Goal: Task Accomplishment & Management: Complete application form

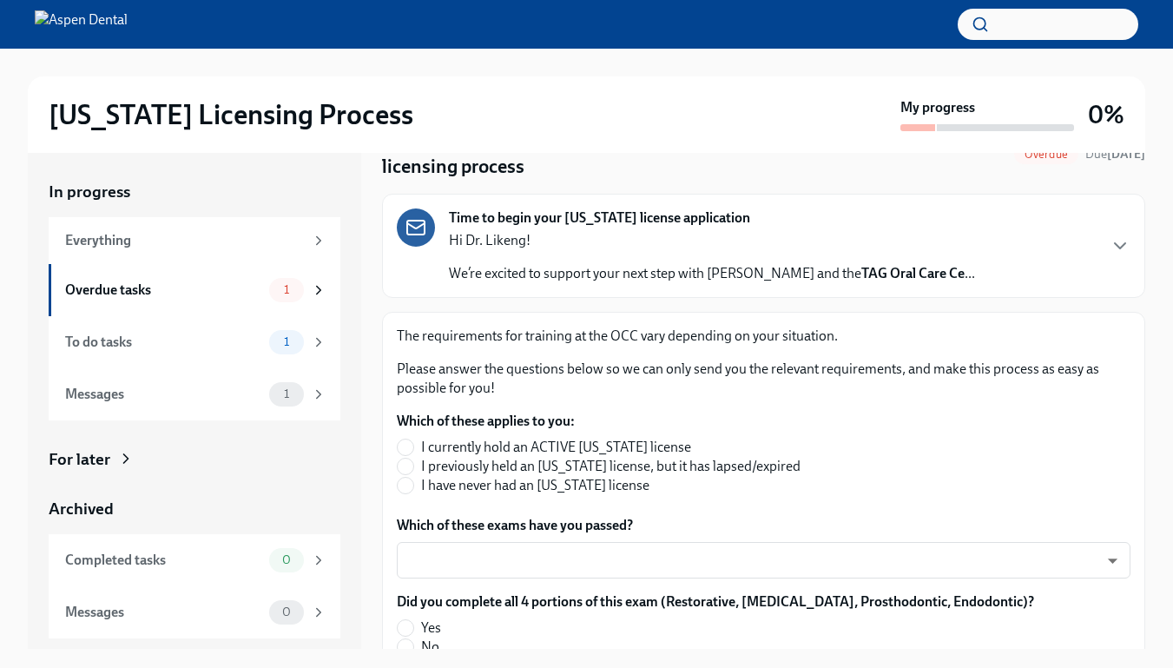
scroll to position [92, 0]
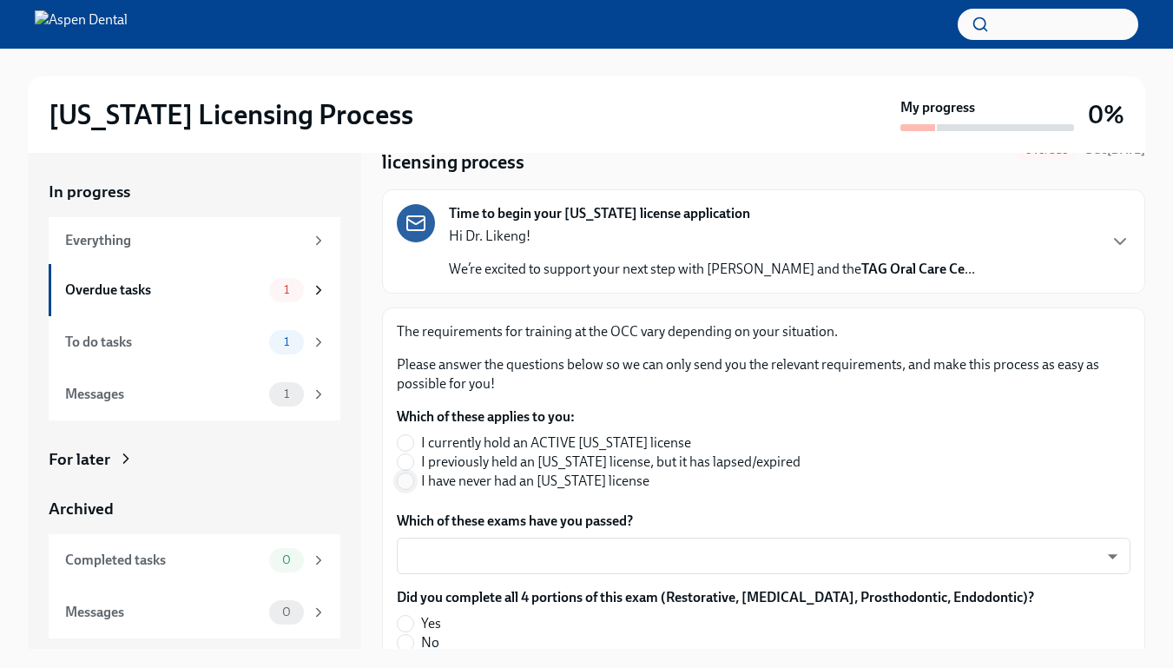
click at [412, 488] on input "I have never had an [US_STATE] license" at bounding box center [406, 481] width 16 height 16
radio input "true"
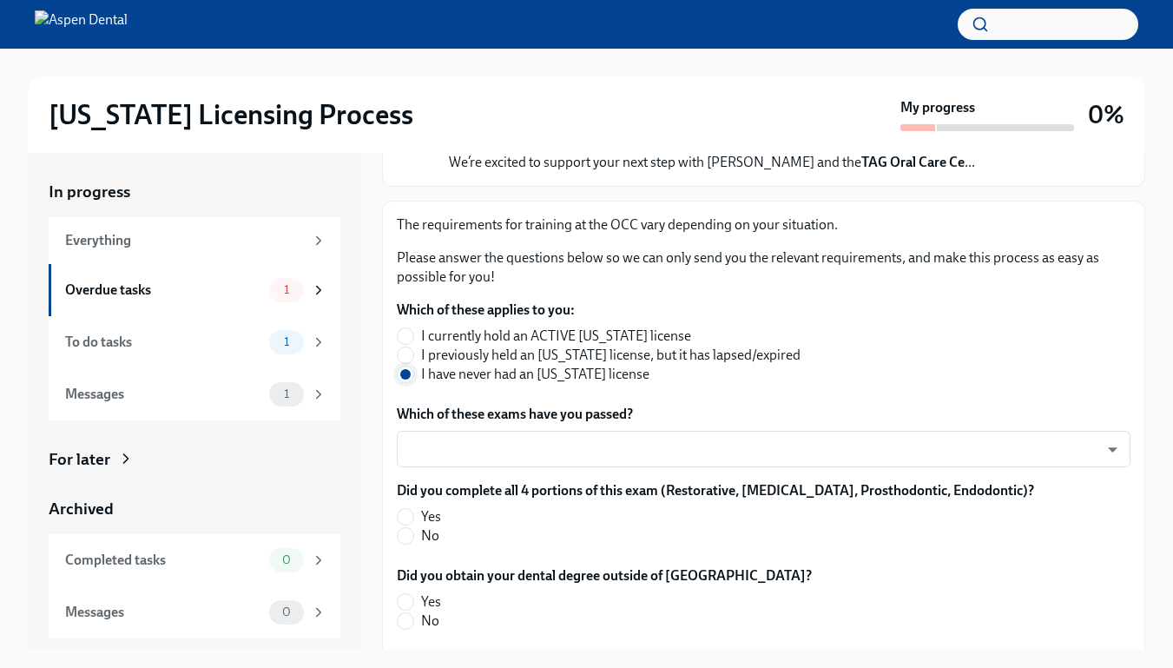
scroll to position [200, 0]
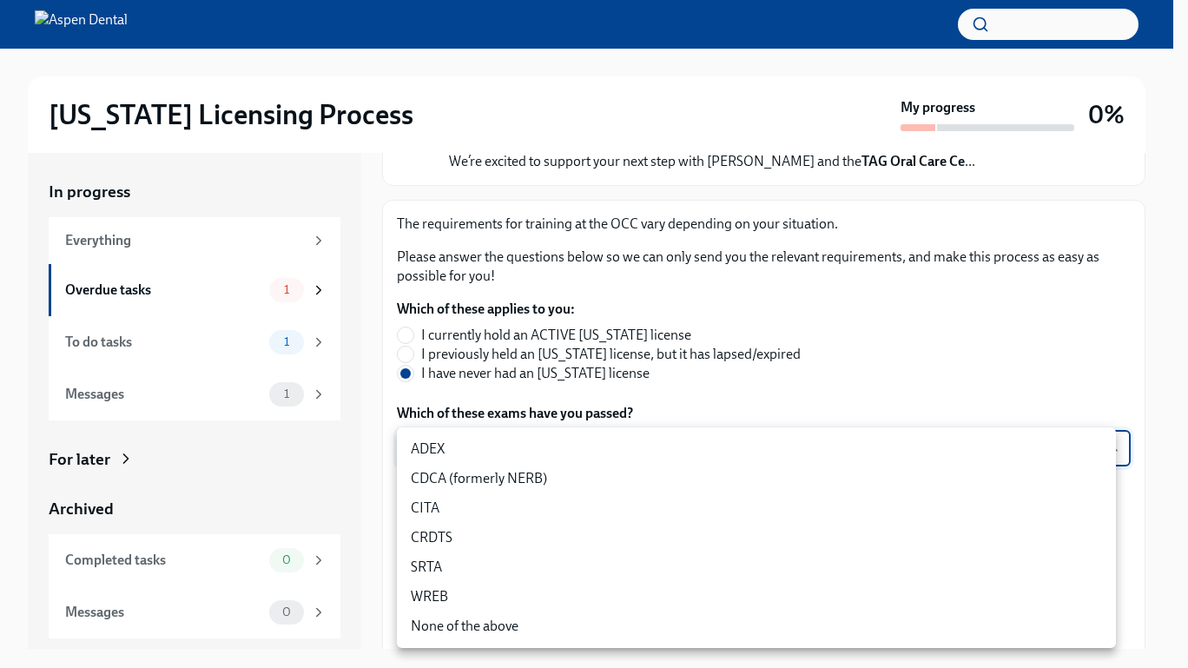
click at [458, 434] on body "[US_STATE] Licensing Process My progress 0% In progress Everything Overdue task…" at bounding box center [594, 348] width 1188 height 697
click at [471, 483] on li "CDCA (formerly NERB)" at bounding box center [756, 479] width 719 height 30
type input "nrE-1nMl1"
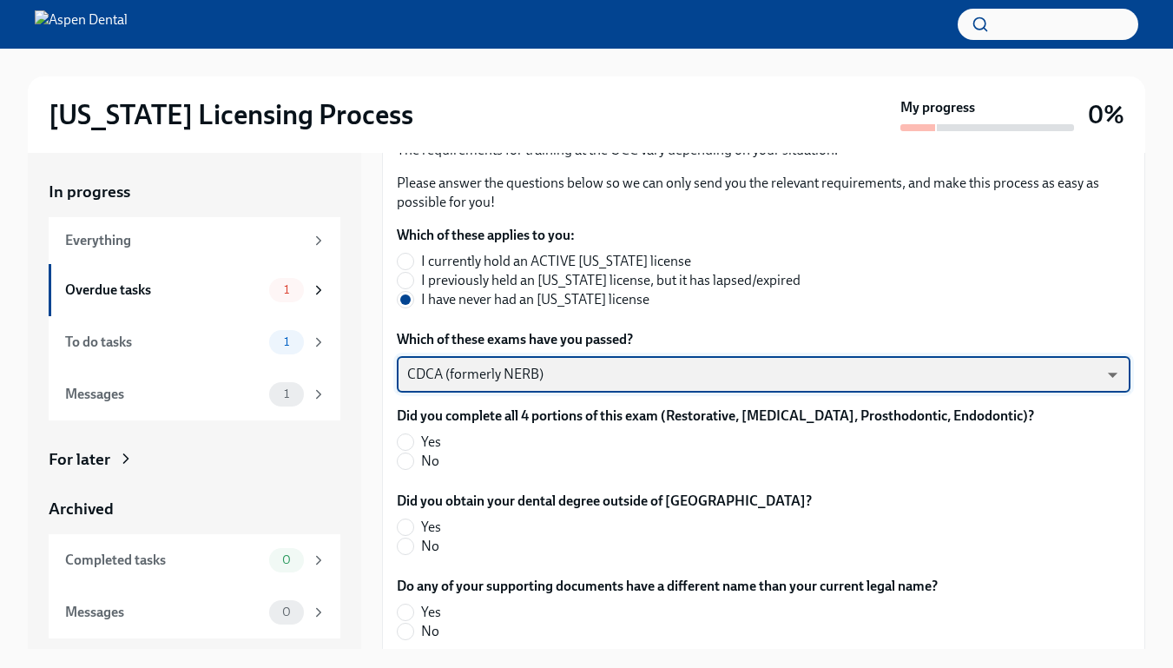
scroll to position [275, 0]
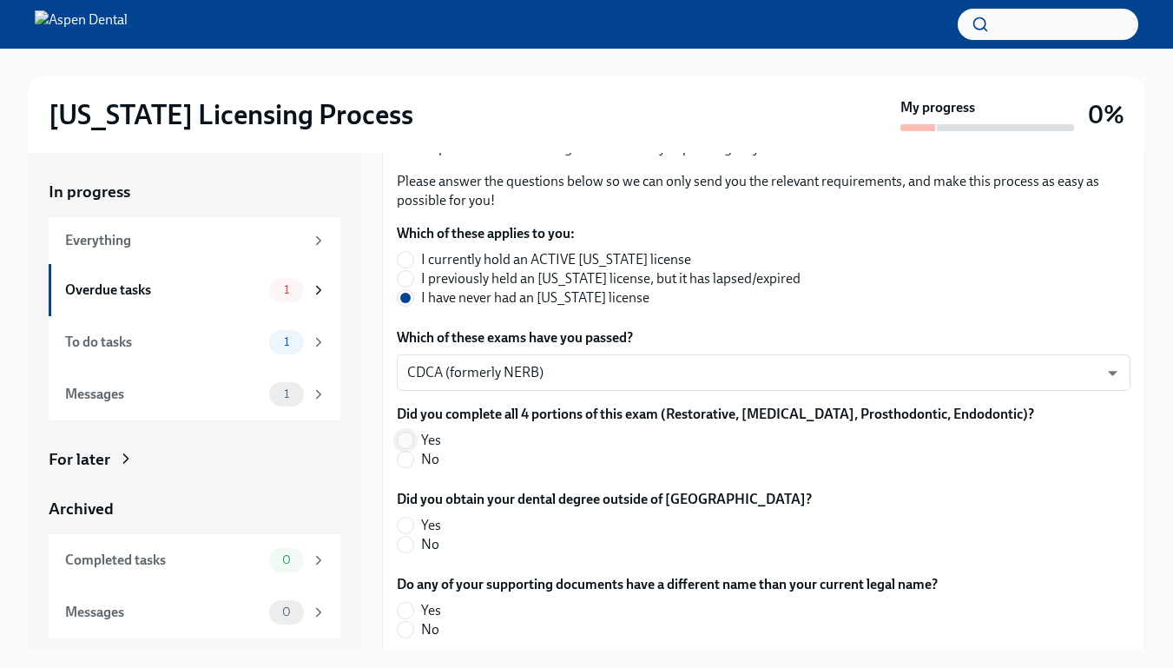
click at [412, 440] on input "Yes" at bounding box center [406, 440] width 16 height 16
radio input "true"
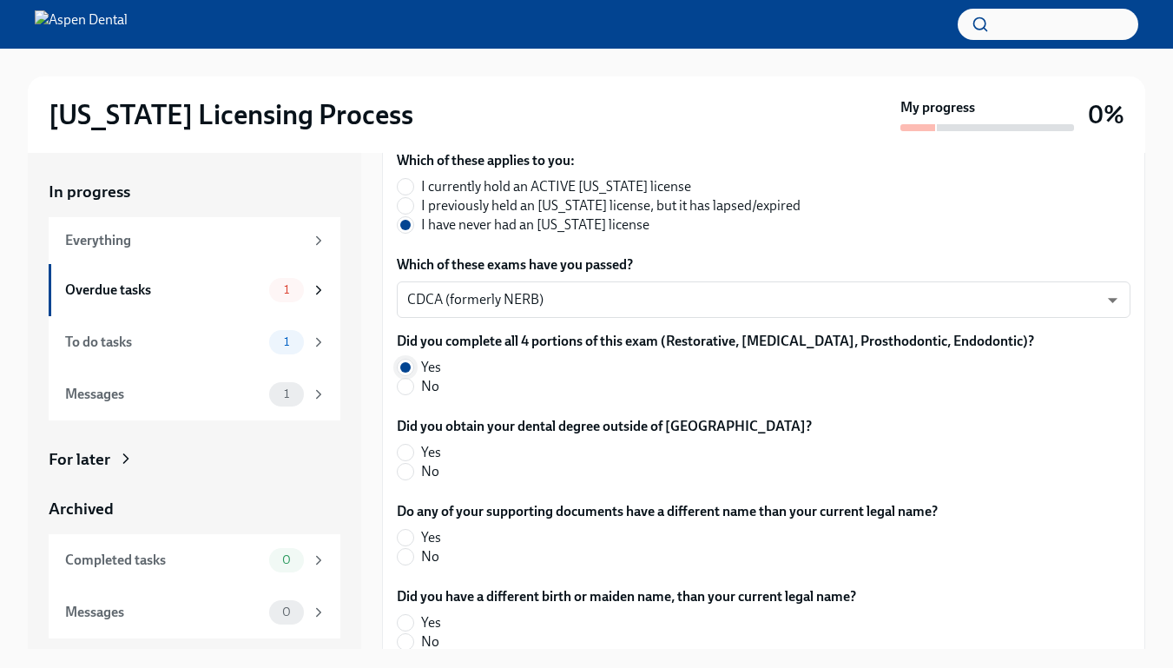
scroll to position [383, 0]
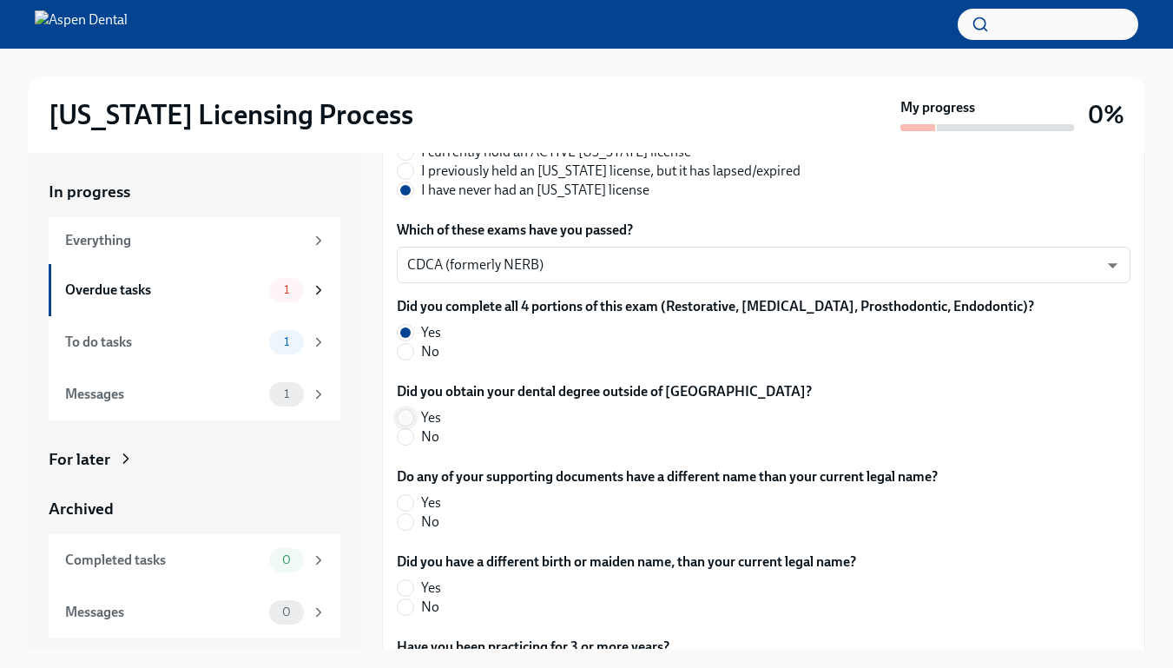
click at [412, 416] on input "Yes" at bounding box center [406, 418] width 16 height 16
radio input "true"
click at [407, 430] on input "No" at bounding box center [406, 437] width 16 height 16
radio input "true"
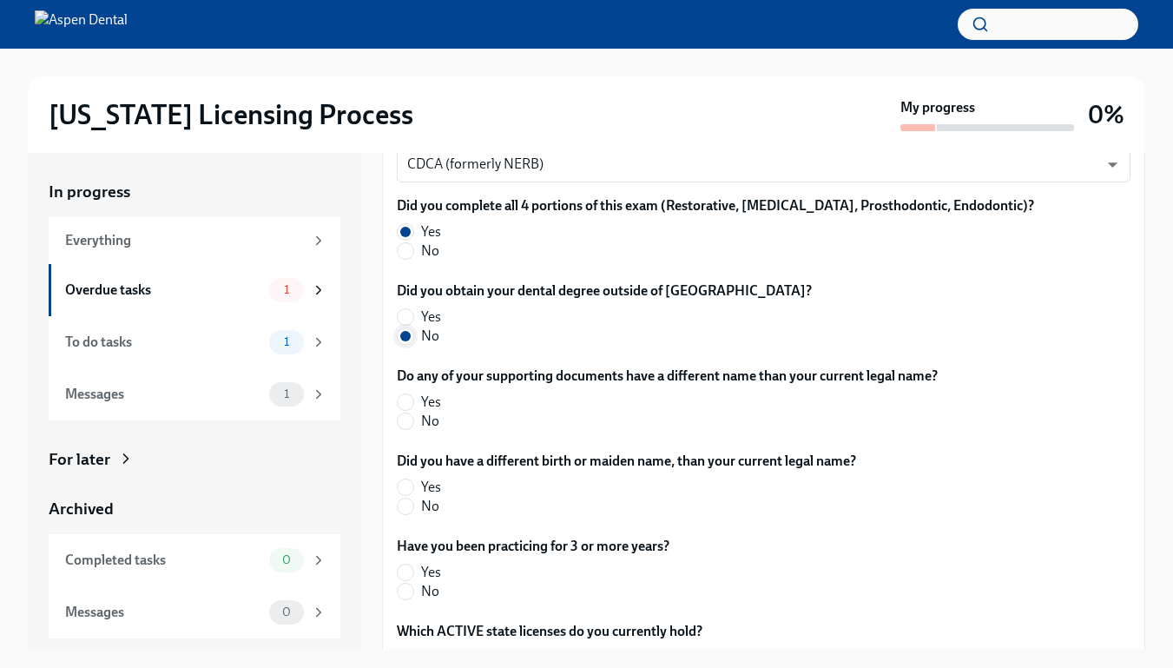
scroll to position [484, 0]
click at [409, 420] on input "No" at bounding box center [406, 420] width 16 height 16
radio input "true"
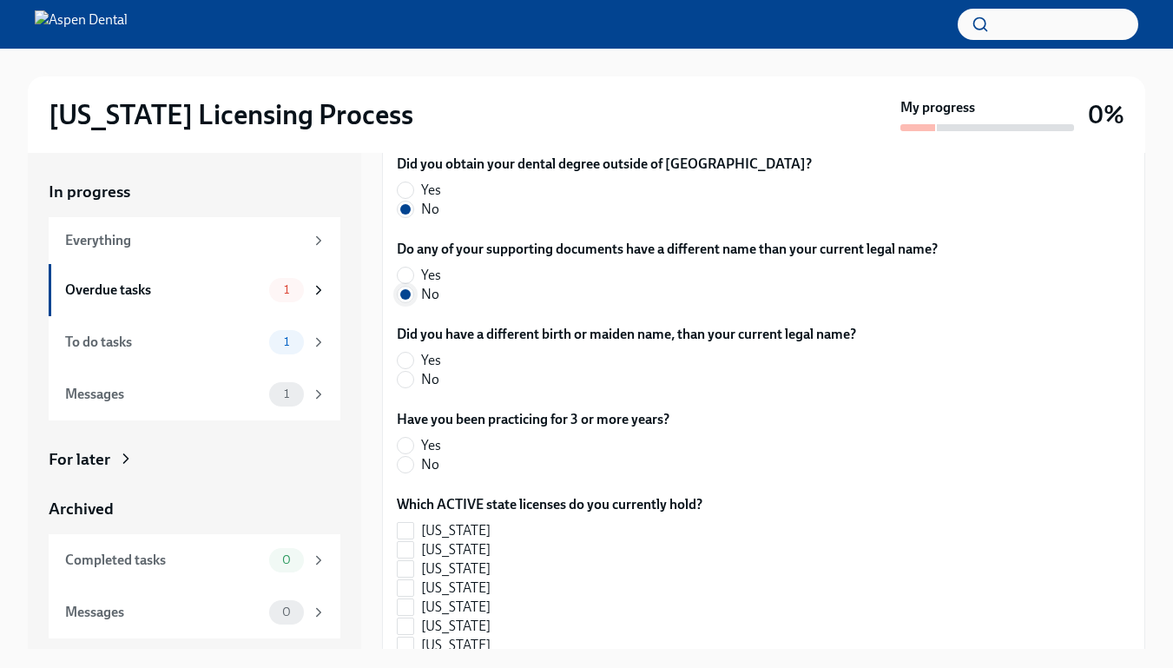
scroll to position [616, 0]
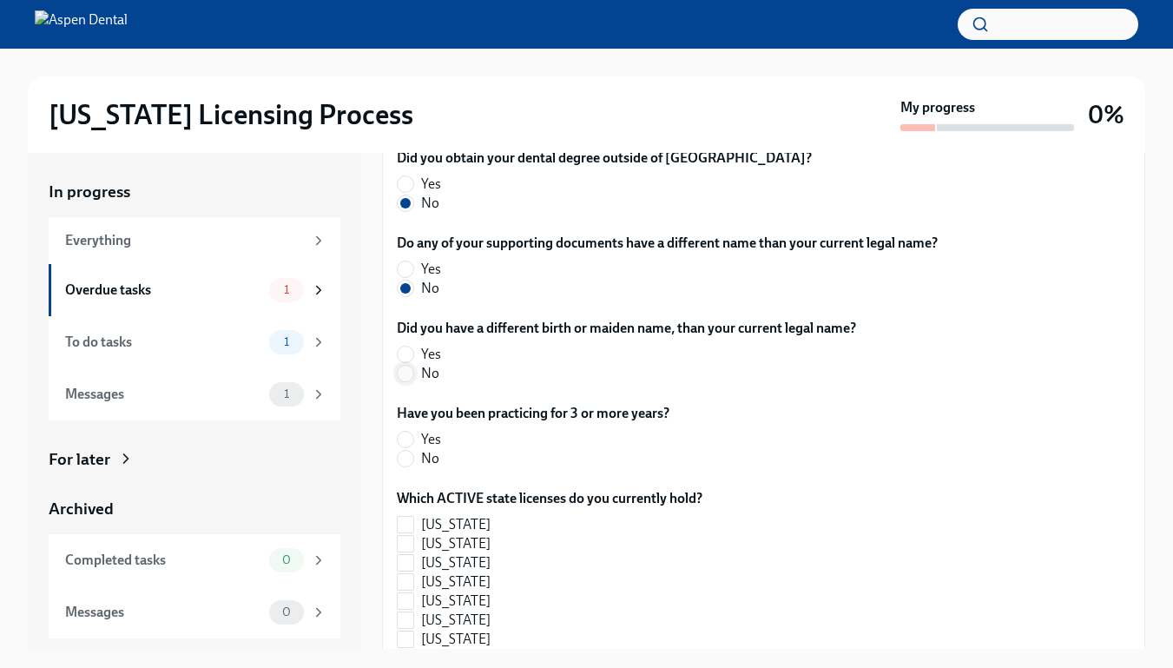
click at [408, 379] on input "No" at bounding box center [406, 374] width 16 height 16
radio input "true"
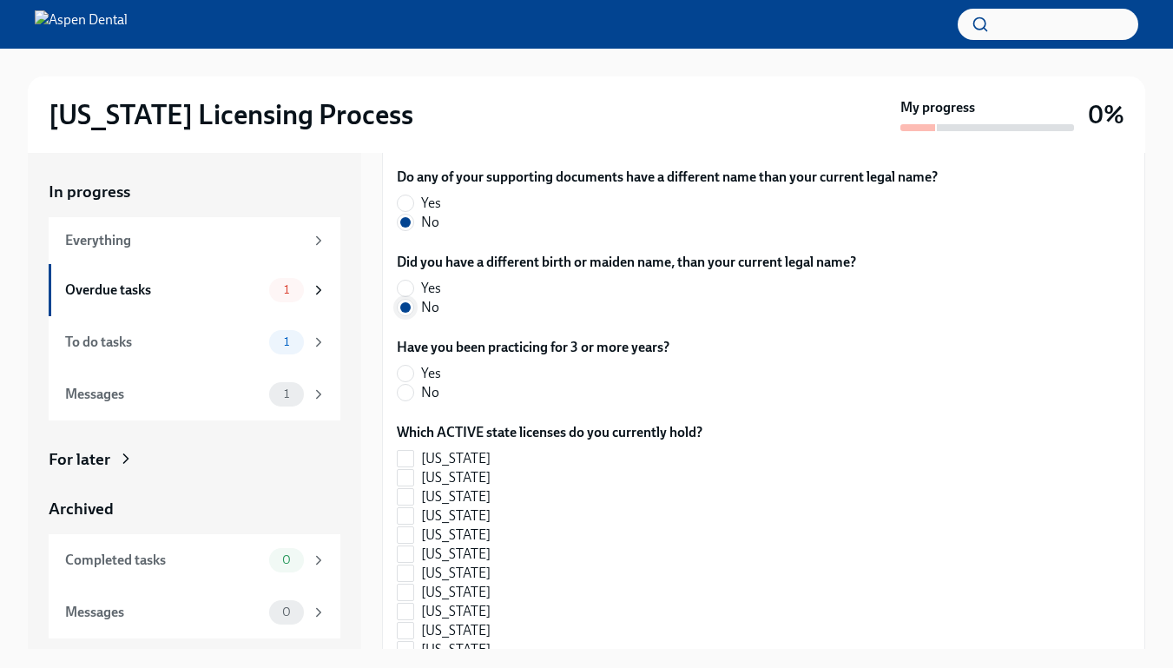
scroll to position [683, 0]
click at [409, 391] on input "No" at bounding box center [406, 392] width 16 height 16
radio input "true"
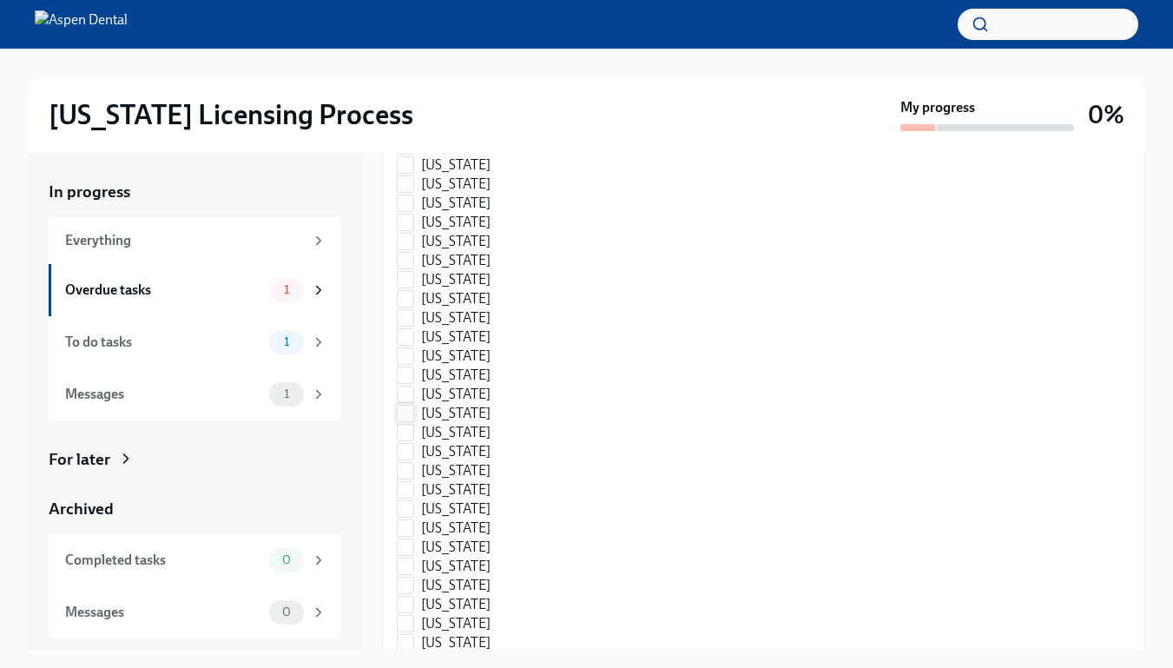
scroll to position [1263, 0]
click at [415, 512] on label "[US_STATE]" at bounding box center [543, 507] width 292 height 19
click at [413, 512] on input "[US_STATE]" at bounding box center [406, 508] width 16 height 16
checkbox input "true"
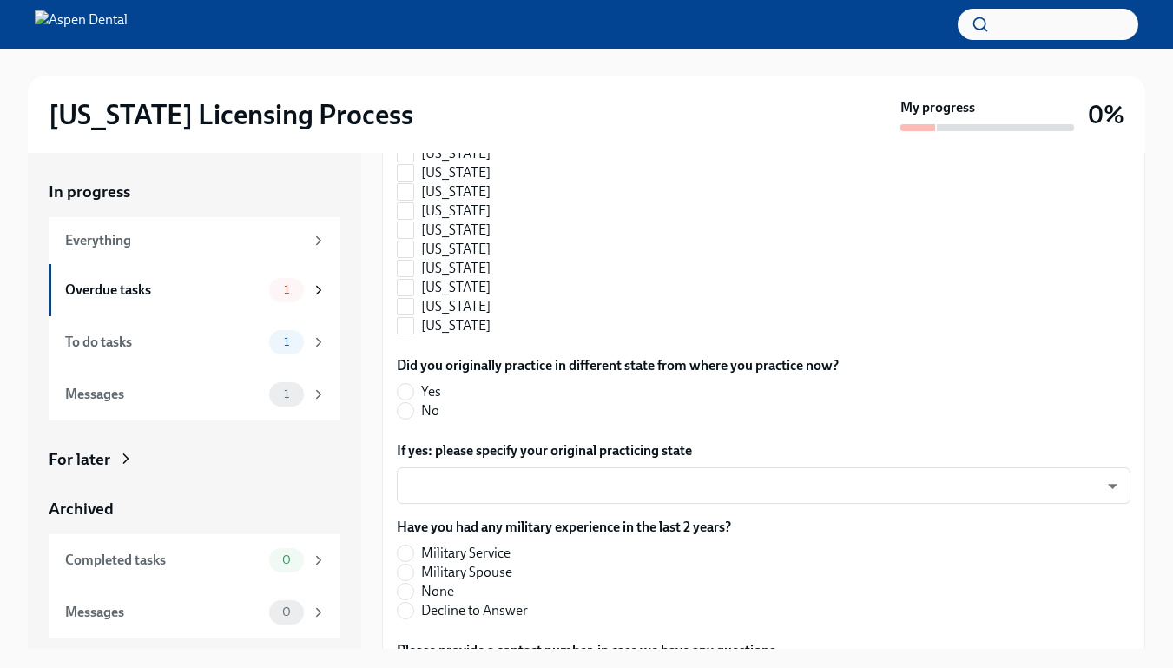
scroll to position [1791, 0]
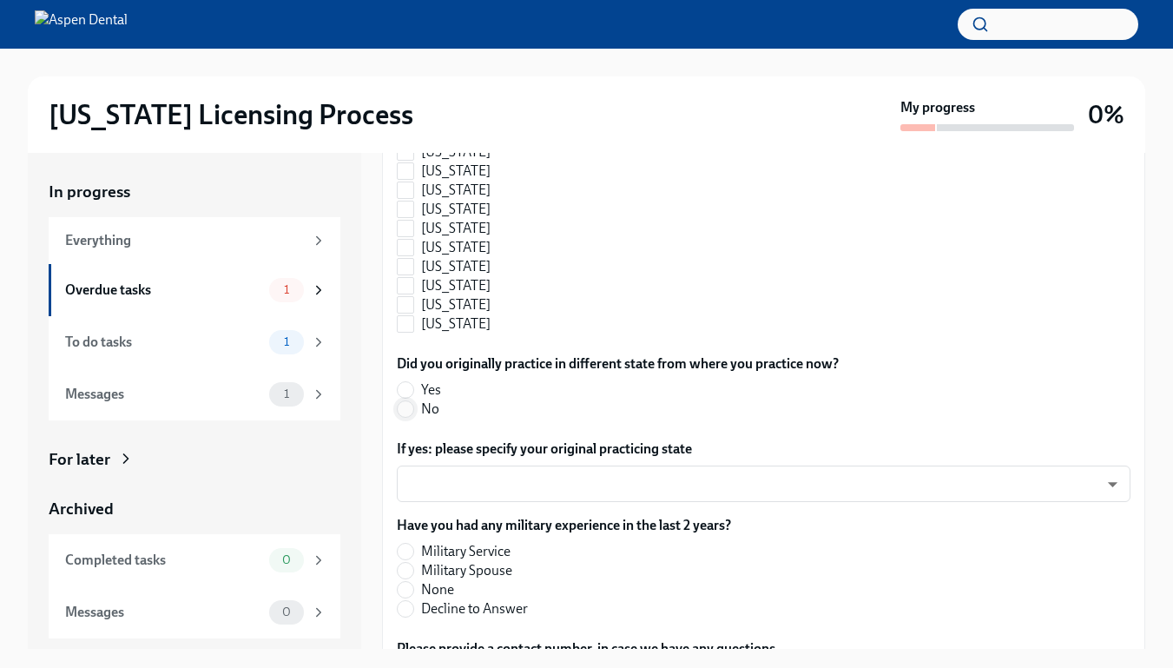
click at [408, 407] on input "No" at bounding box center [406, 409] width 16 height 16
radio input "true"
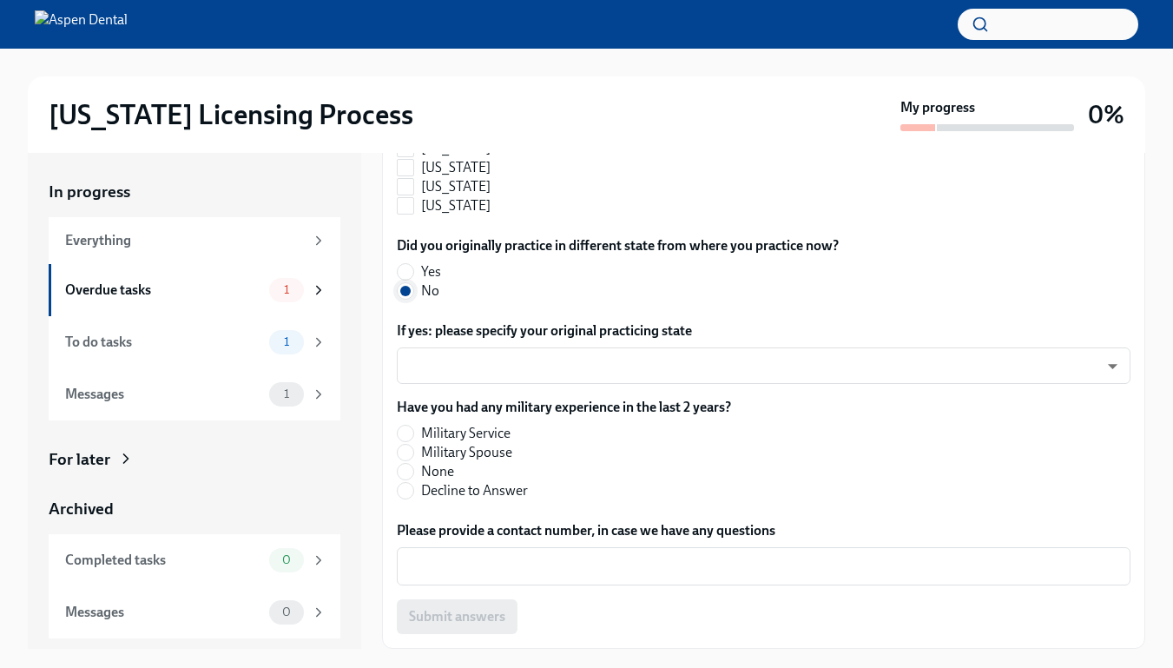
scroll to position [30, 0]
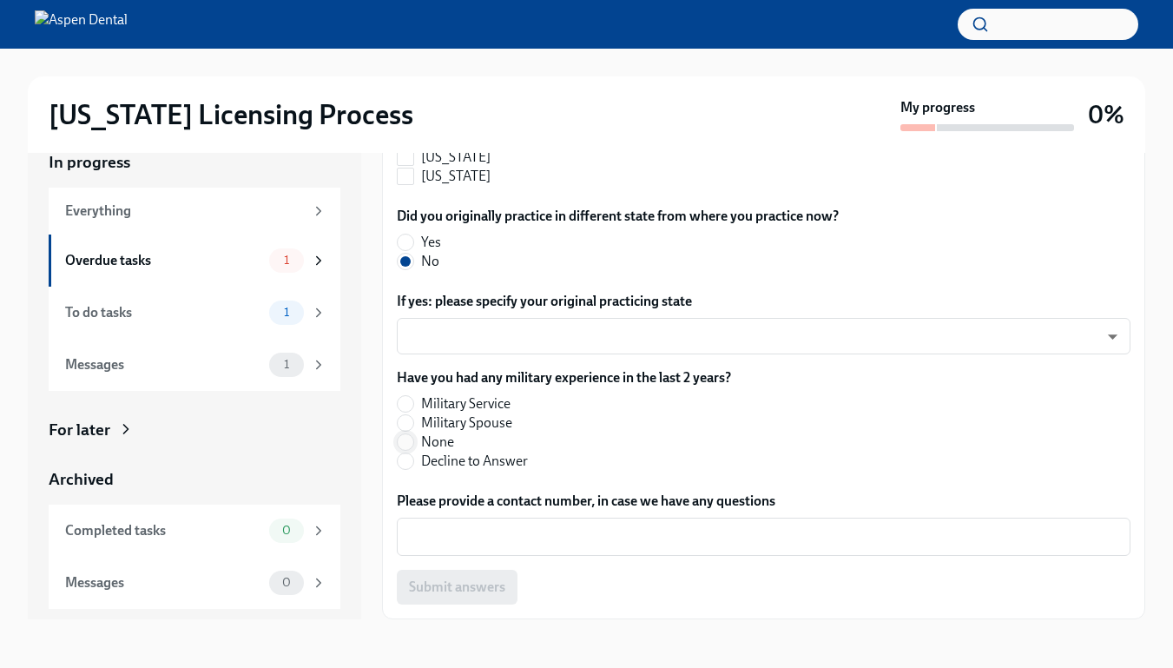
click at [406, 434] on input "None" at bounding box center [406, 442] width 16 height 16
radio input "true"
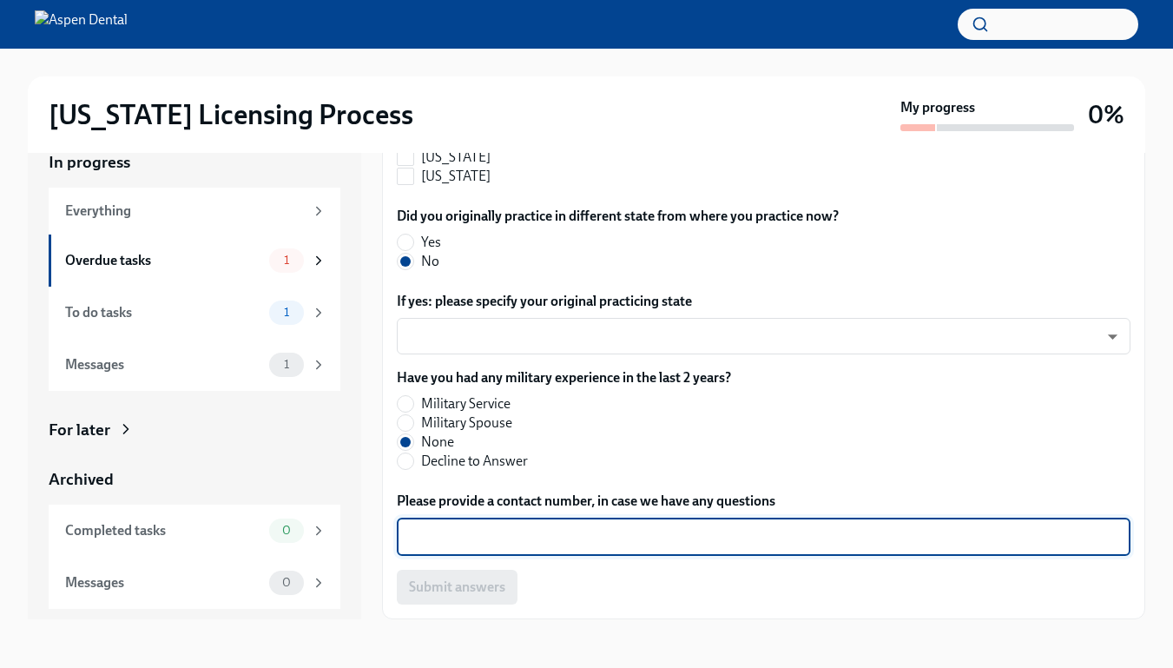
click at [426, 538] on textarea "Please provide a contact number, in case we have any questions" at bounding box center [763, 536] width 713 height 21
type textarea "3022526026"
click at [487, 595] on span "Submit answers" at bounding box center [457, 586] width 96 height 17
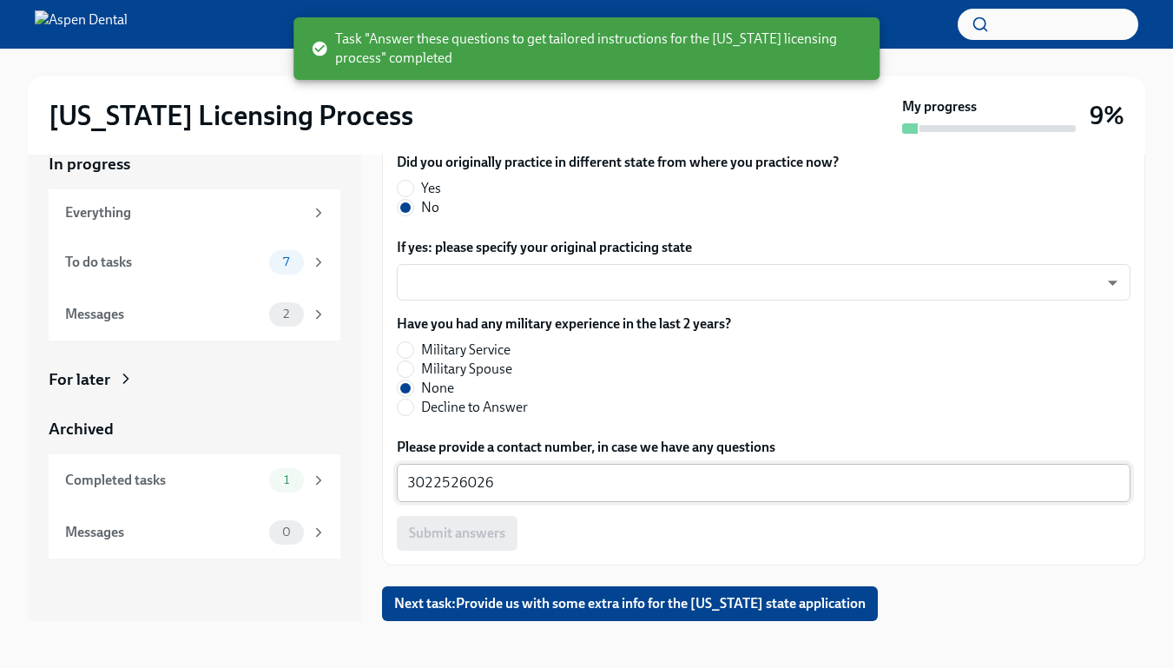
scroll to position [31, 0]
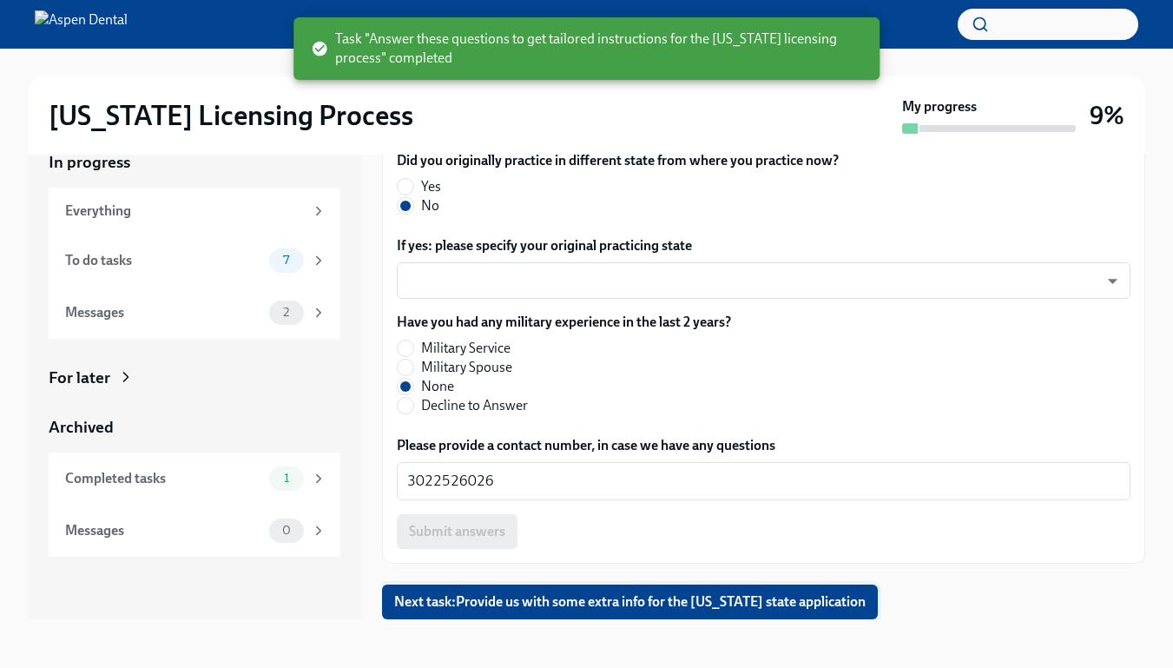
click at [559, 590] on button "Next task : Provide us with some extra info for the [US_STATE] state application" at bounding box center [630, 601] width 496 height 35
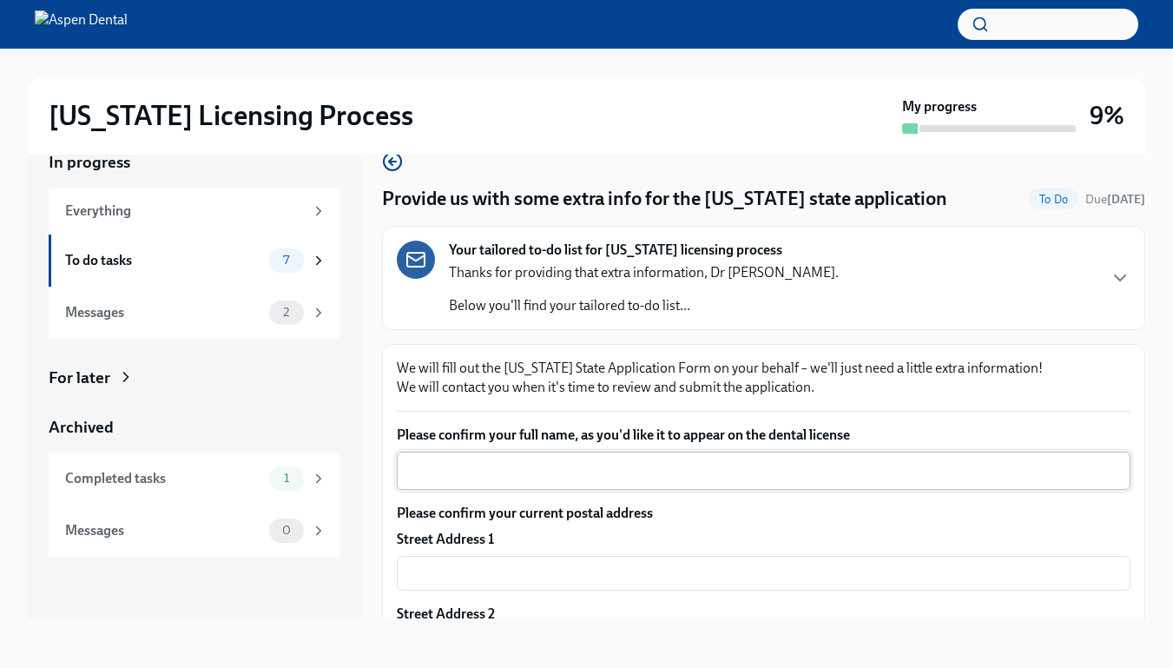
click at [587, 468] on textarea "Please confirm your full name, as you'd like it to appear on the dental license" at bounding box center [763, 470] width 713 height 21
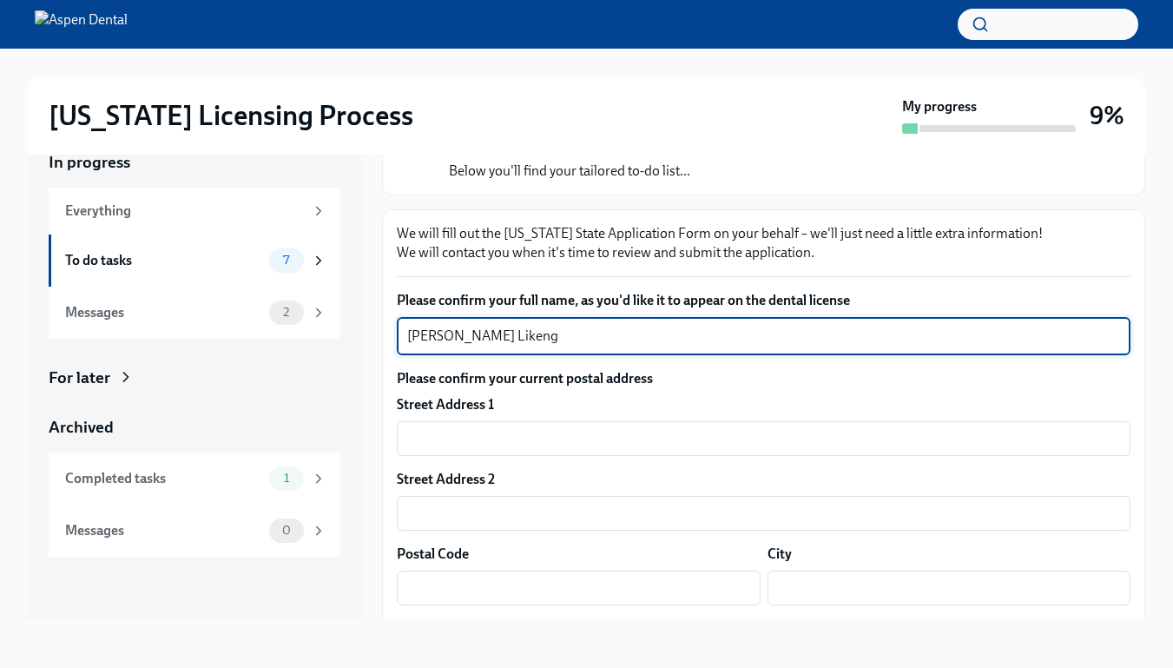
scroll to position [137, 0]
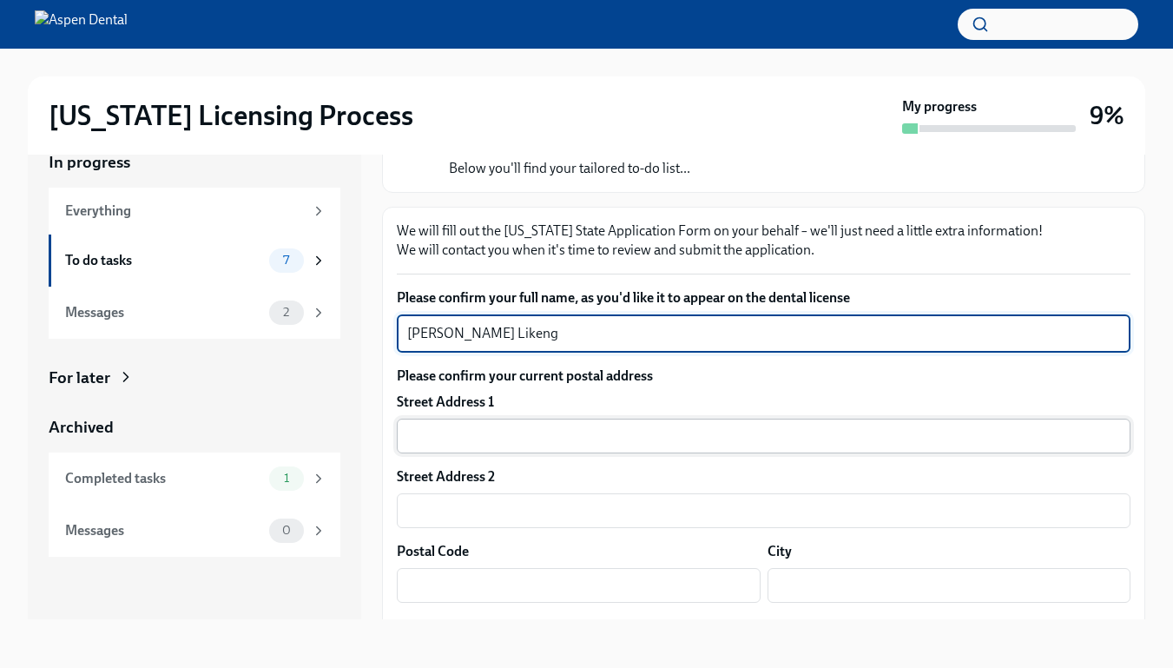
type textarea "[PERSON_NAME] Likeng"
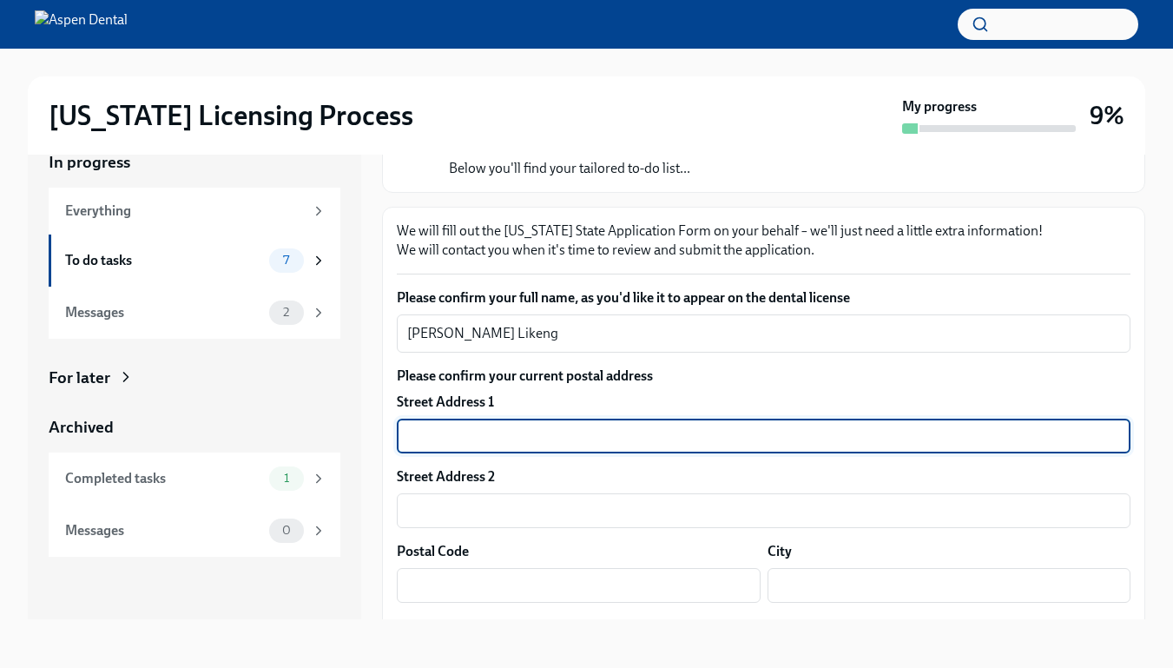
click at [541, 440] on input "text" at bounding box center [764, 435] width 734 height 35
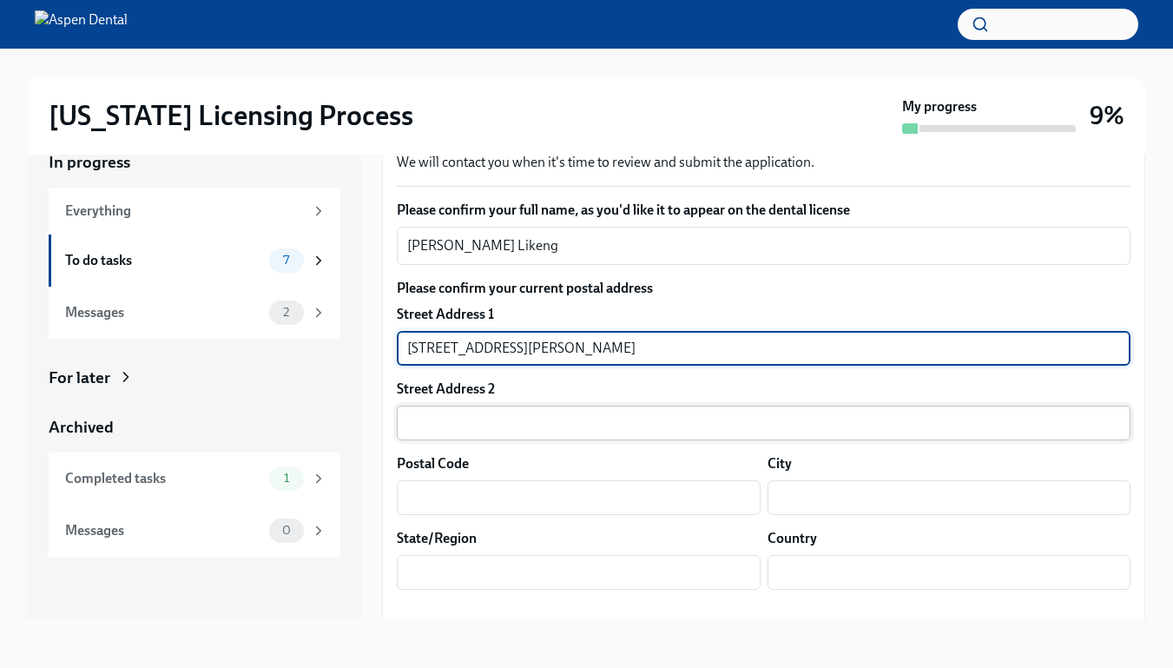
scroll to position [227, 0]
type input "[STREET_ADDRESS][PERSON_NAME]"
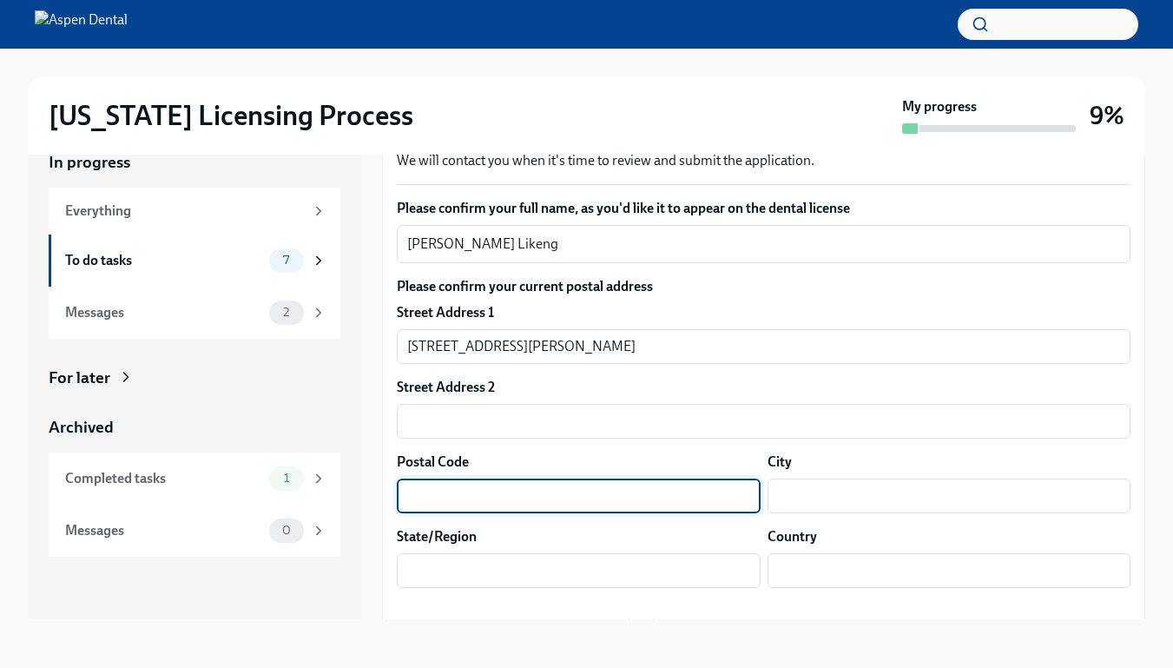
click at [532, 496] on input "text" at bounding box center [579, 495] width 364 height 35
type input "28303"
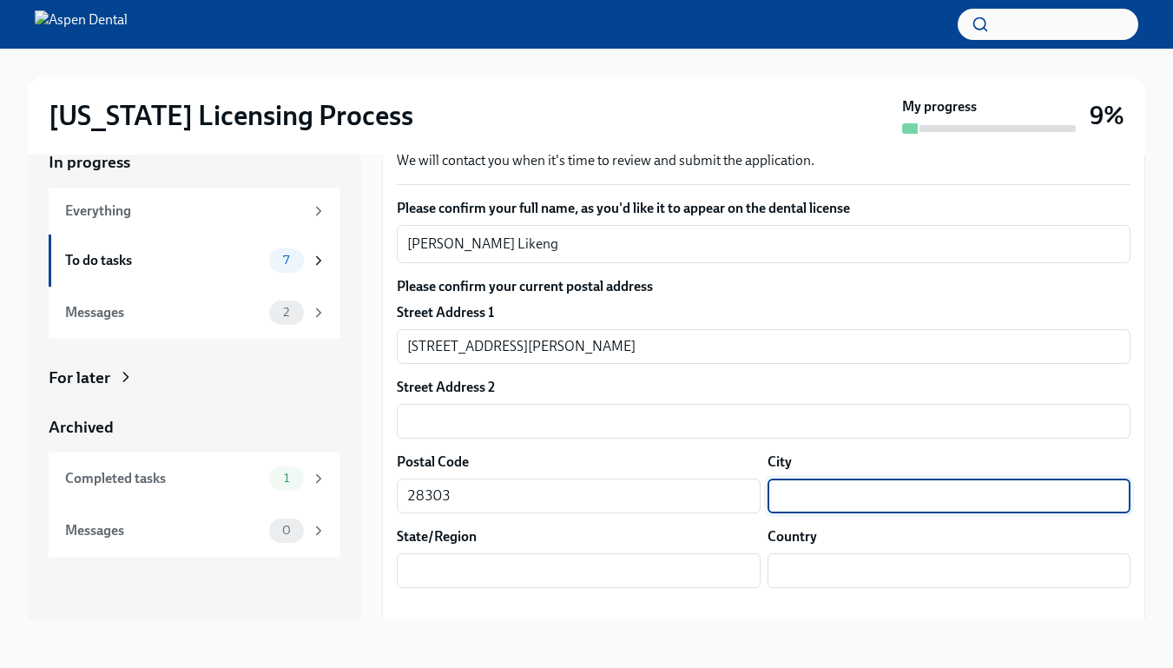
click at [789, 491] on input "text" at bounding box center [949, 495] width 364 height 35
click at [795, 499] on input "[GEOGRAPHIC_DATA]" at bounding box center [949, 495] width 364 height 35
type input "[GEOGRAPHIC_DATA]"
click at [635, 576] on input "text" at bounding box center [579, 570] width 364 height 35
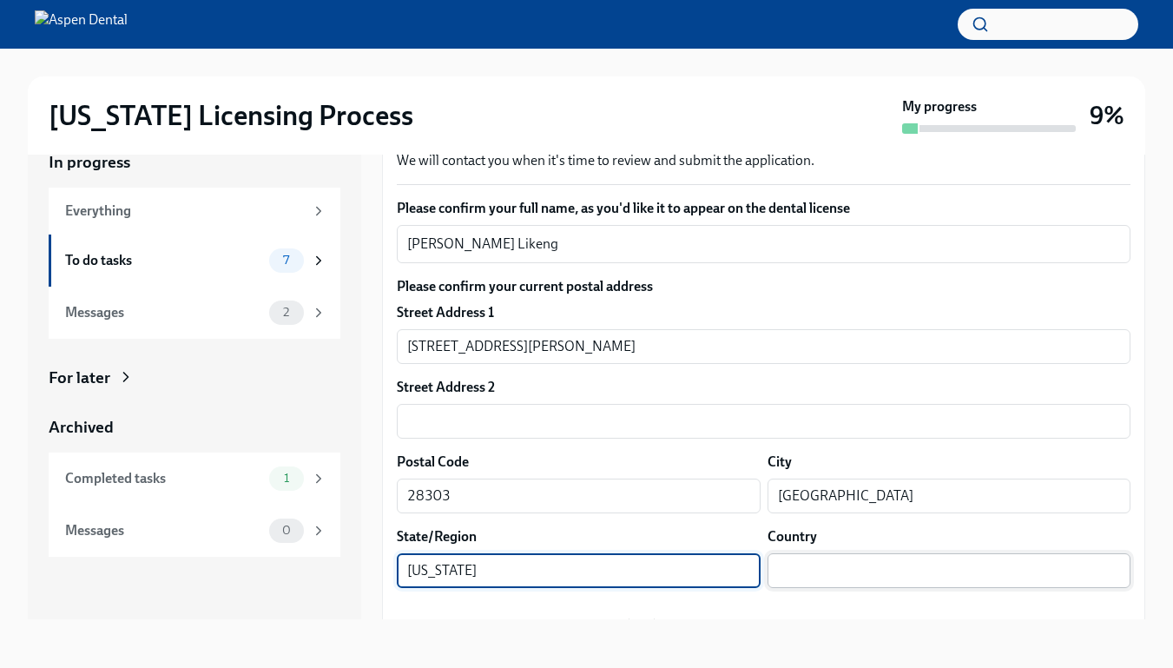
type input "[US_STATE]"
click at [838, 572] on input "text" at bounding box center [949, 570] width 364 height 35
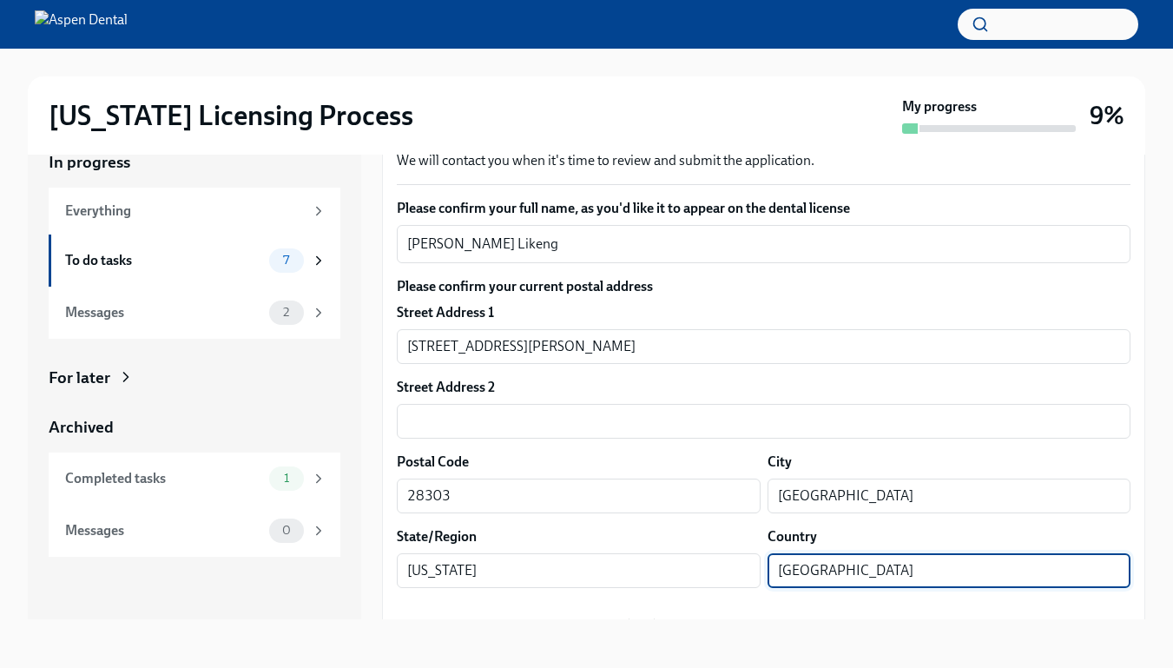
type input "[GEOGRAPHIC_DATA]"
click at [766, 617] on label "Please confirm your date of birth (MM/DD/YYYY)" at bounding box center [764, 625] width 734 height 19
click at [766, 650] on textarea "Please confirm your date of birth (MM/DD/YYYY)" at bounding box center [763, 660] width 713 height 21
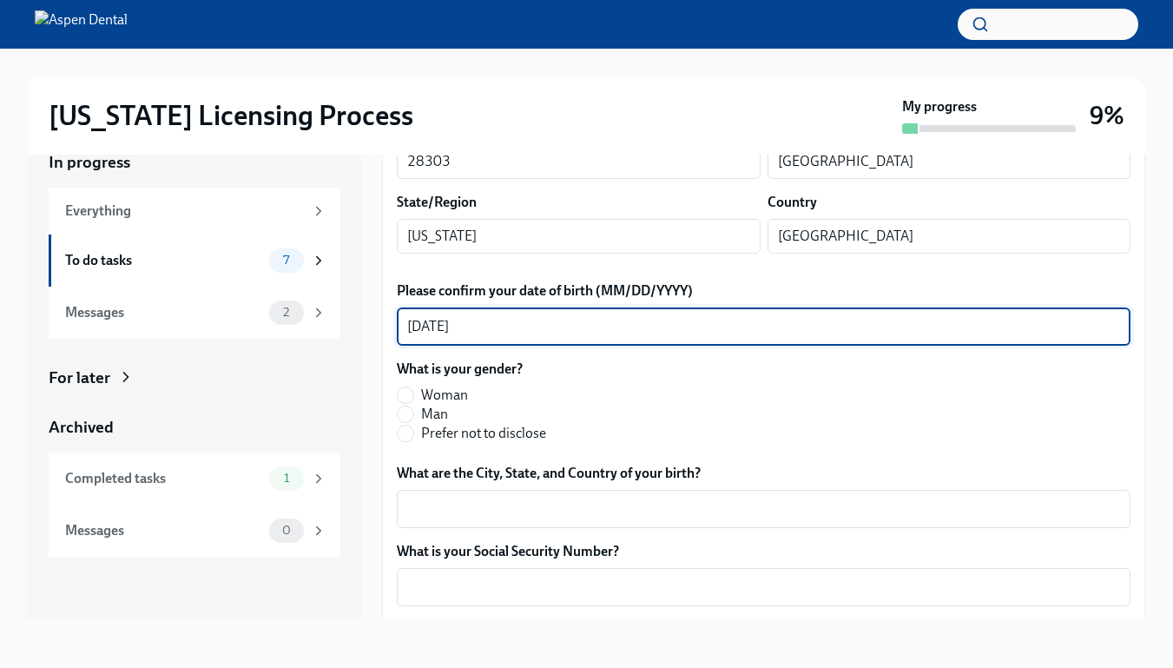
scroll to position [562, 0]
type textarea "[DATE]"
click at [422, 386] on span "Woman" at bounding box center [444, 394] width 47 height 19
click at [413, 386] on input "Woman" at bounding box center [406, 394] width 16 height 16
radio input "true"
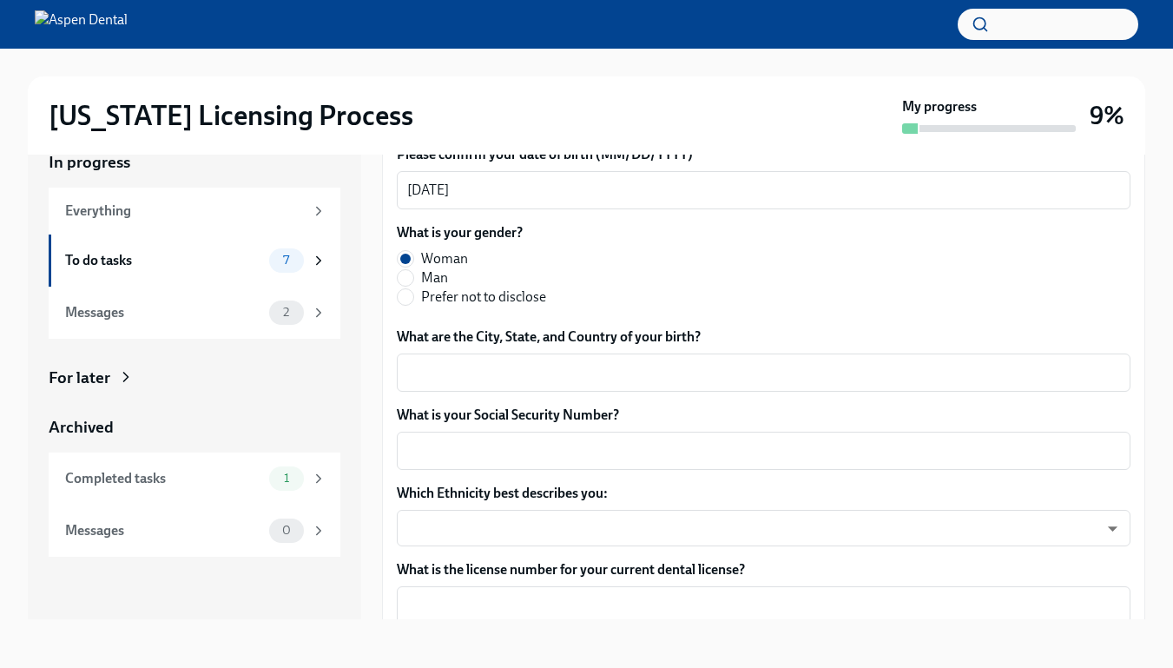
scroll to position [698, 0]
click at [426, 385] on div "x ​" at bounding box center [764, 371] width 734 height 38
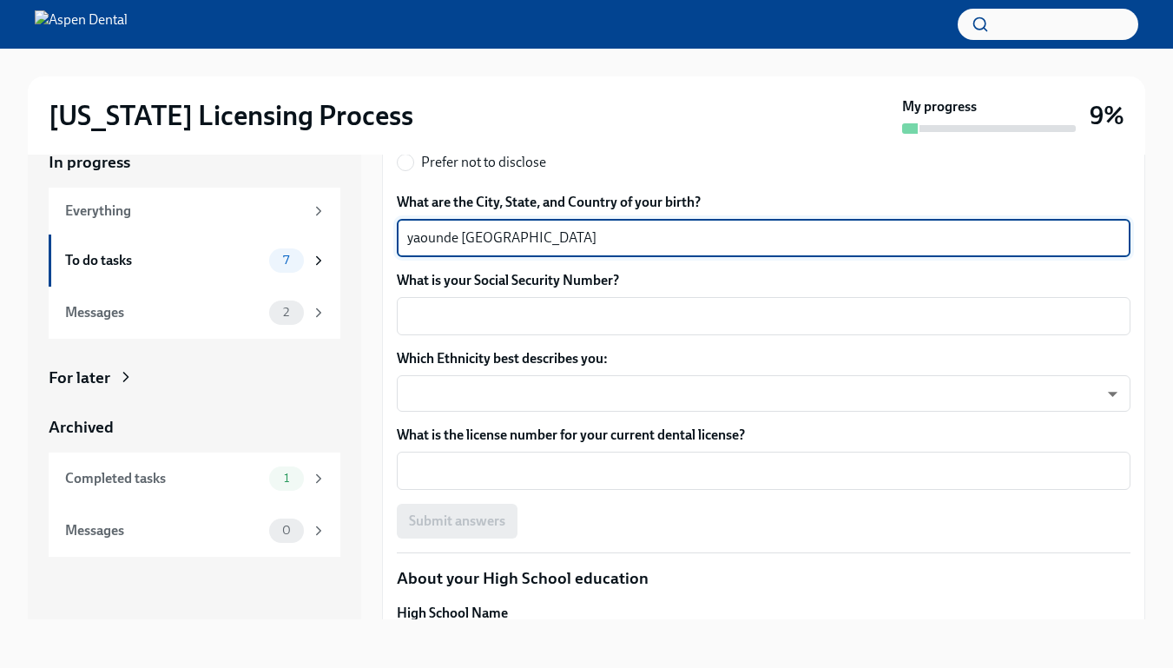
scroll to position [837, 0]
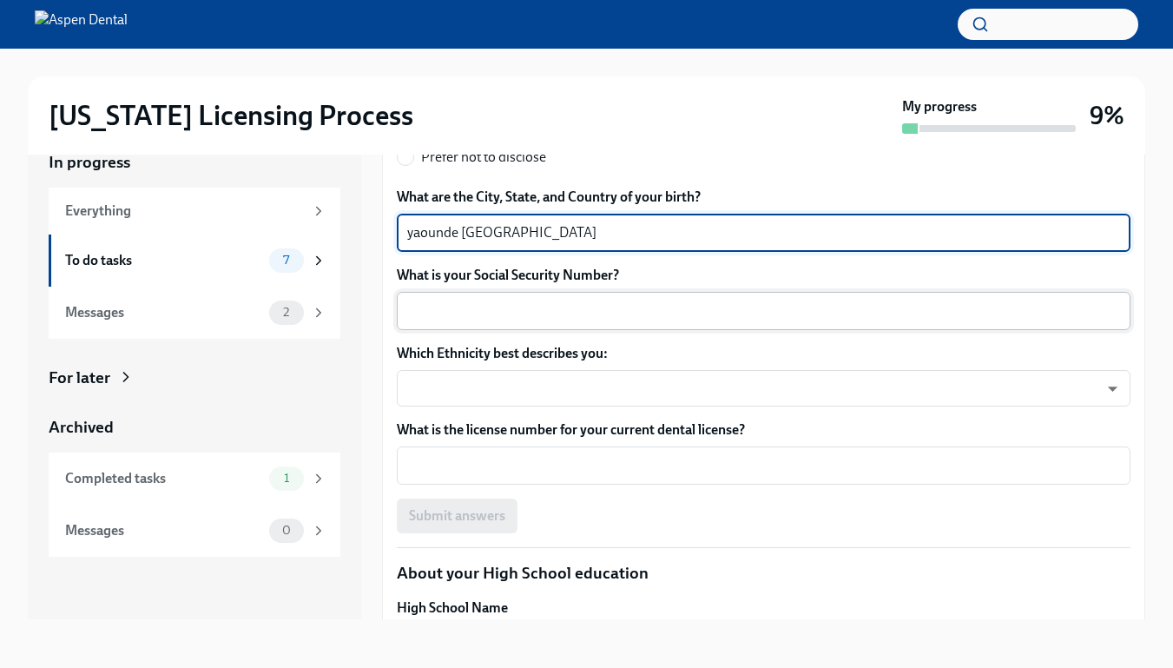
type textarea "yaounde [GEOGRAPHIC_DATA]"
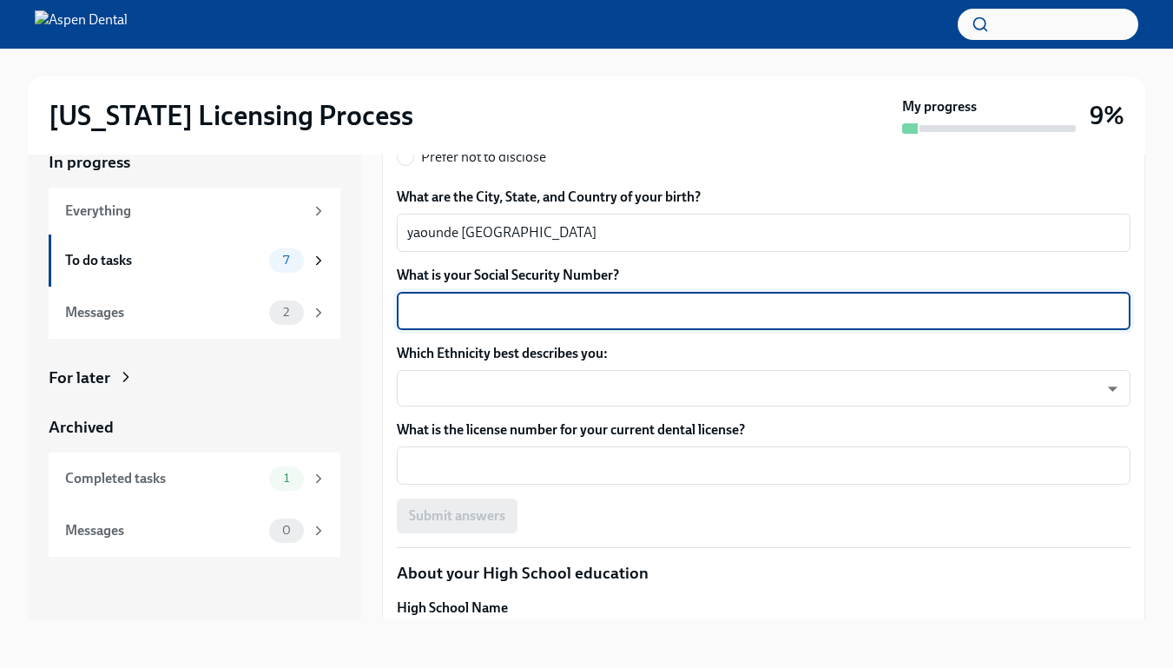
click at [452, 306] on textarea "What is your Social Security Number?" at bounding box center [763, 310] width 713 height 21
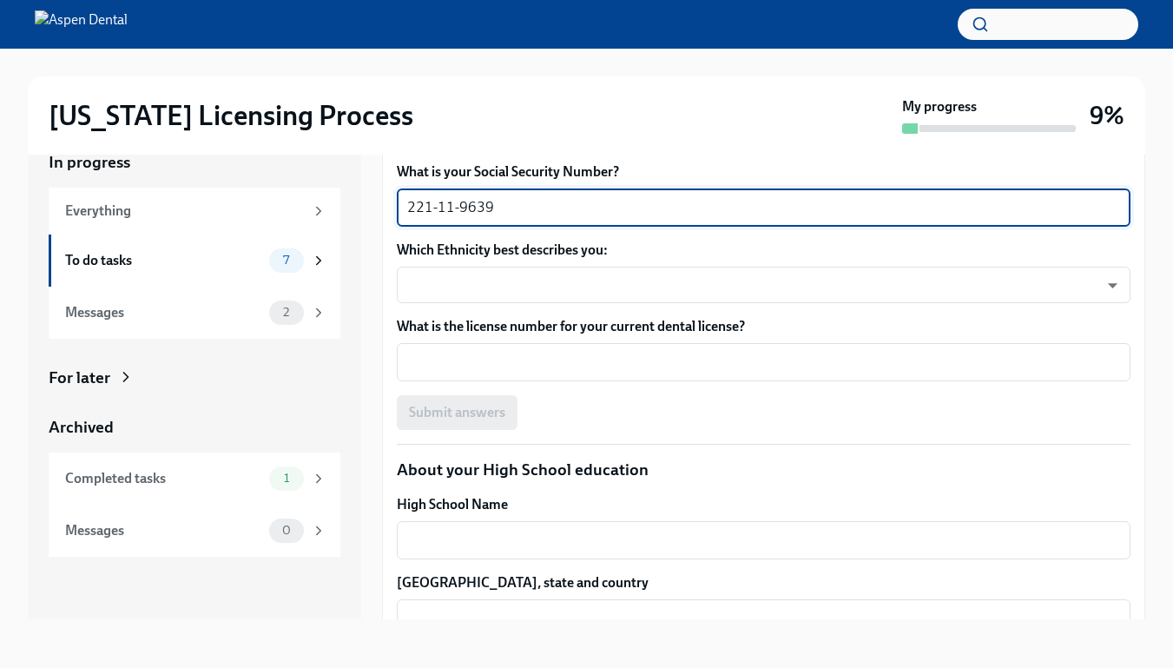
scroll to position [941, 0]
type textarea "221-11-9639"
click at [467, 288] on body "[US_STATE] Licensing Process My progress 9% In progress Everything To do tasks …" at bounding box center [586, 318] width 1173 height 699
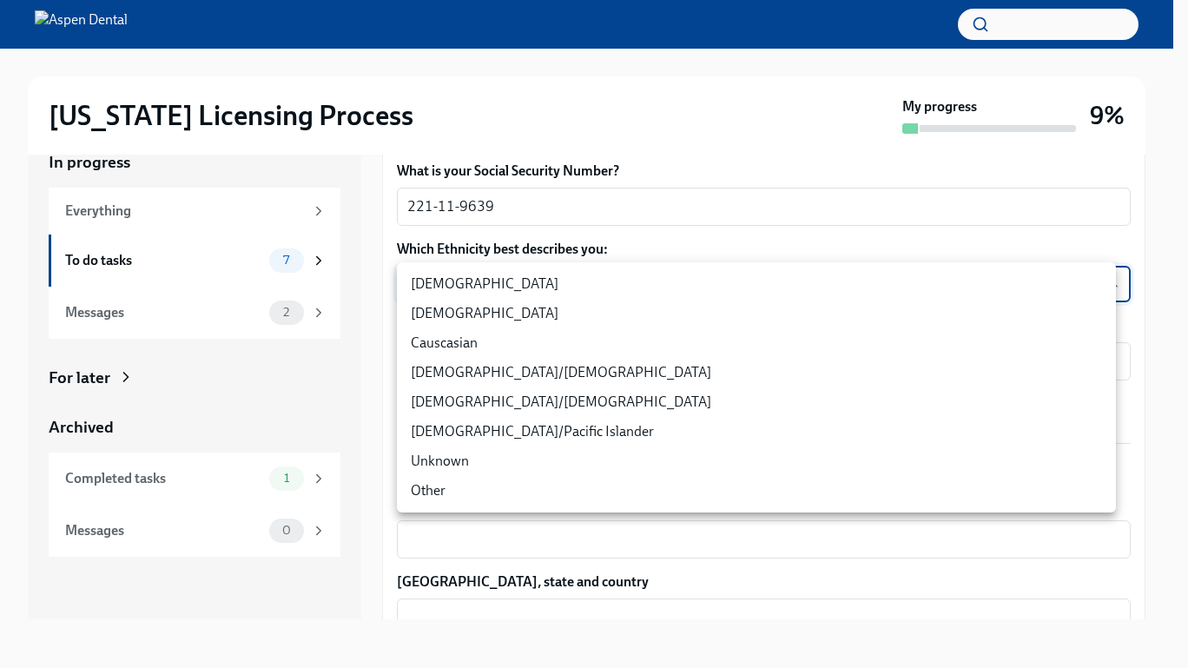
click at [473, 287] on li "[DEMOGRAPHIC_DATA]" at bounding box center [756, 284] width 719 height 30
type input "TlxW_0a7i"
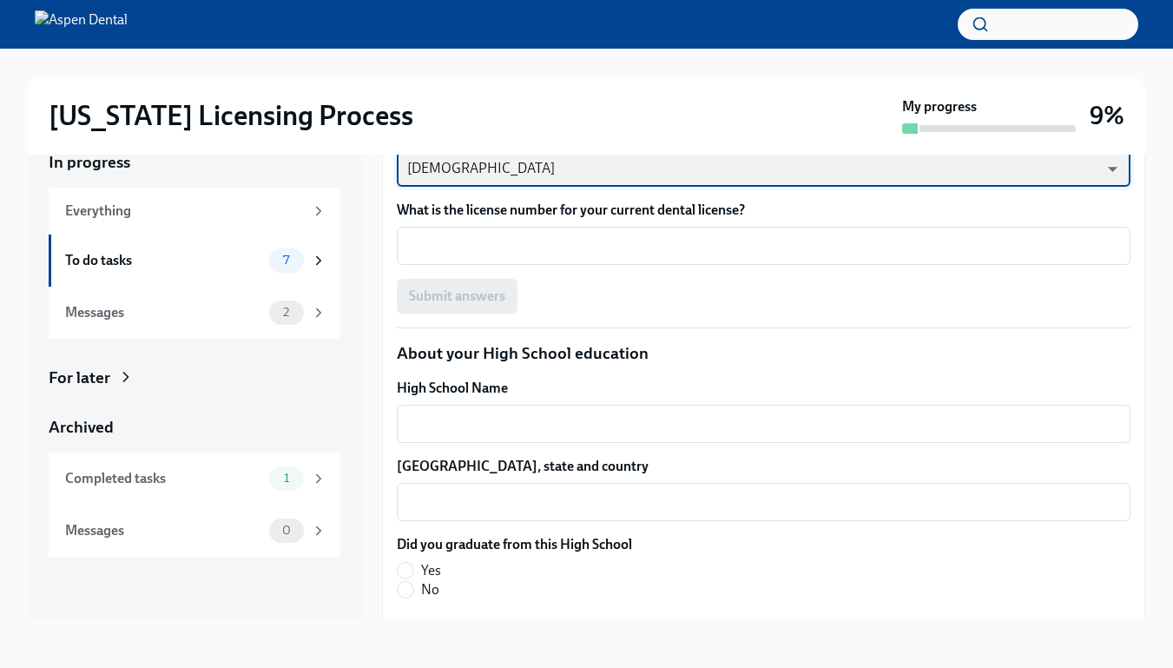
scroll to position [1060, 0]
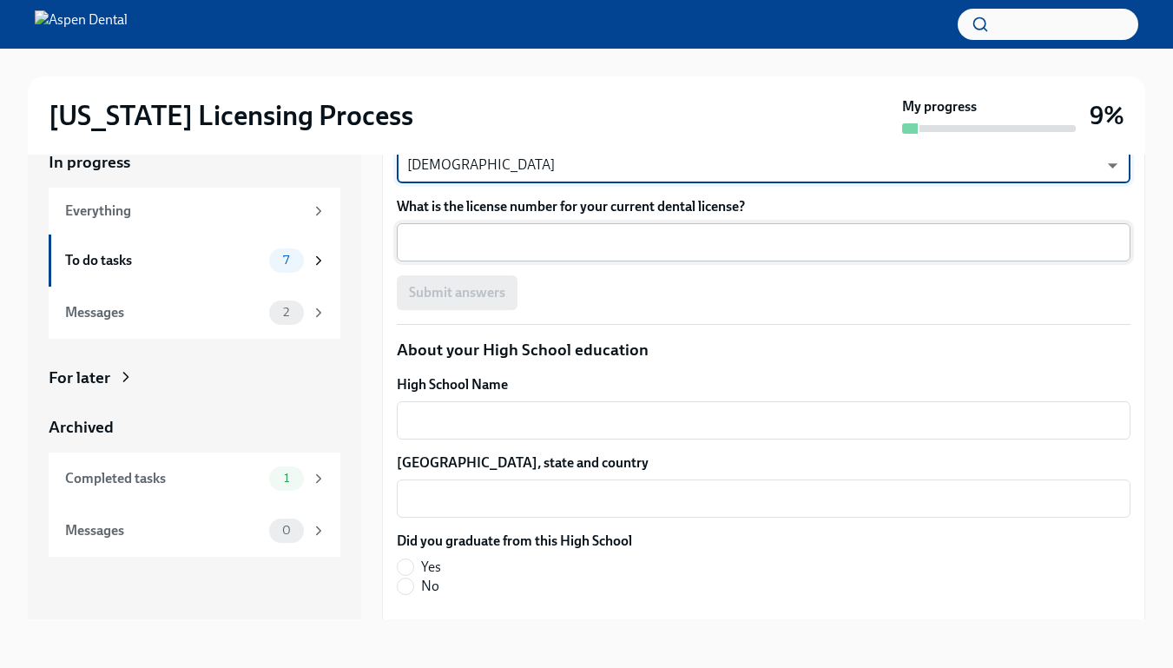
click at [505, 237] on textarea "What is the license number for your current dental license?" at bounding box center [763, 242] width 713 height 21
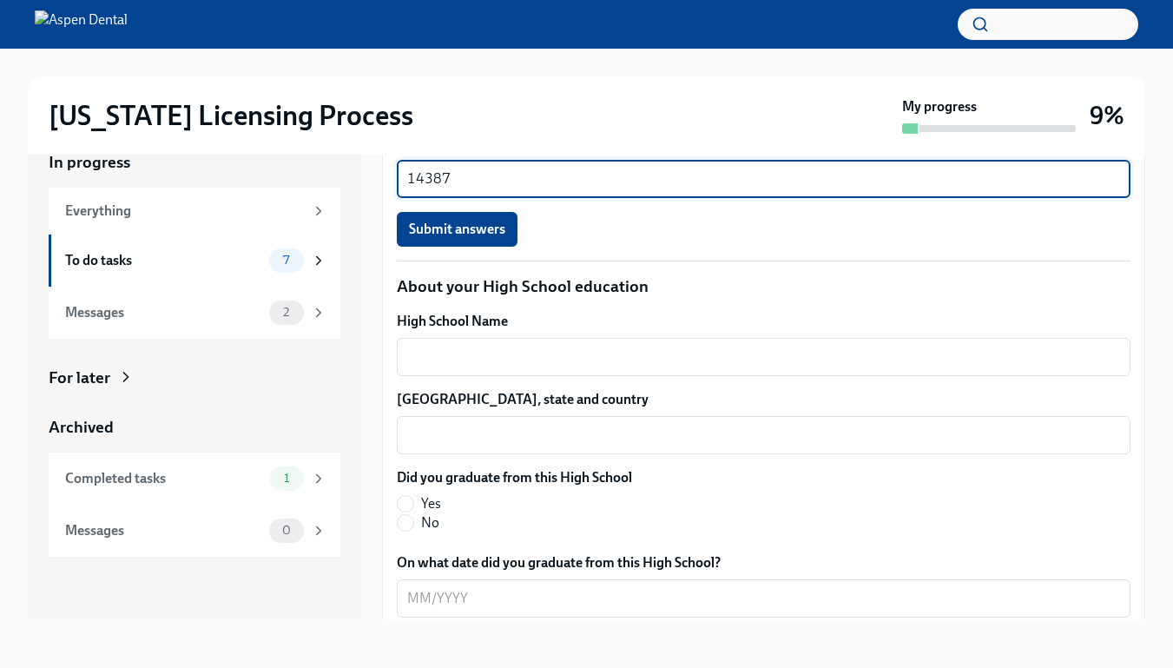
scroll to position [1124, 0]
type textarea "14387"
click at [483, 230] on span "Submit answers" at bounding box center [457, 228] width 96 height 17
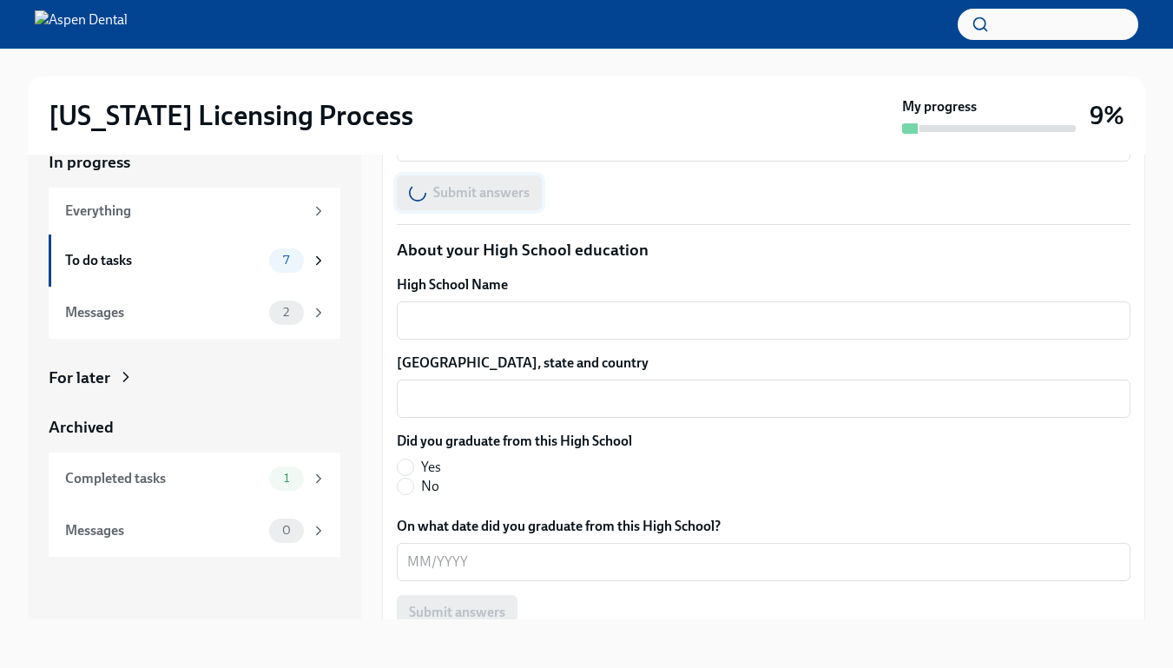
scroll to position [1163, 0]
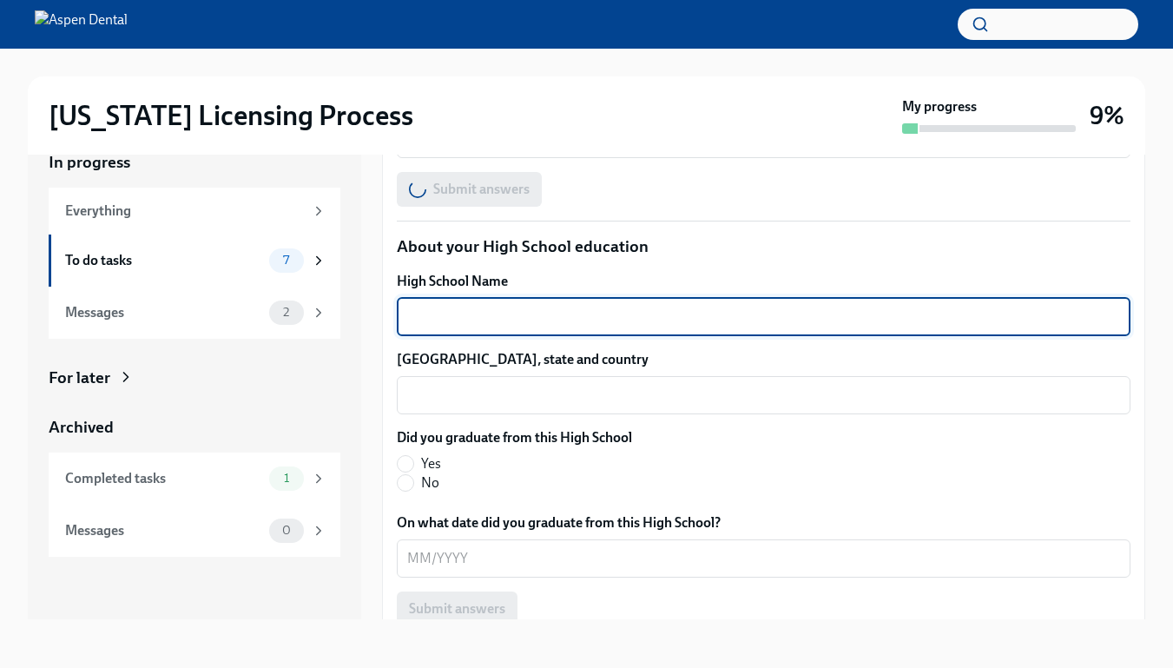
click at [701, 314] on textarea "High School Name" at bounding box center [763, 316] width 713 height 21
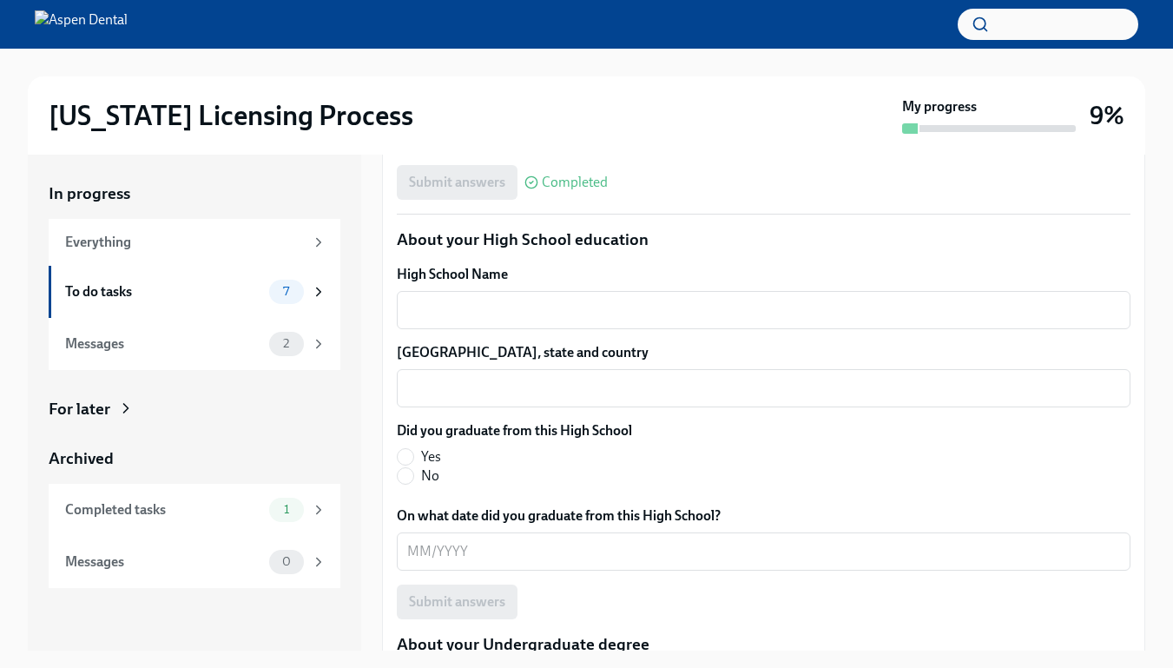
scroll to position [1202, 0]
click at [682, 302] on textarea "High School Name" at bounding box center [763, 309] width 713 height 21
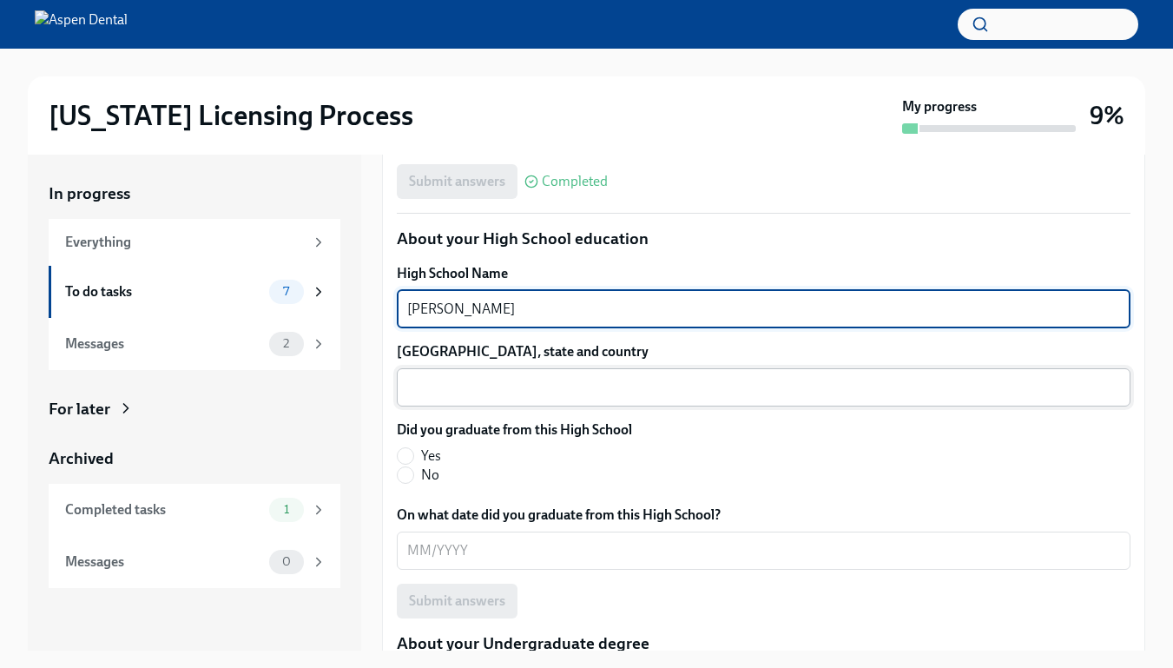
type textarea "[PERSON_NAME]"
click at [621, 395] on textarea "[GEOGRAPHIC_DATA], state and country" at bounding box center [763, 387] width 713 height 21
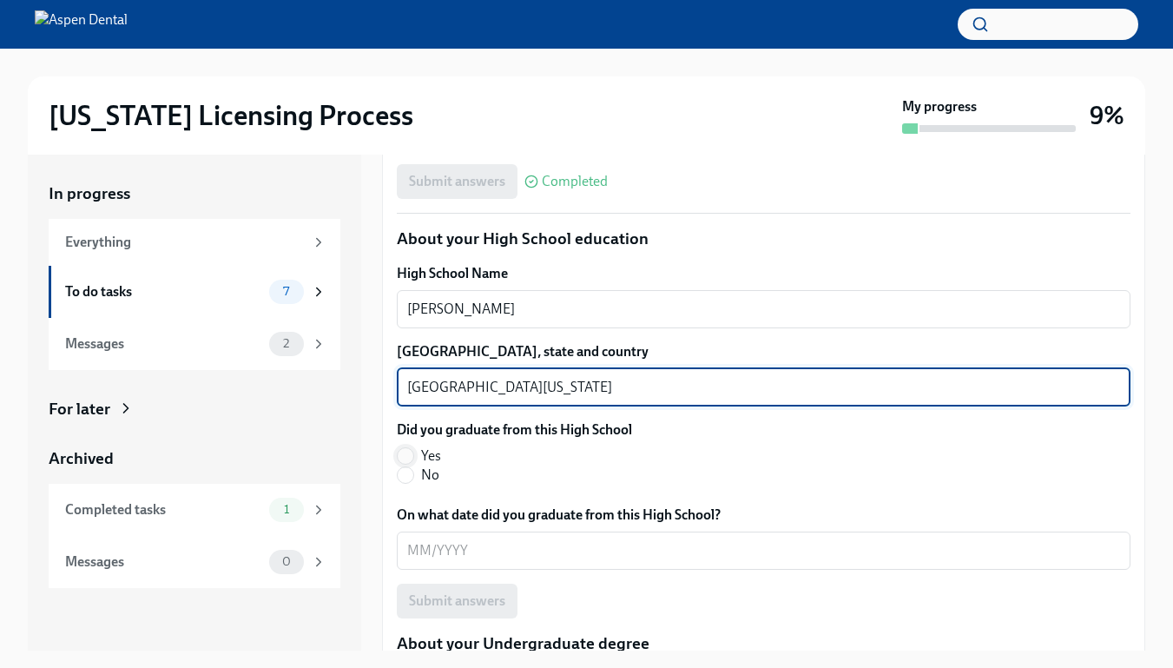
type textarea "[GEOGRAPHIC_DATA][US_STATE]"
click at [411, 459] on input "Yes" at bounding box center [406, 456] width 16 height 16
radio input "true"
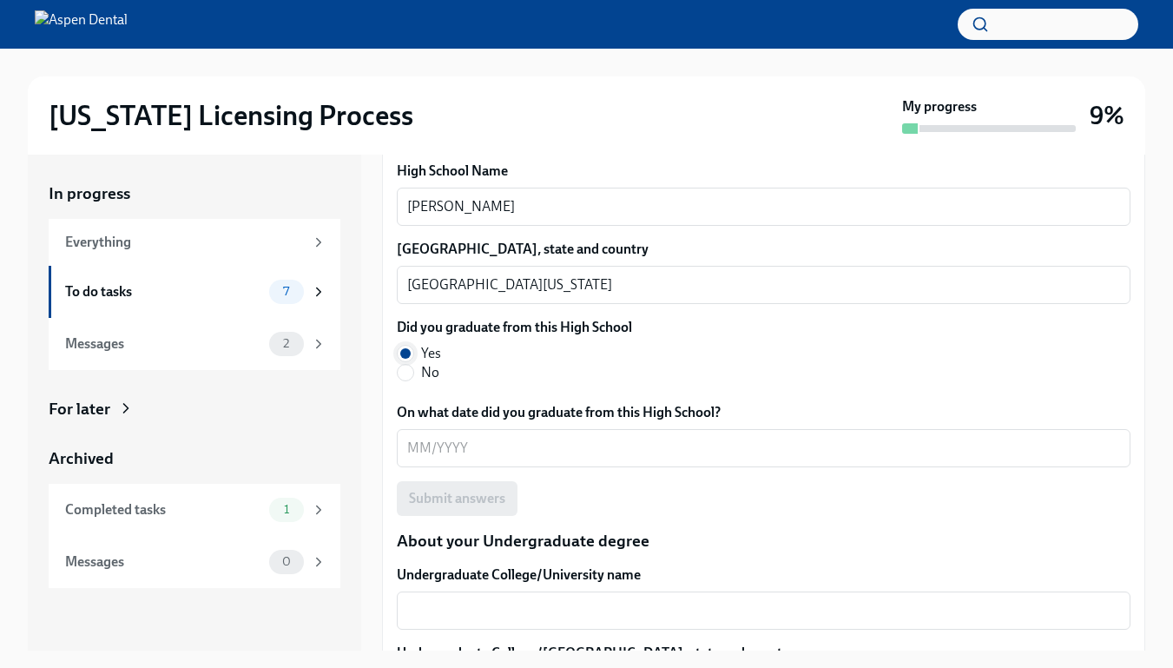
scroll to position [1306, 0]
click at [411, 459] on div "x ​" at bounding box center [764, 447] width 734 height 38
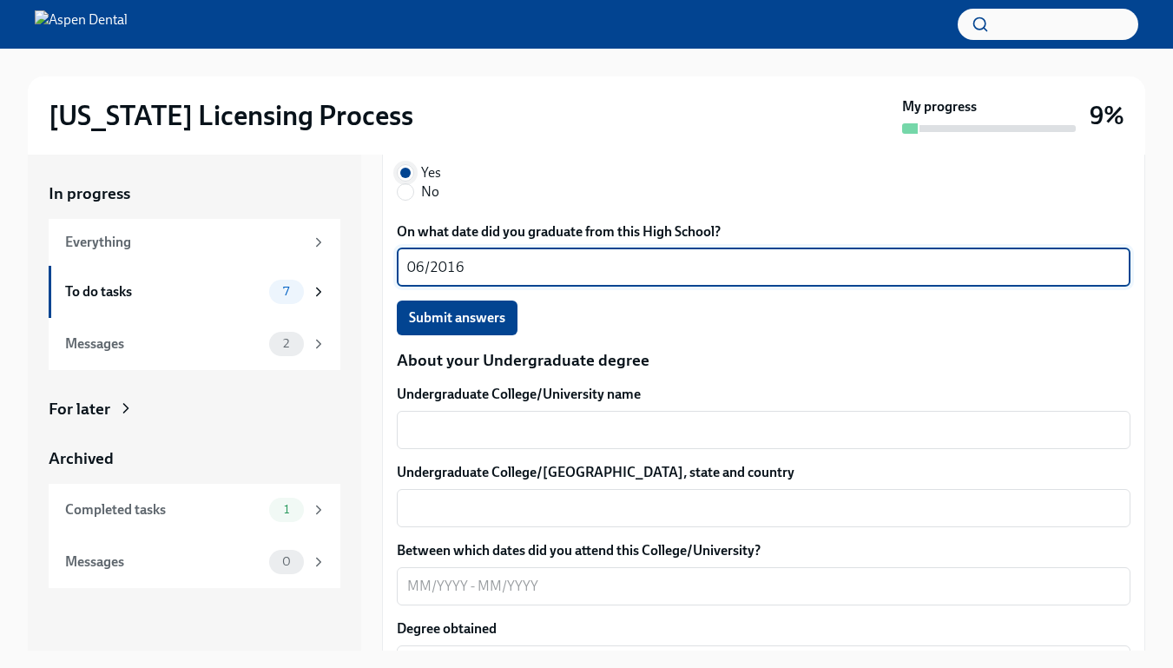
scroll to position [1490, 0]
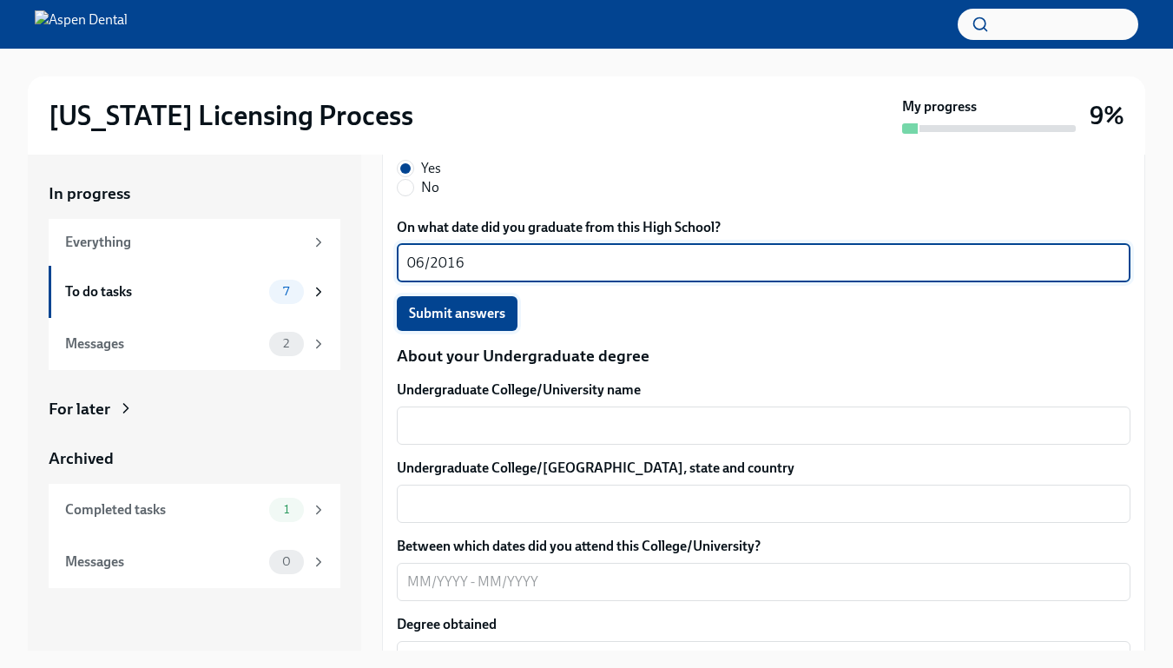
type textarea "06/2016"
click at [468, 313] on span "Submit answers" at bounding box center [457, 313] width 96 height 17
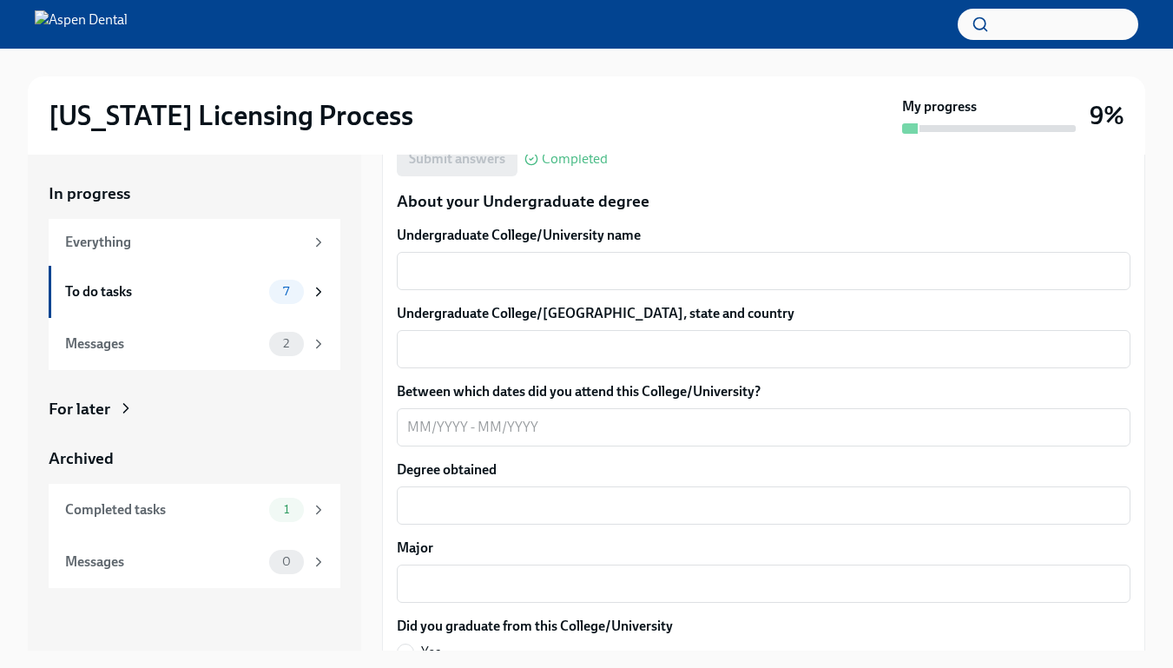
scroll to position [1646, 0]
click at [481, 276] on textarea "Undergraduate College/University name" at bounding box center [763, 269] width 713 height 21
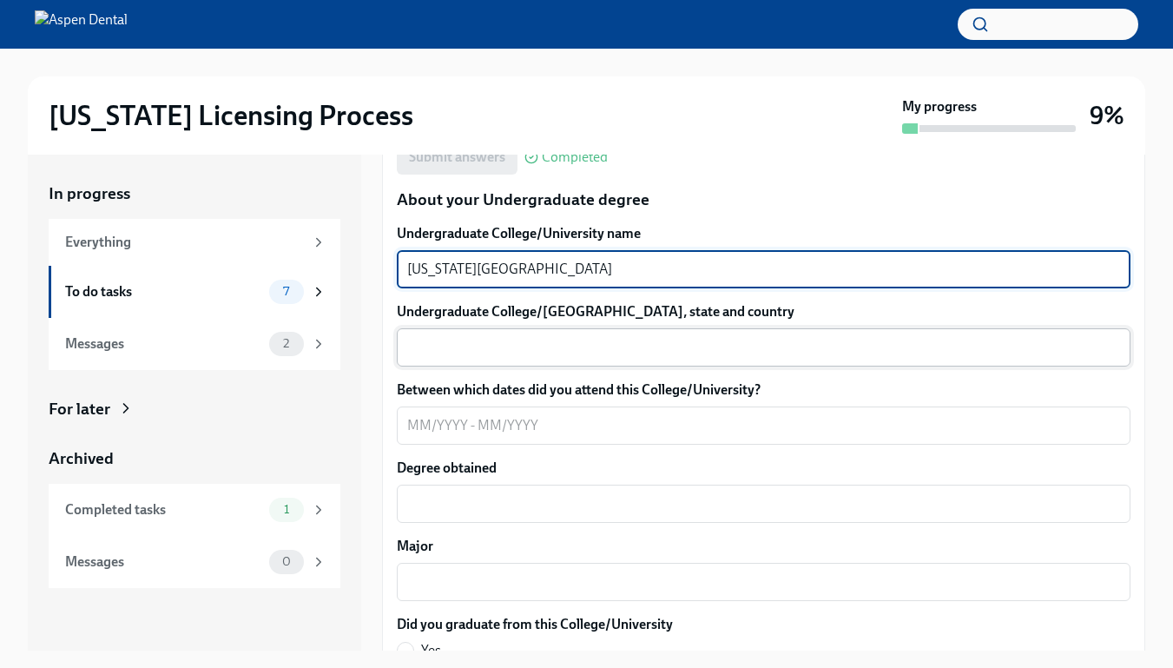
type textarea "[US_STATE][GEOGRAPHIC_DATA]"
click at [497, 347] on textarea "Undergraduate College/[GEOGRAPHIC_DATA], state and country" at bounding box center [763, 347] width 713 height 21
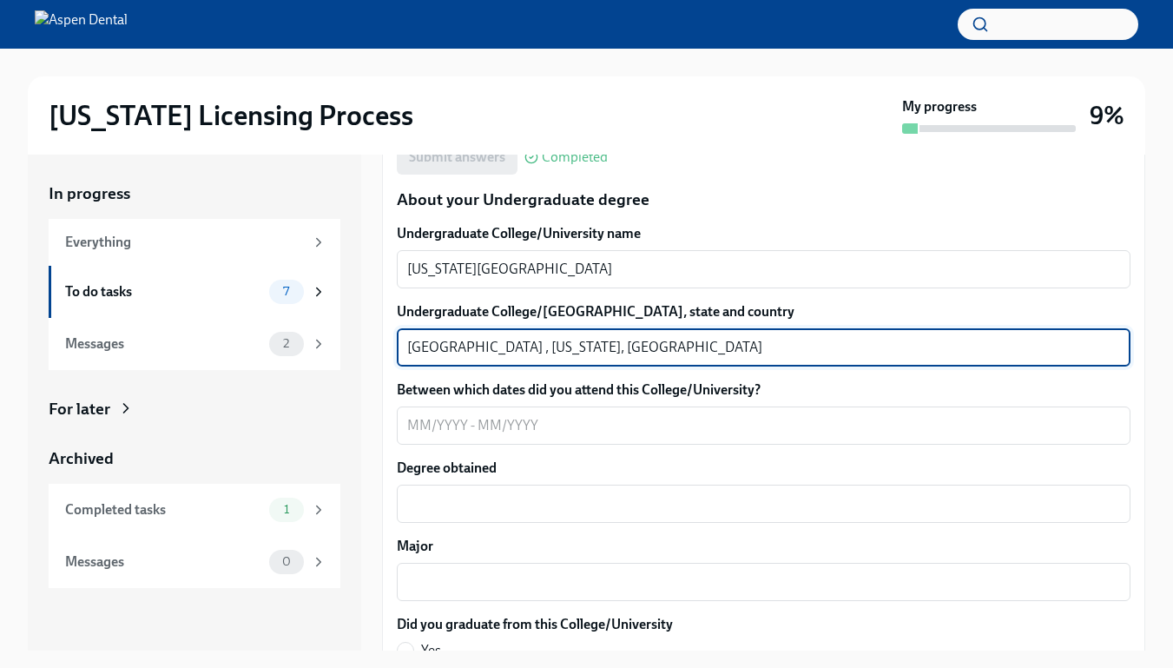
scroll to position [1699, 0]
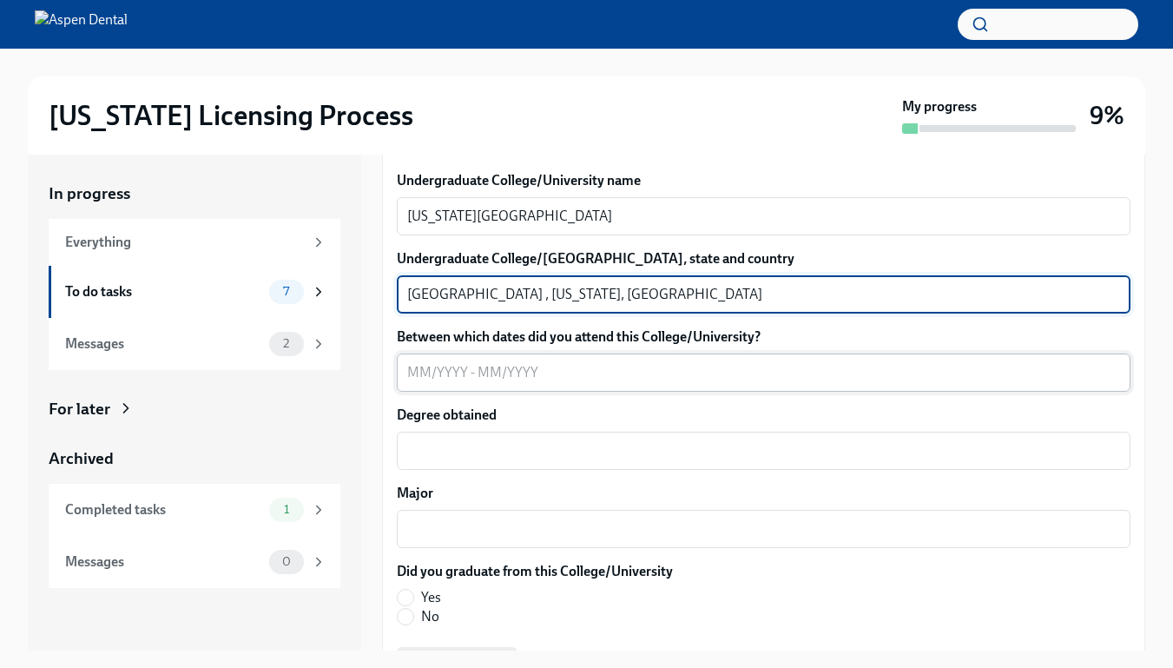
type textarea "[GEOGRAPHIC_DATA] , [US_STATE], [GEOGRAPHIC_DATA]"
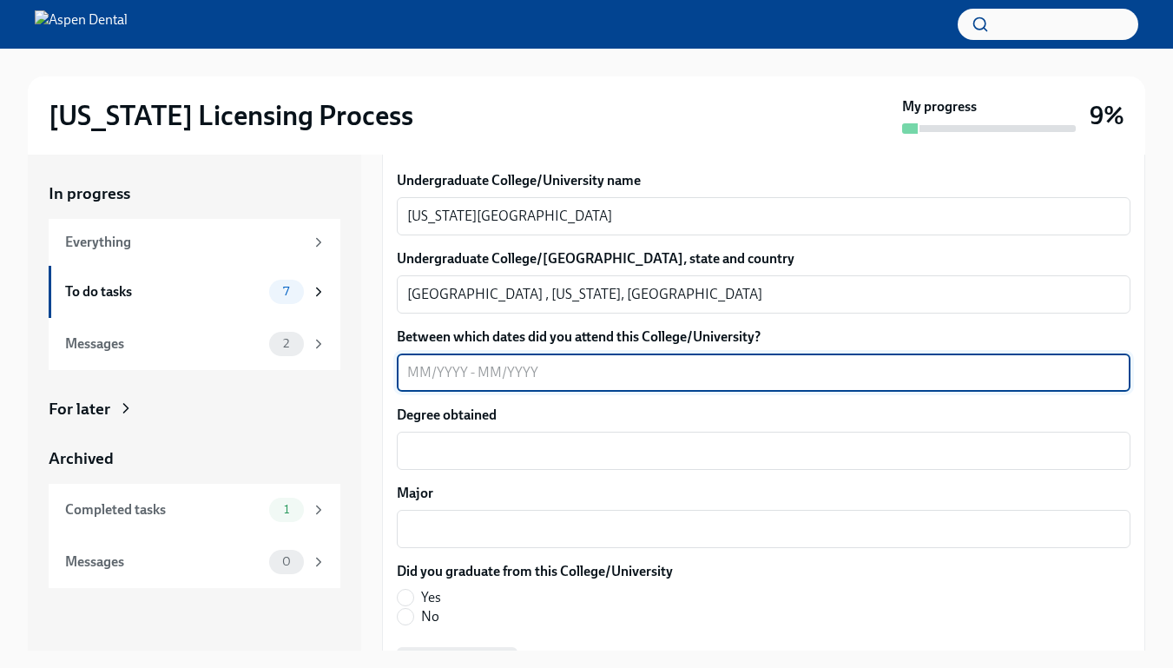
click at [438, 372] on textarea "Between which dates did you attend this College/University?" at bounding box center [763, 372] width 713 height 21
click at [499, 339] on label "Between which dates did you attend this College/University?" at bounding box center [764, 336] width 734 height 19
click at [499, 362] on textarea "08/2016-12" at bounding box center [763, 372] width 713 height 21
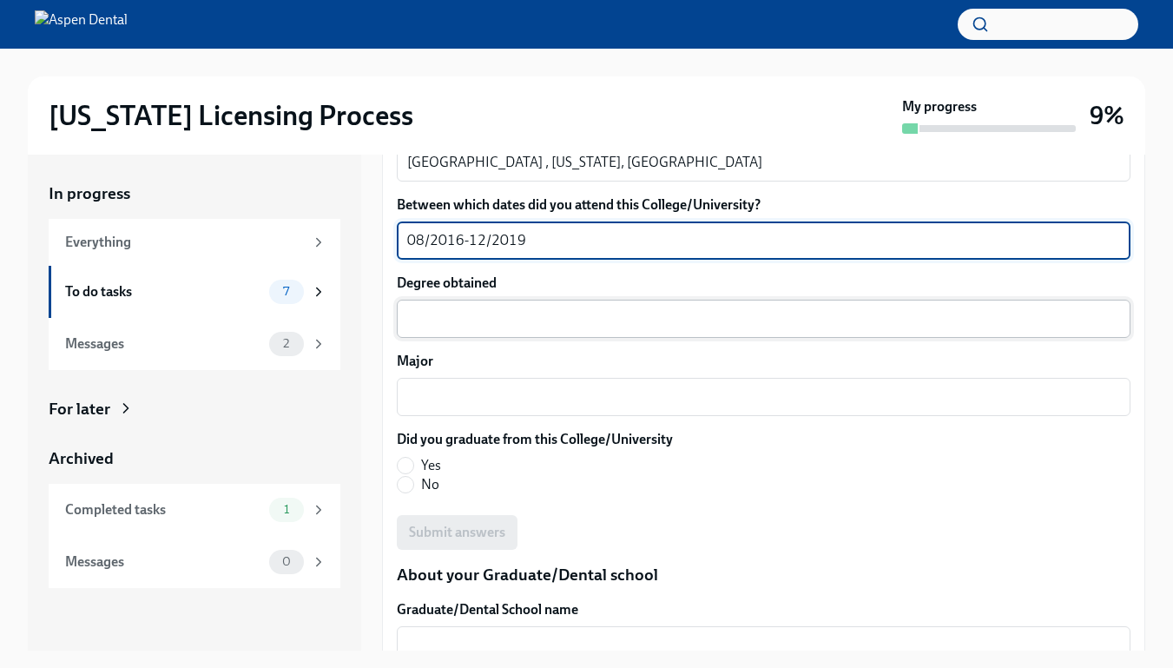
type textarea "08/2016-12/2019"
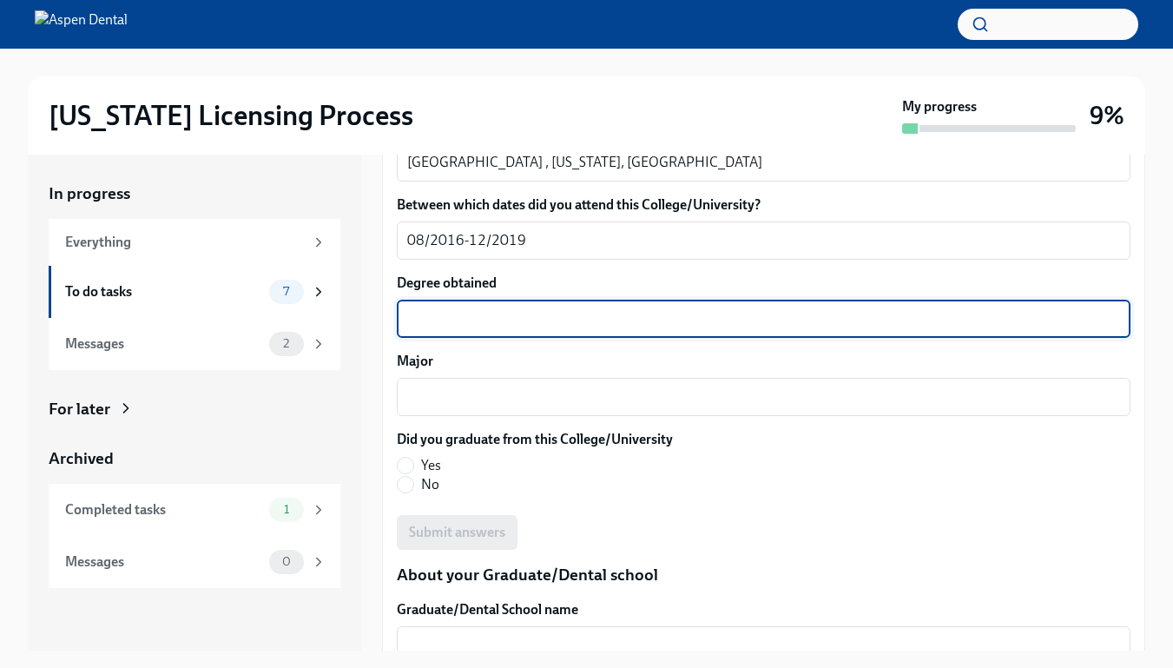
click at [603, 318] on textarea "Degree obtained" at bounding box center [763, 318] width 713 height 21
type textarea "bachelor of science"
click at [596, 402] on textarea "Major" at bounding box center [763, 396] width 713 height 21
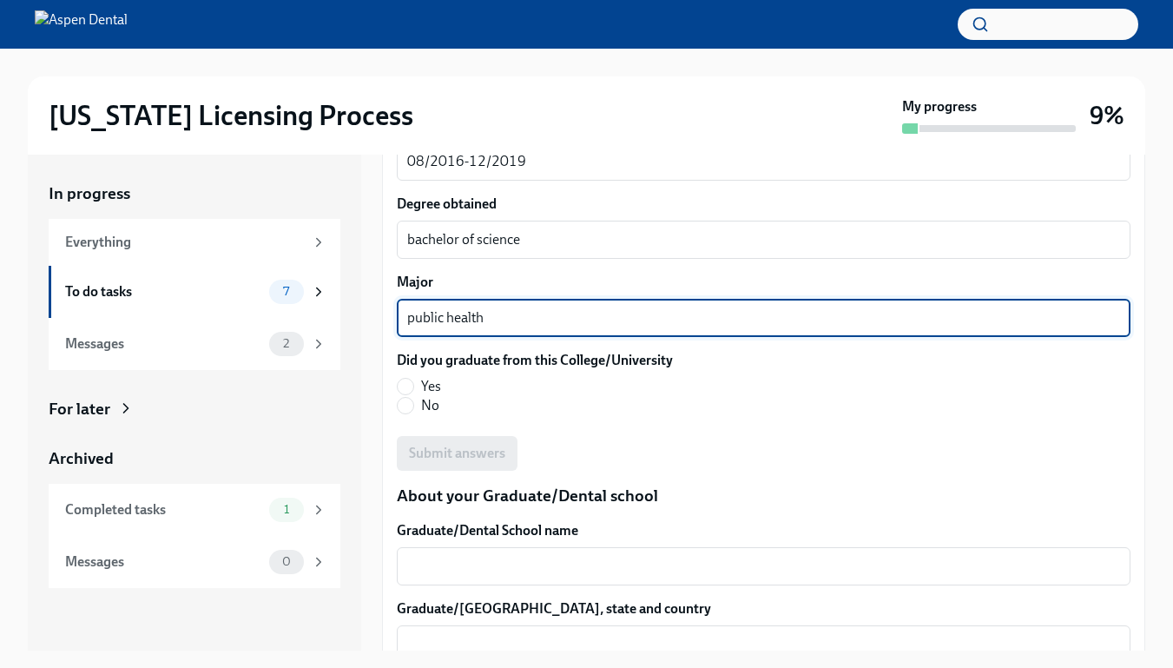
scroll to position [1920, 0]
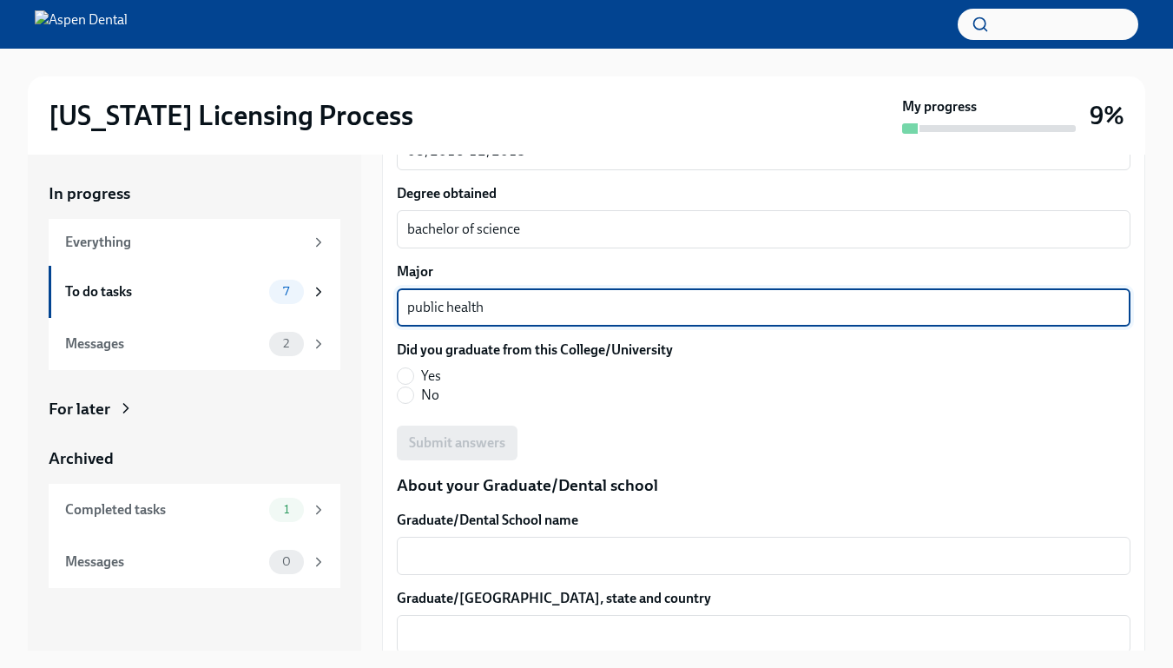
type textarea "public health"
click at [420, 374] on label "Yes" at bounding box center [528, 375] width 262 height 19
click at [413, 374] on input "Yes" at bounding box center [406, 376] width 16 height 16
radio input "true"
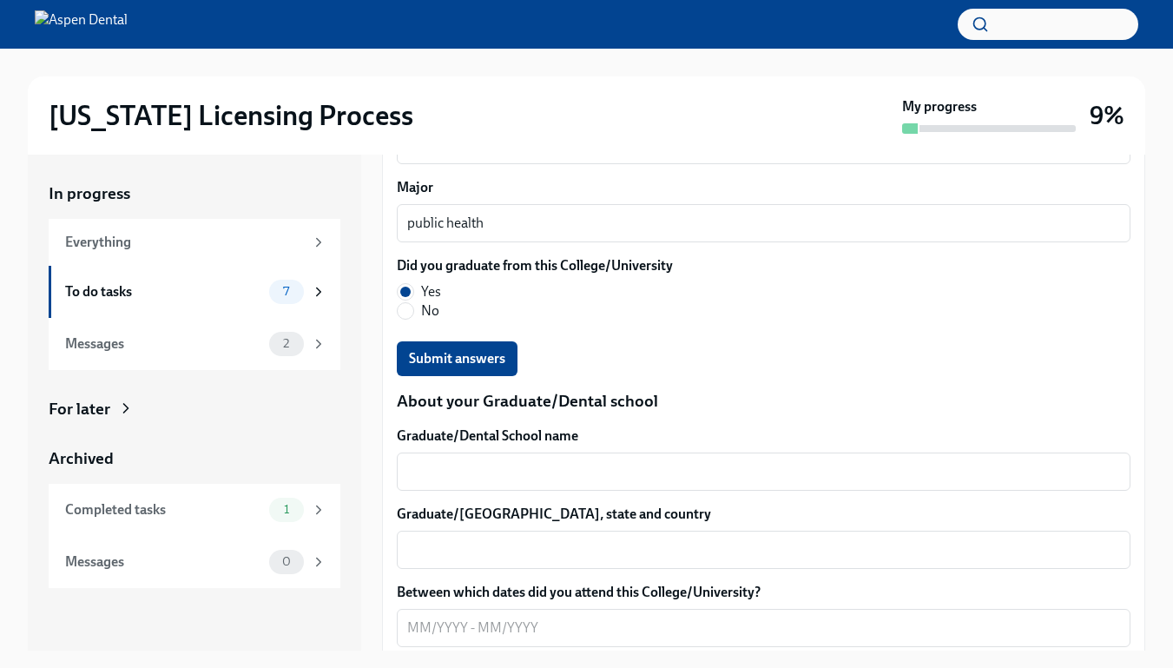
scroll to position [2006, 0]
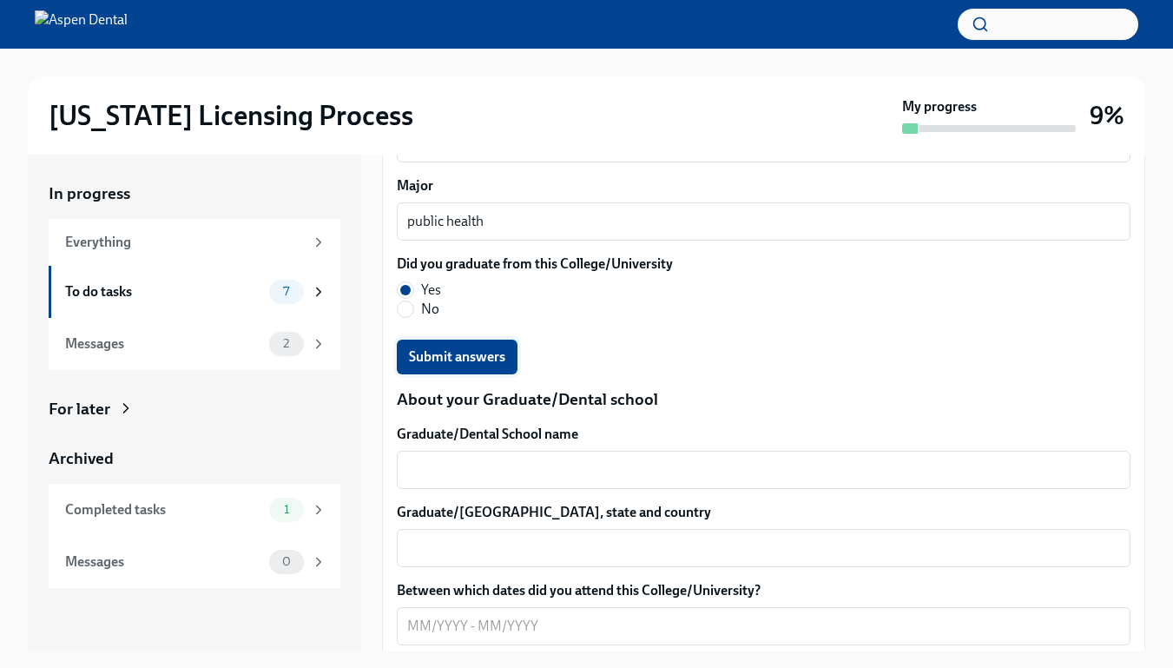
click at [428, 356] on span "Submit answers" at bounding box center [457, 356] width 96 height 17
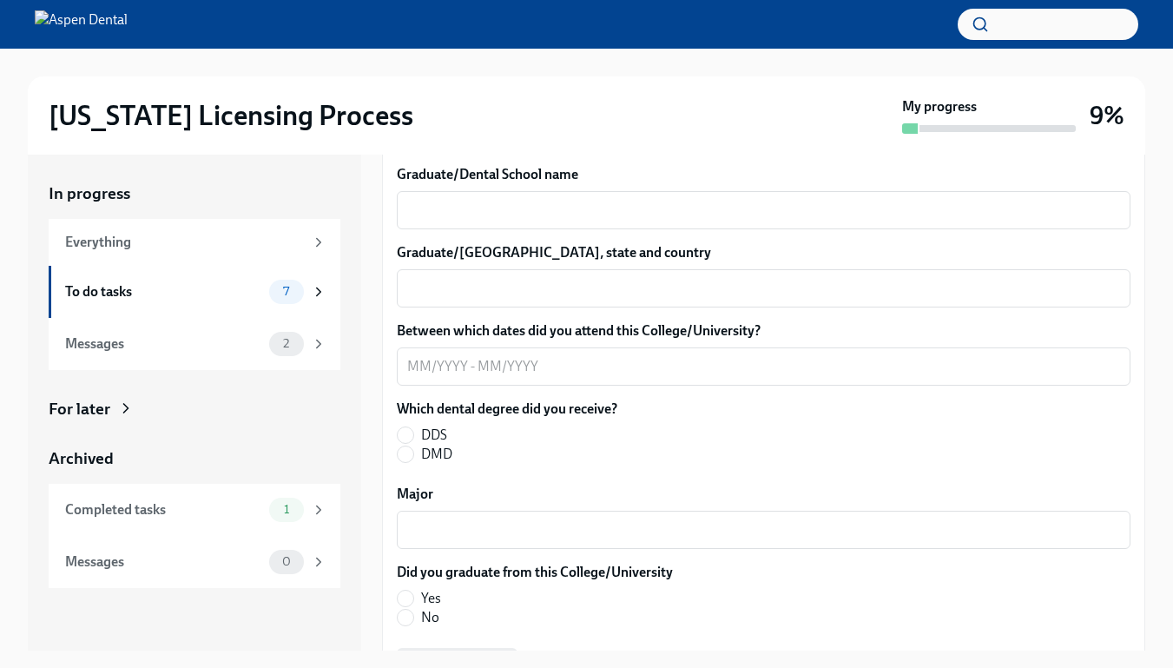
scroll to position [2267, 0]
click at [409, 435] on input "DDS" at bounding box center [406, 434] width 16 height 16
radio input "true"
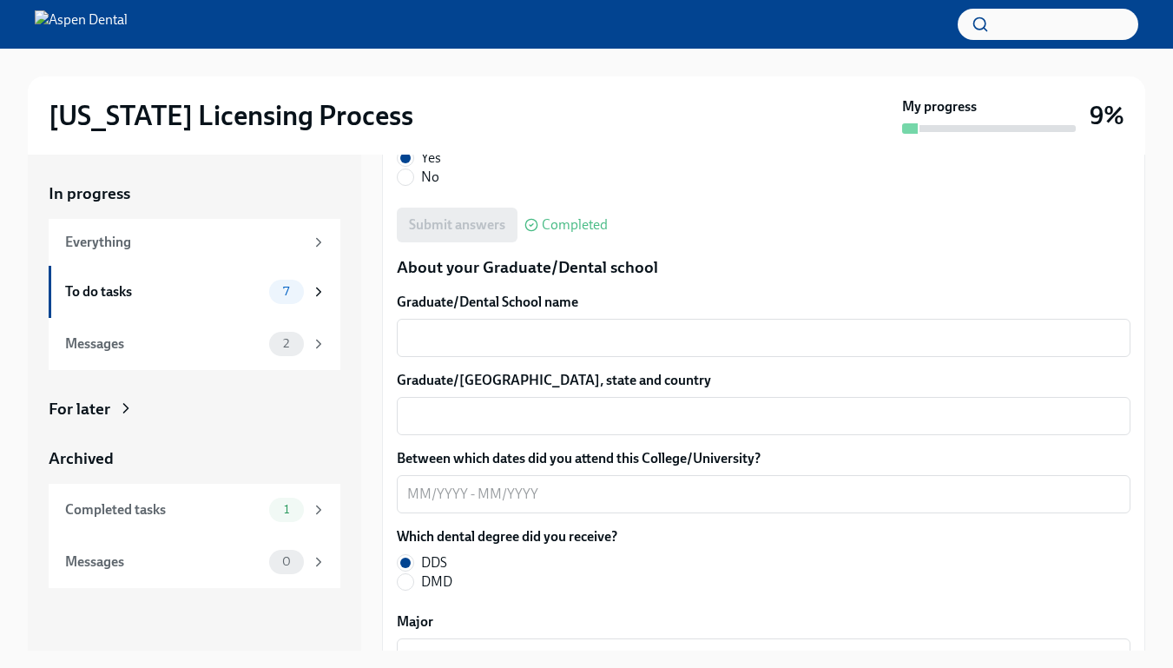
scroll to position [2139, 0]
click at [479, 343] on textarea "Graduate/Dental School name" at bounding box center [763, 336] width 713 height 21
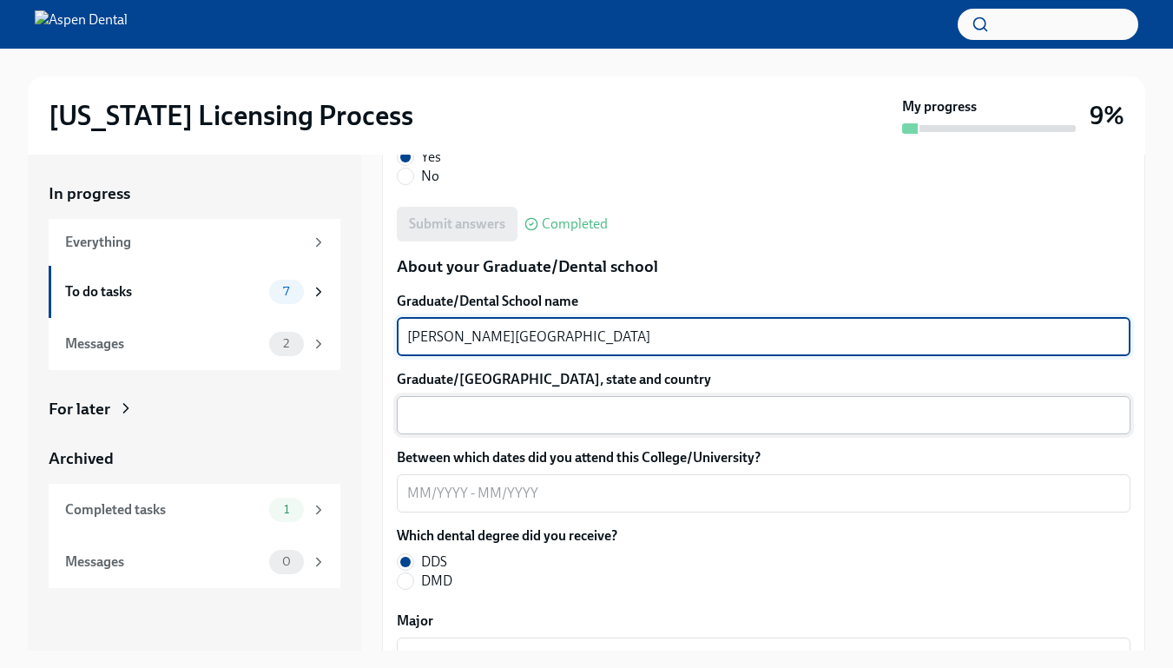
type textarea "[PERSON_NAME][GEOGRAPHIC_DATA]"
click at [511, 403] on div "x ​" at bounding box center [764, 415] width 734 height 38
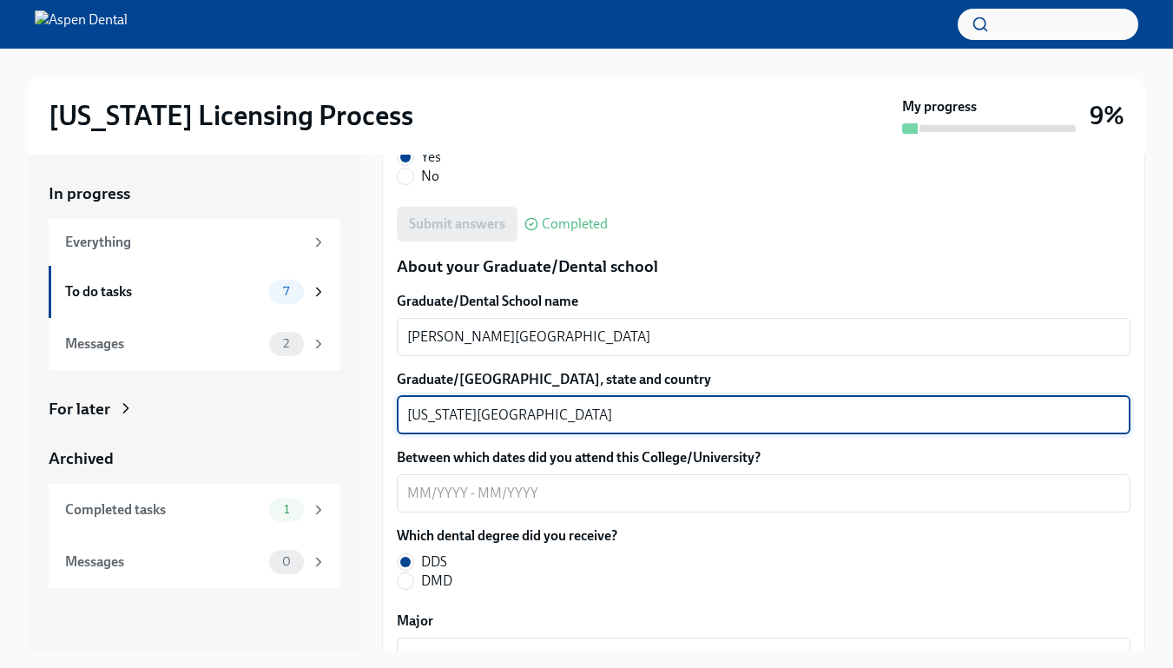
click at [418, 418] on textarea "[US_STATE][GEOGRAPHIC_DATA]" at bounding box center [763, 415] width 713 height 21
type textarea "[US_STATE][GEOGRAPHIC_DATA]"
click at [432, 493] on textarea "Between which dates did you attend this College/University?" at bounding box center [763, 493] width 713 height 21
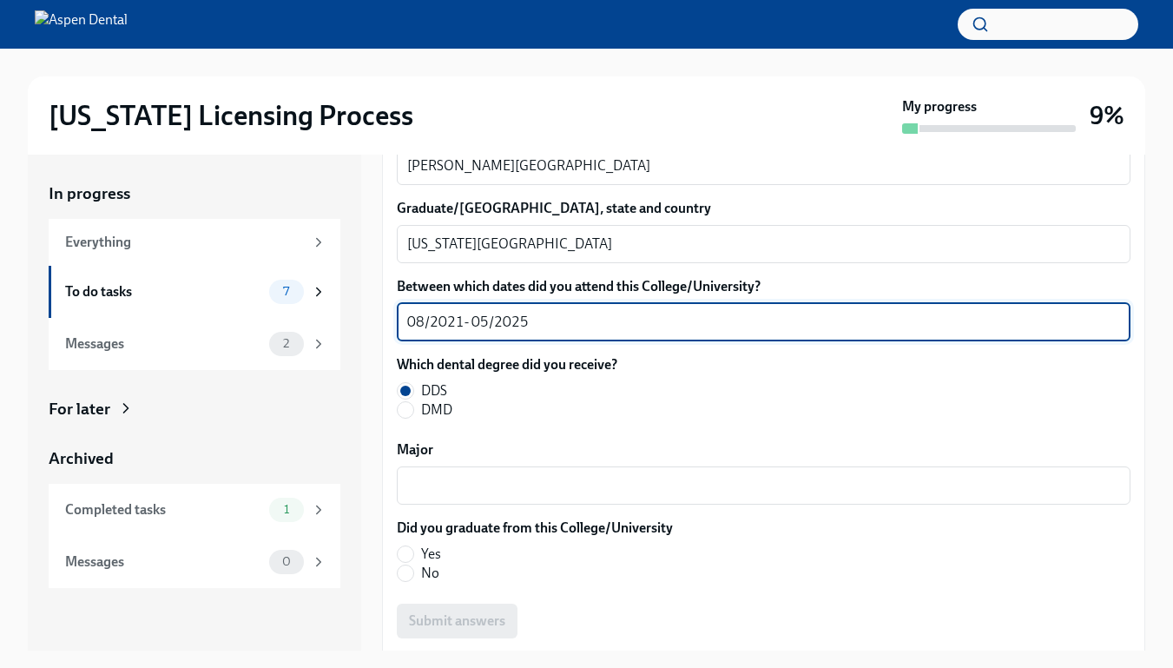
scroll to position [2369, 0]
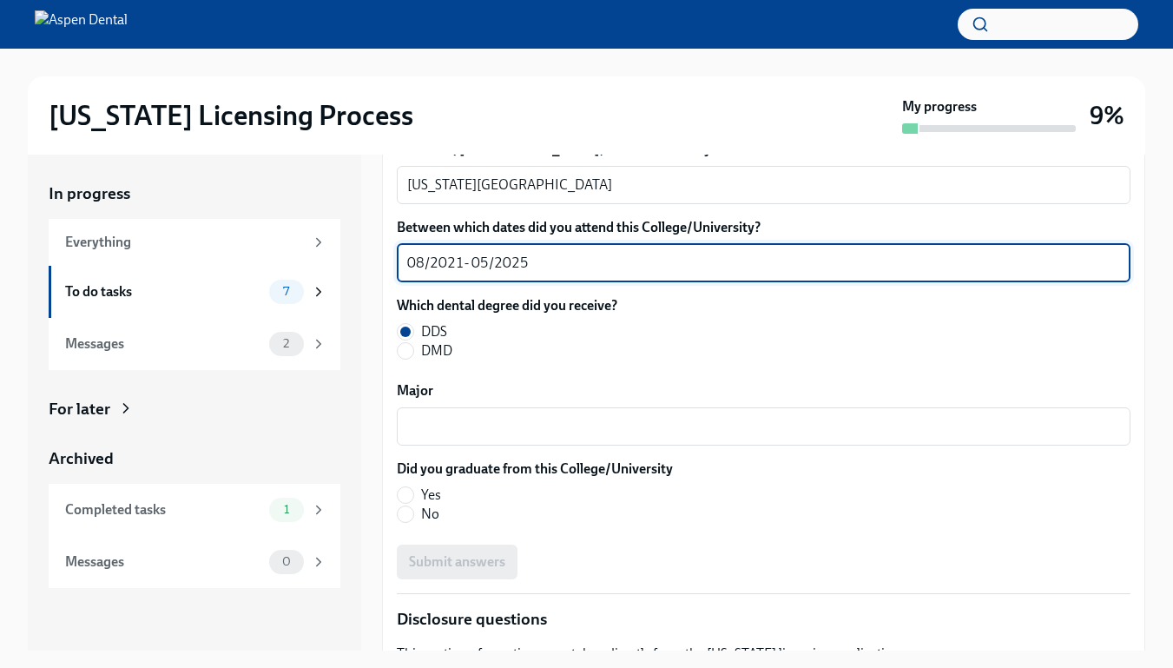
type textarea "08/2021- 05/2025"
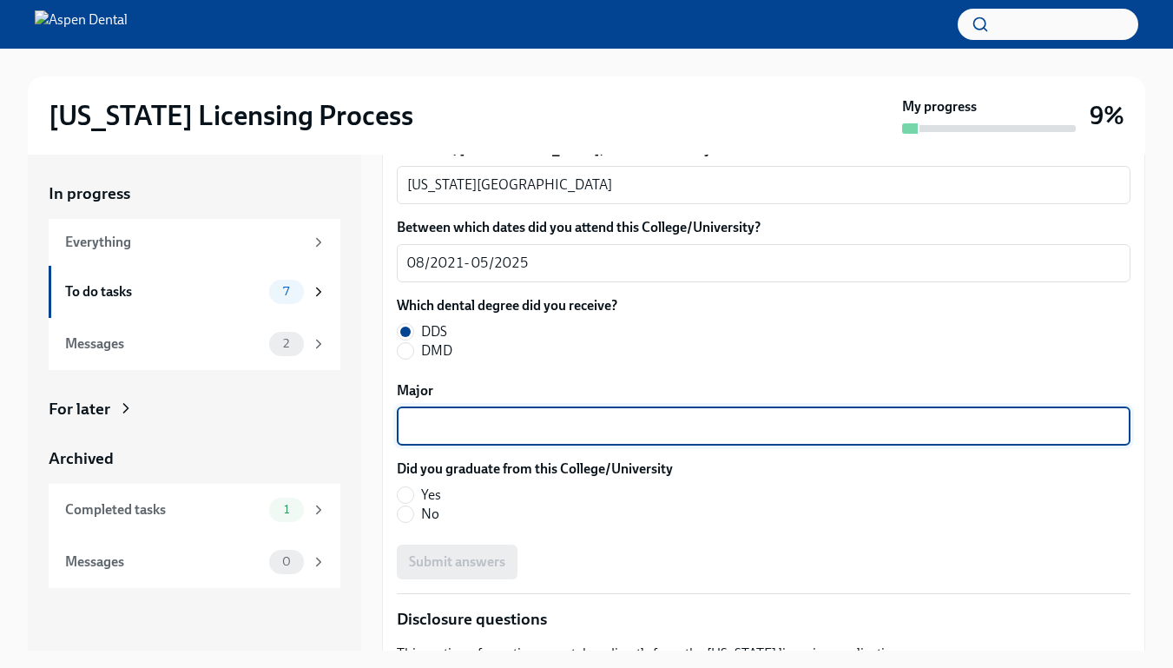
click at [607, 434] on textarea "Major" at bounding box center [763, 426] width 713 height 21
type textarea "dentistry"
click at [431, 491] on span "Yes" at bounding box center [431, 494] width 20 height 19
click at [413, 491] on input "Yes" at bounding box center [406, 495] width 16 height 16
radio input "true"
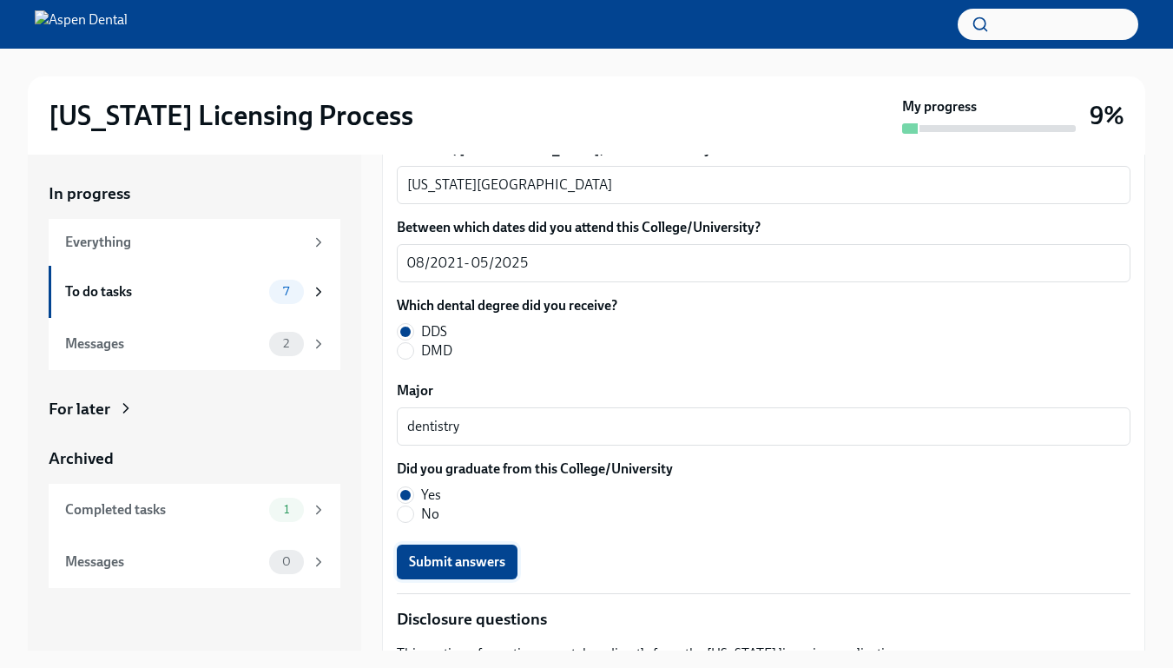
click at [436, 550] on button "Submit answers" at bounding box center [457, 561] width 121 height 35
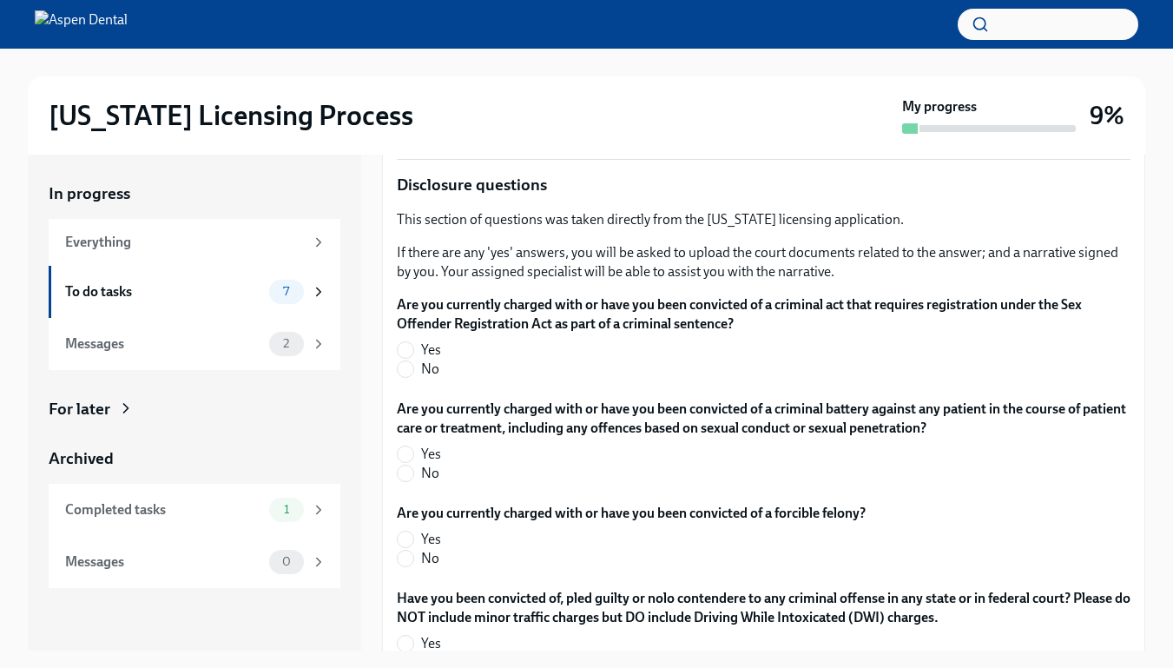
scroll to position [2802, 0]
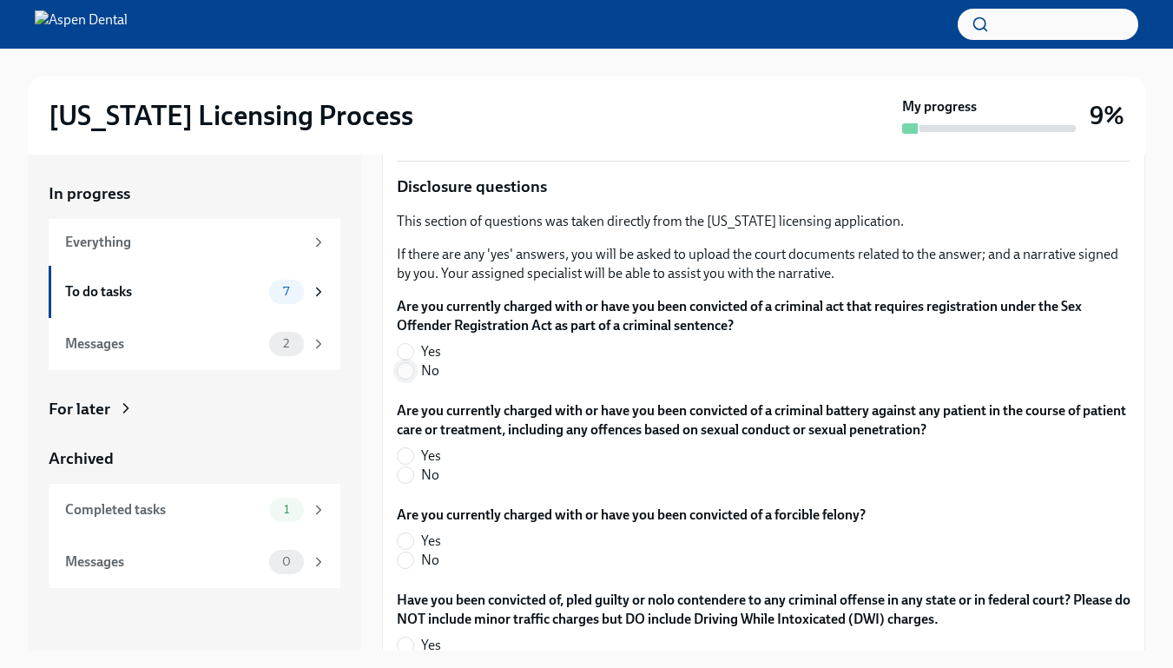
click at [412, 372] on input "No" at bounding box center [406, 371] width 16 height 16
radio input "true"
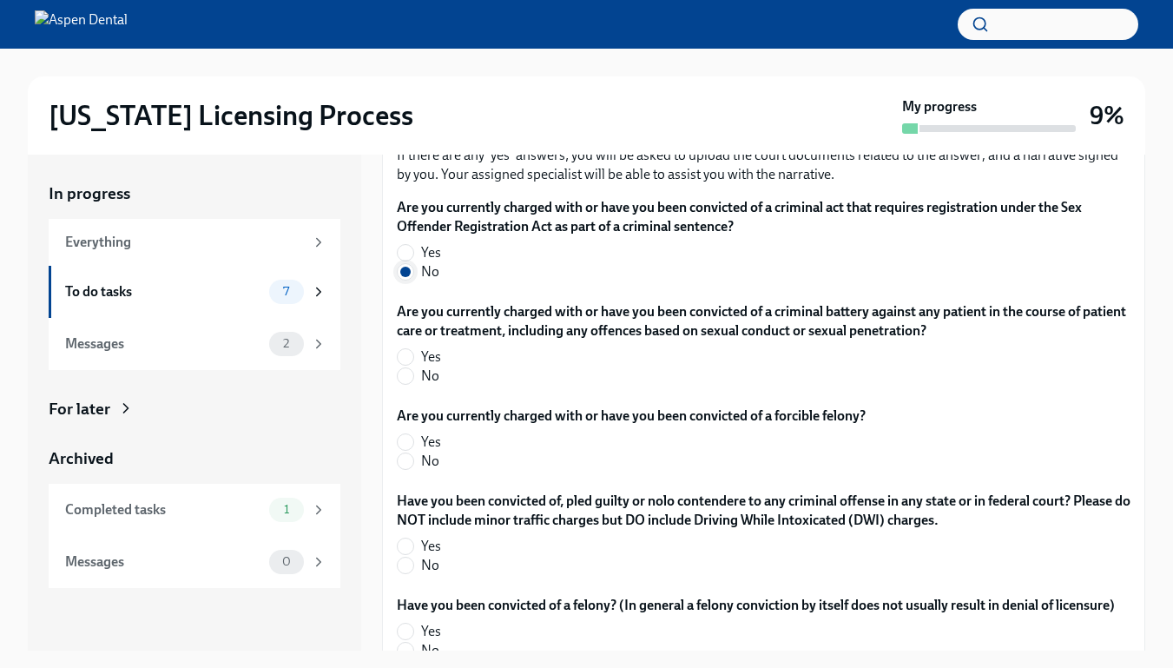
scroll to position [2902, 0]
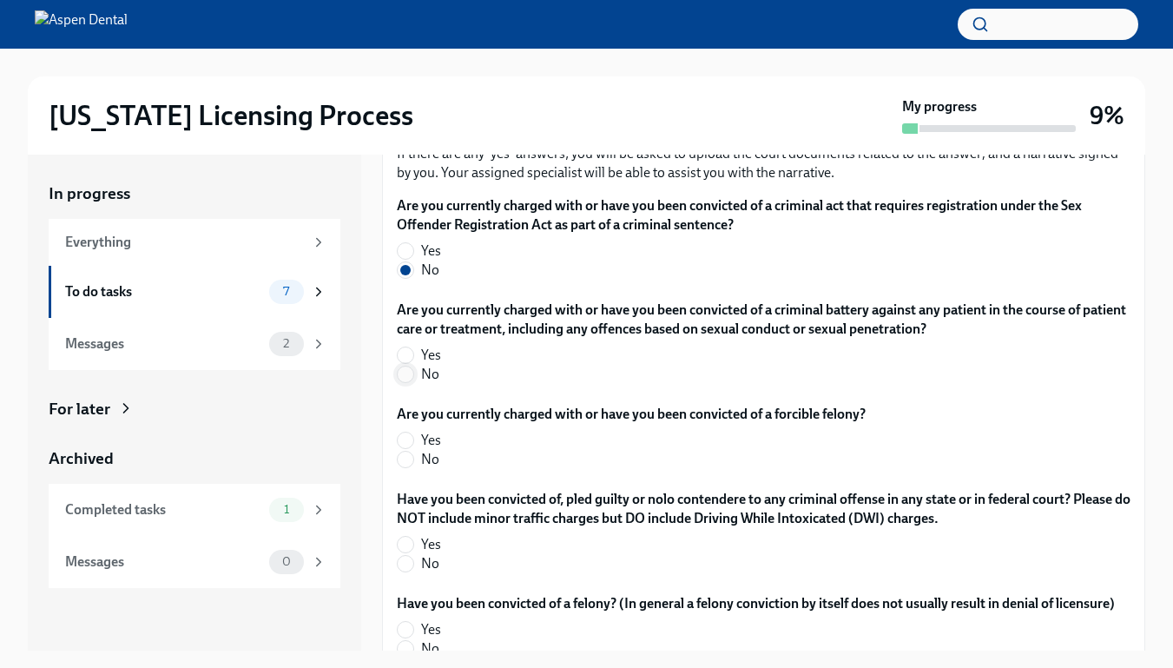
click at [405, 382] on span at bounding box center [405, 374] width 17 height 17
click at [405, 382] on input "No" at bounding box center [406, 374] width 16 height 16
radio input "true"
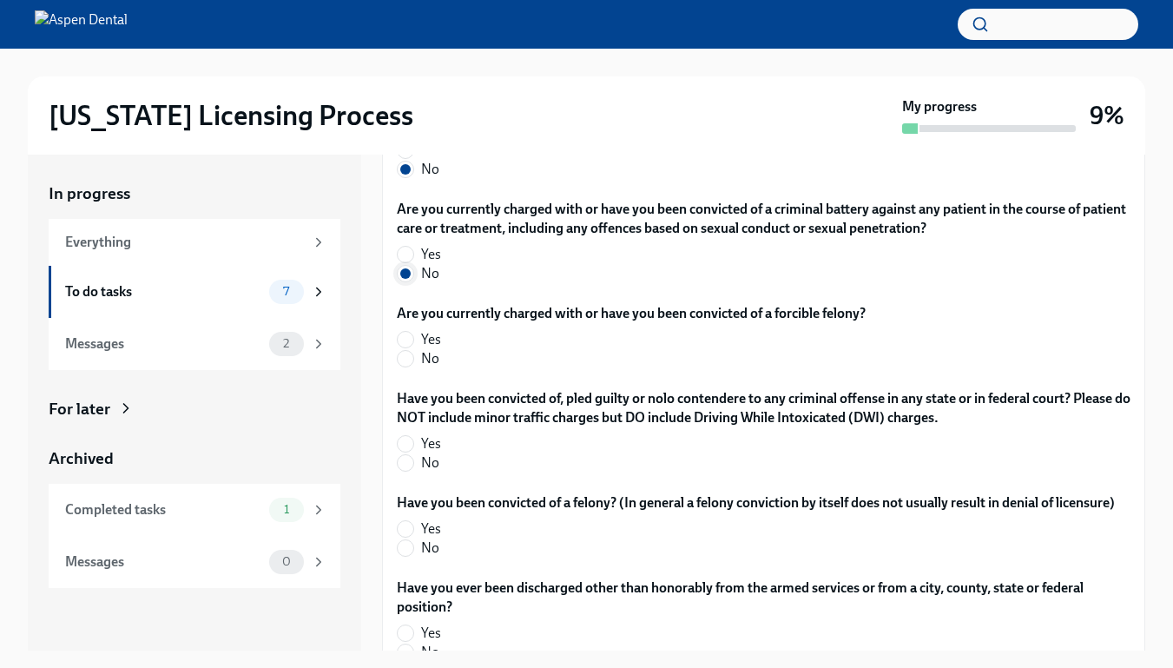
scroll to position [3007, 0]
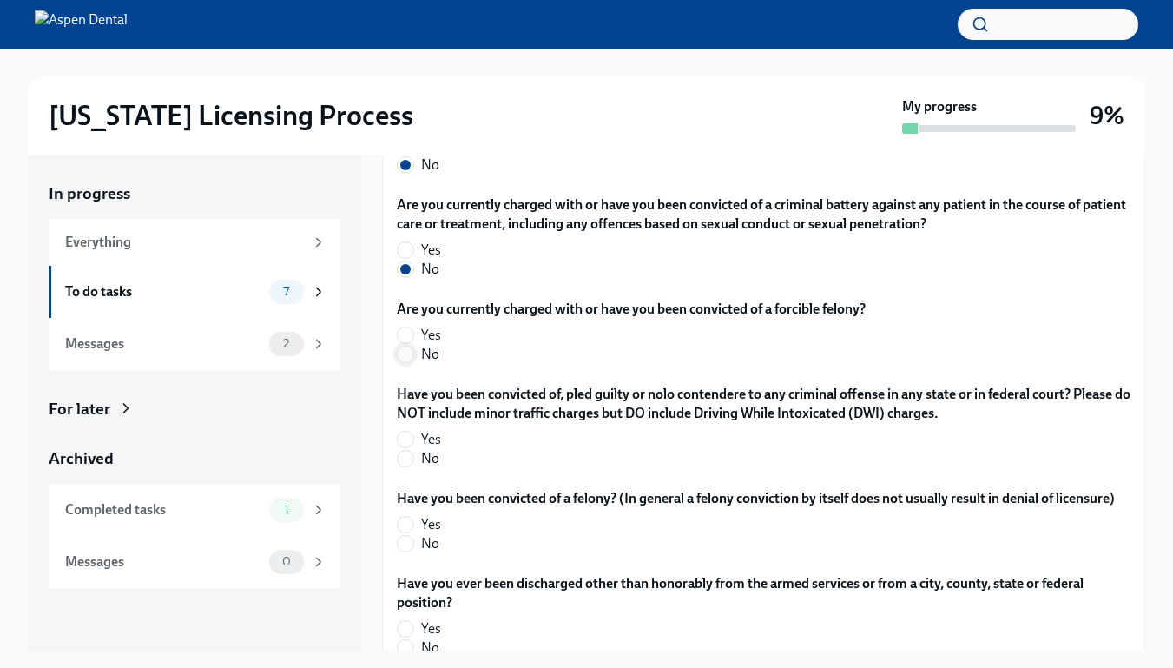
click at [410, 354] on input "No" at bounding box center [406, 354] width 16 height 16
radio input "true"
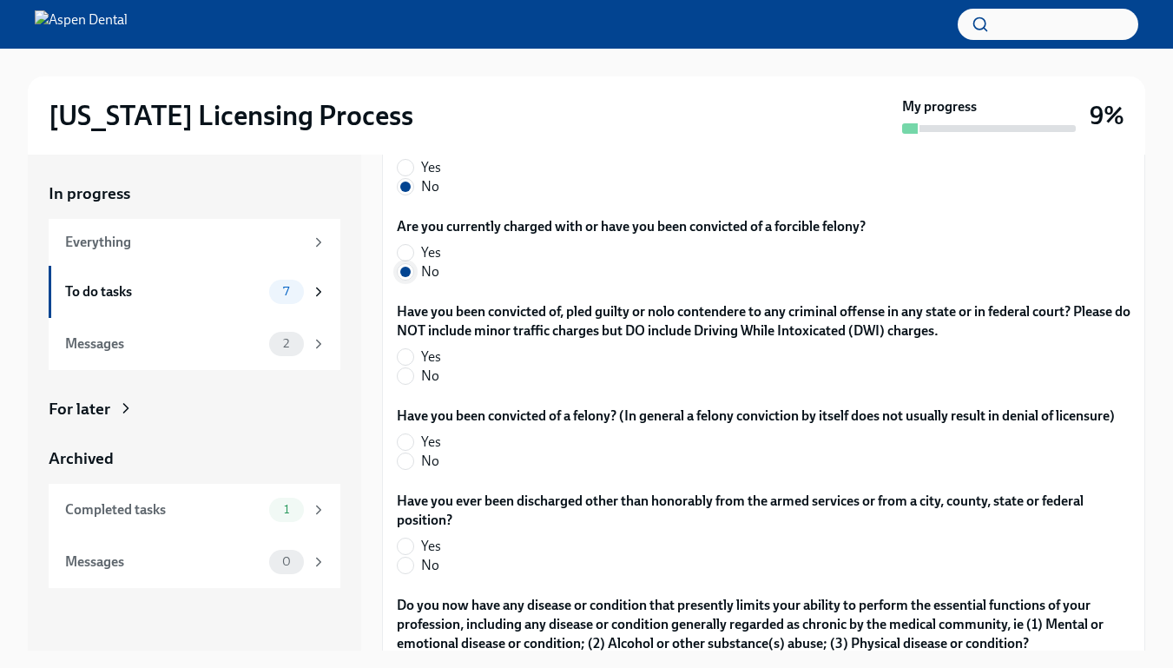
scroll to position [3091, 0]
click at [401, 376] on input "No" at bounding box center [406, 375] width 16 height 16
radio input "true"
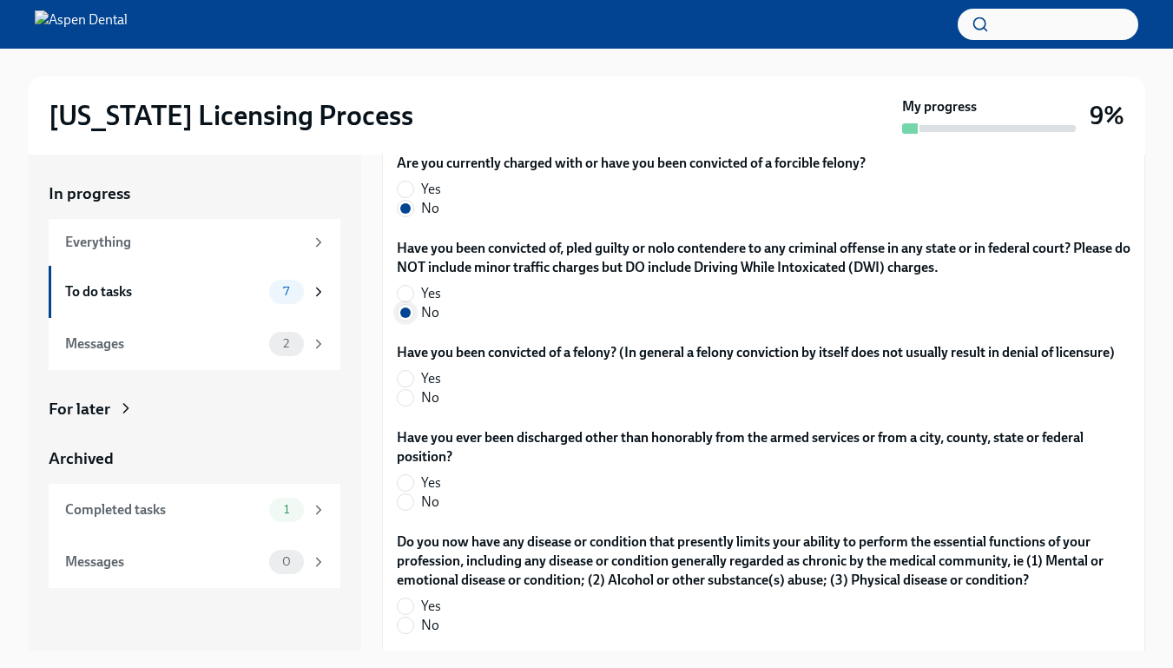
scroll to position [3197, 0]
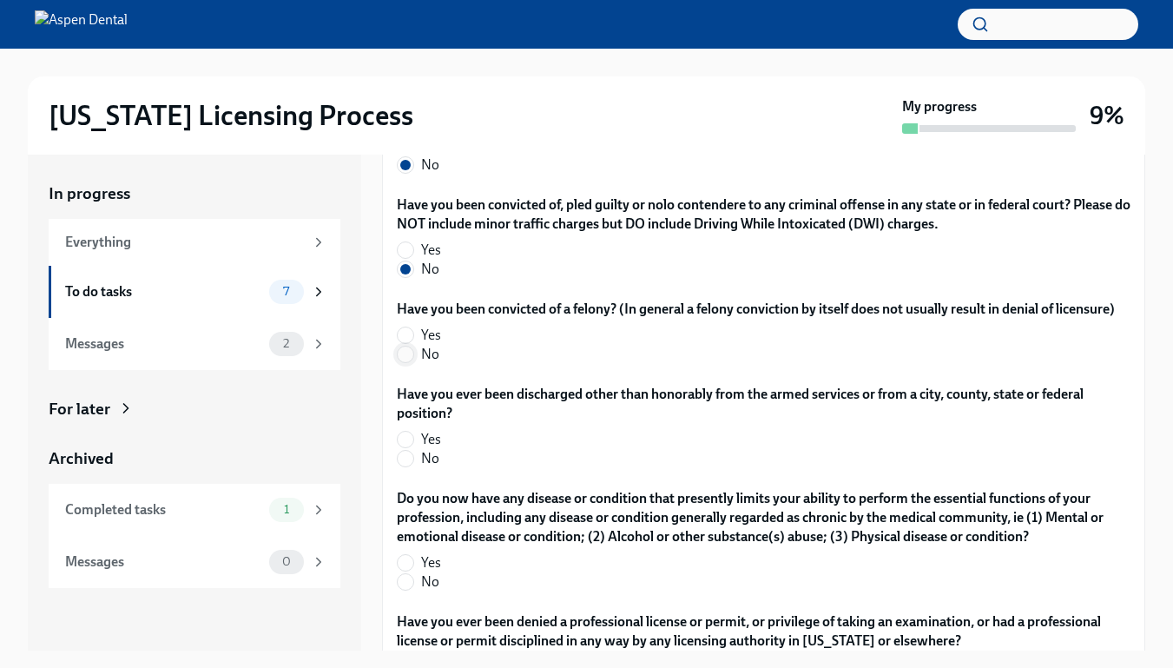
click at [402, 362] on input "No" at bounding box center [406, 354] width 16 height 16
radio input "true"
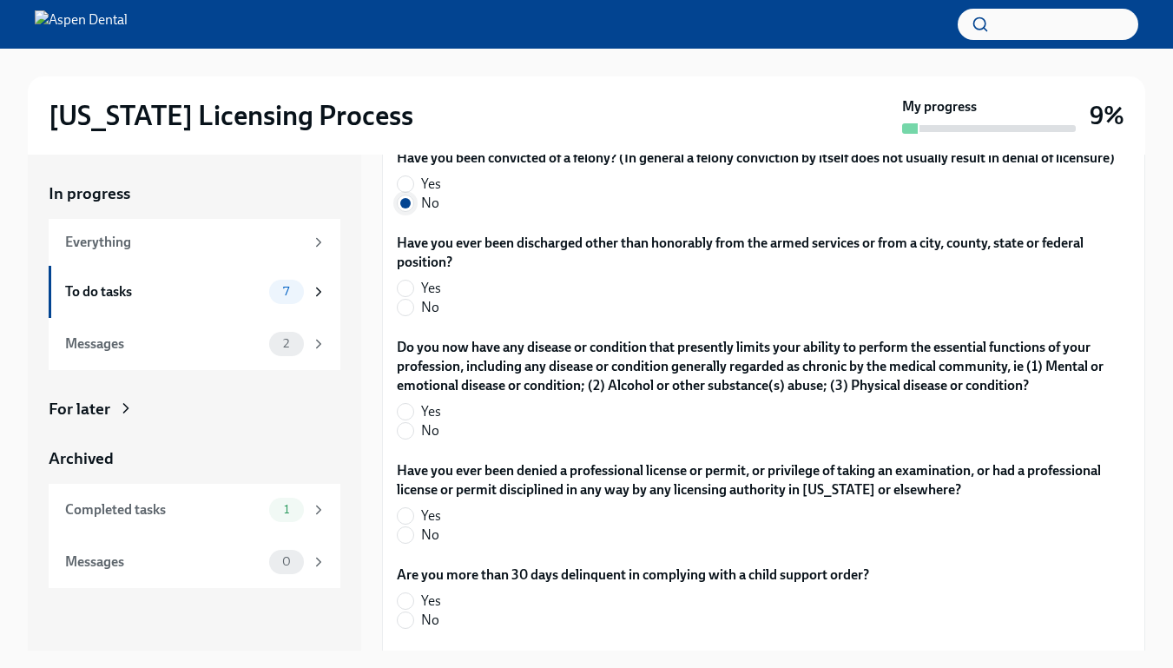
scroll to position [3349, 0]
click at [409, 314] on input "No" at bounding box center [406, 307] width 16 height 16
radio input "true"
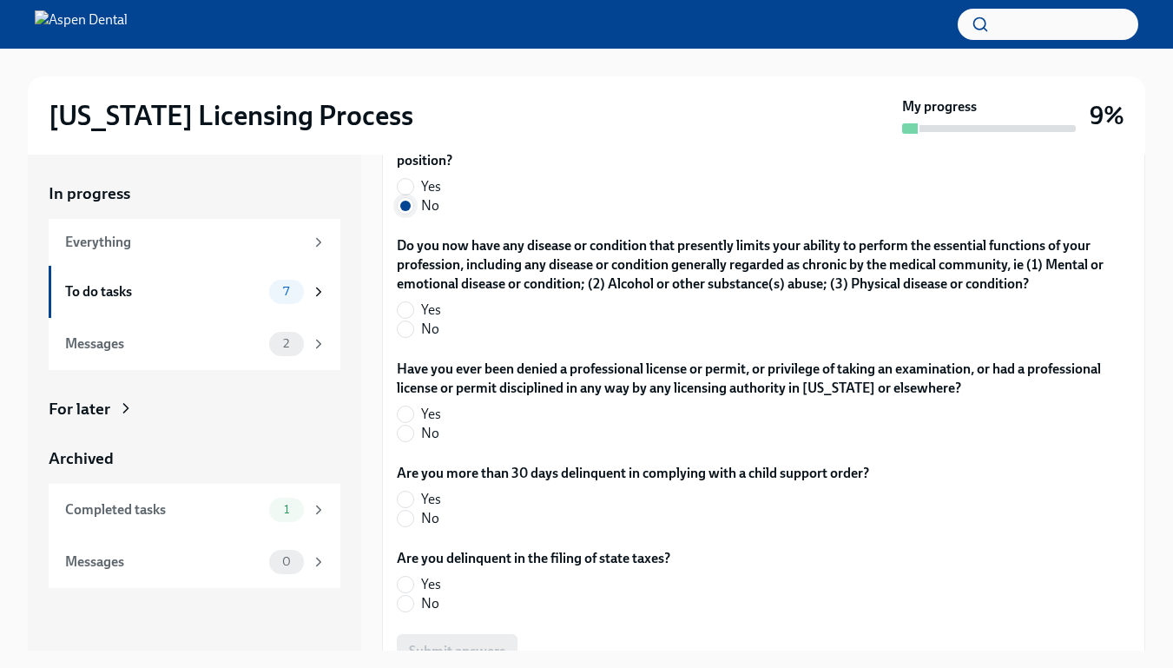
scroll to position [3453, 0]
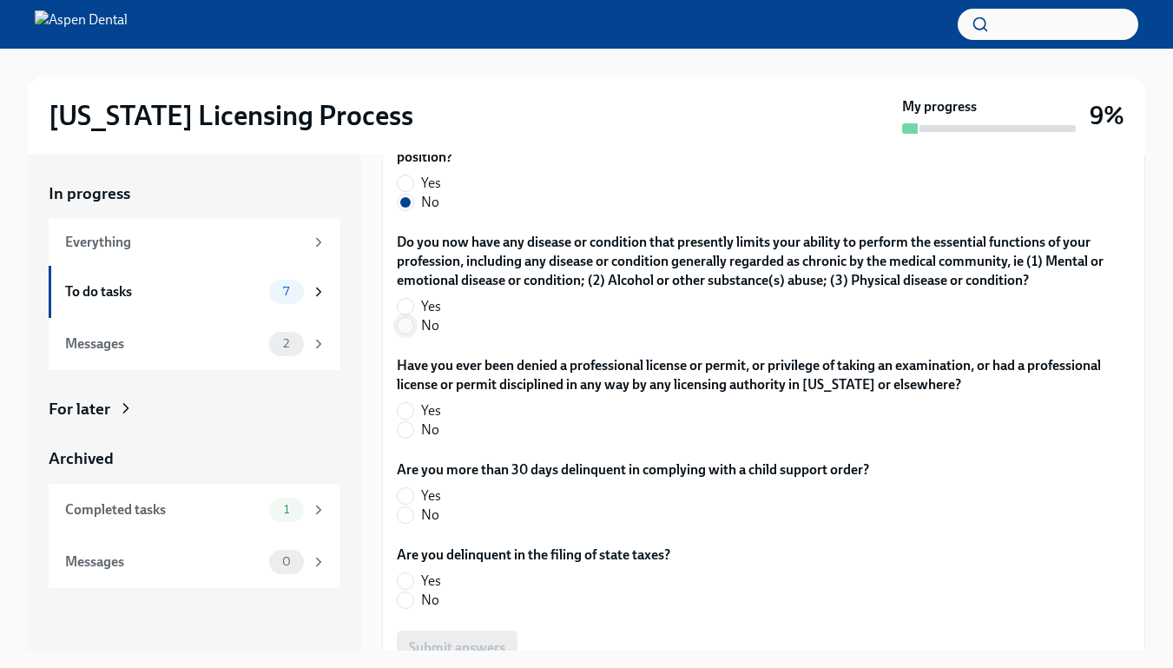
click at [410, 333] on input "No" at bounding box center [406, 326] width 16 height 16
radio input "true"
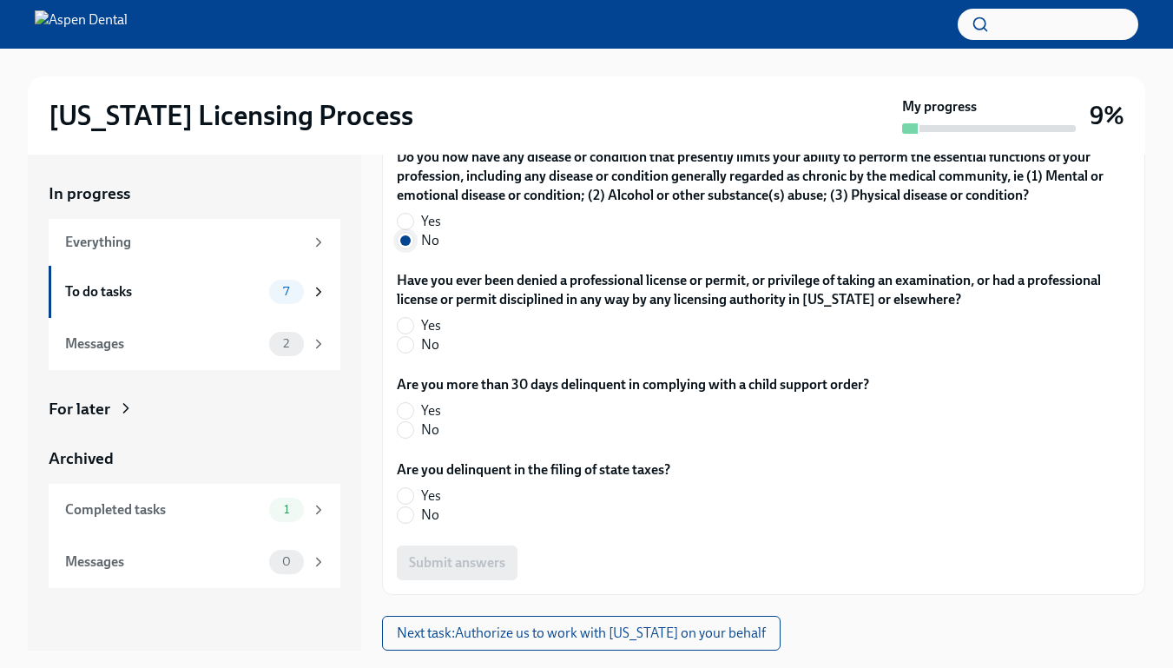
click at [410, 345] on input "No" at bounding box center [406, 345] width 16 height 16
radio input "true"
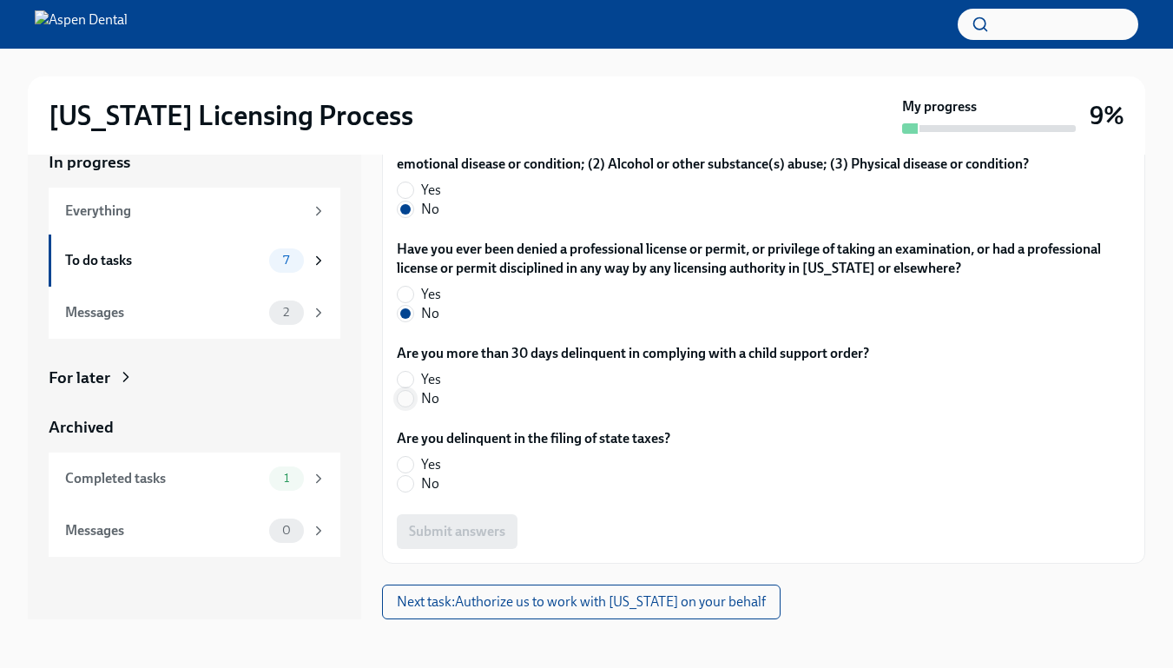
click at [406, 399] on input "No" at bounding box center [406, 399] width 16 height 16
radio input "true"
click at [414, 478] on label "No" at bounding box center [527, 483] width 260 height 19
click at [413, 478] on input "No" at bounding box center [406, 484] width 16 height 16
radio input "true"
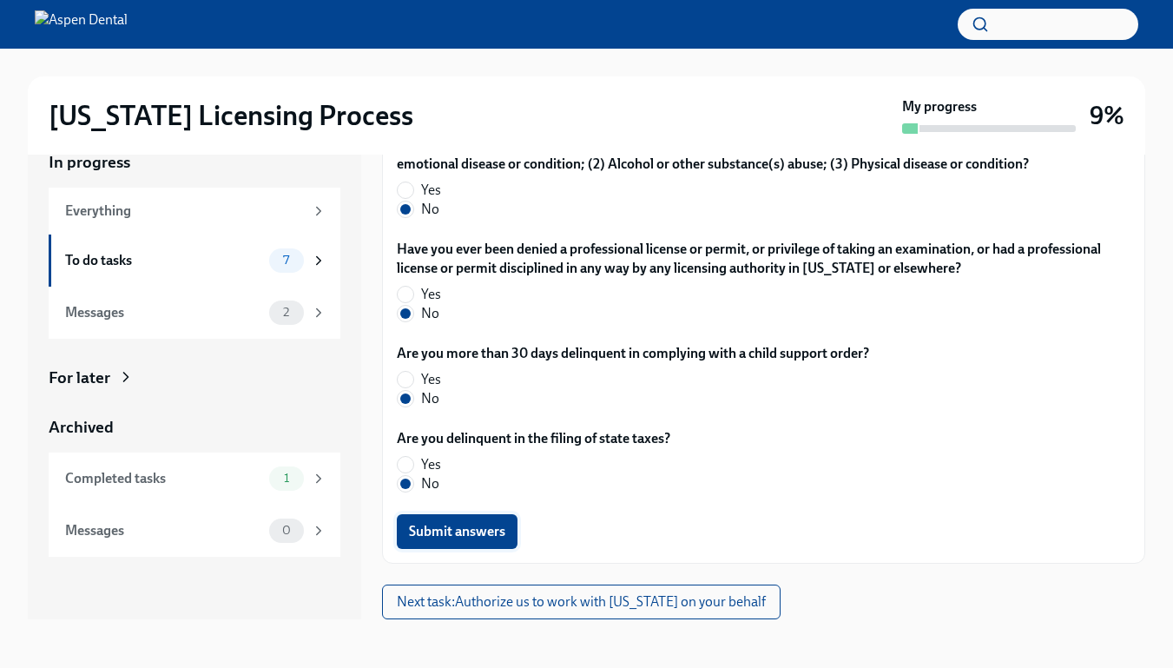
click at [430, 527] on span "Submit answers" at bounding box center [457, 531] width 96 height 17
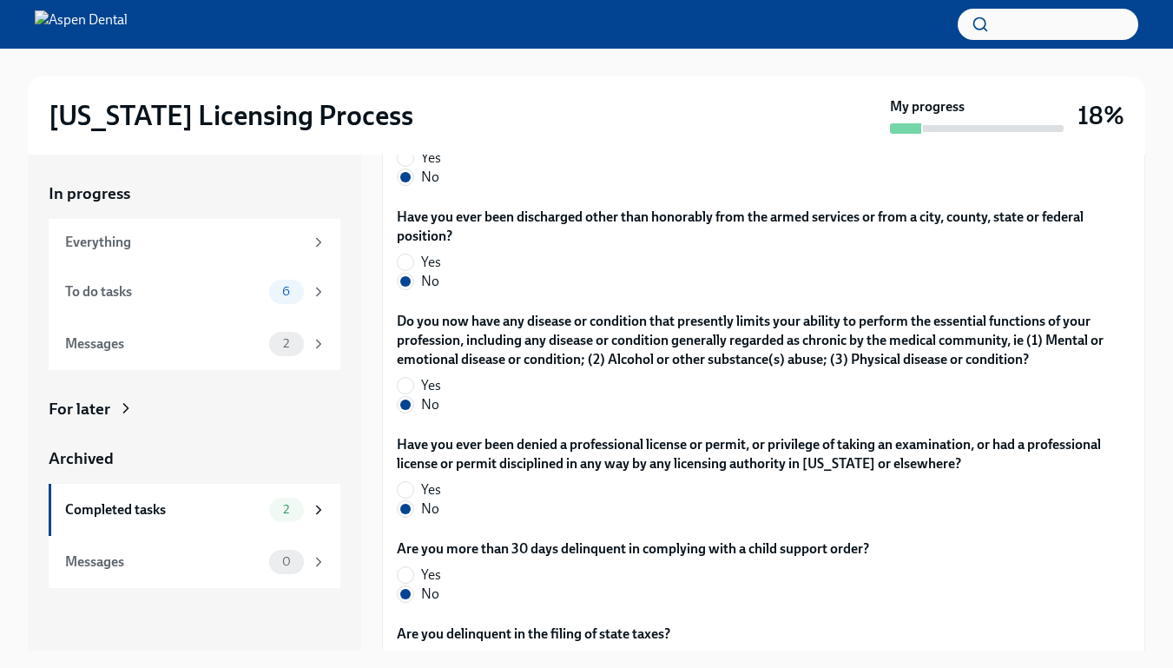
scroll to position [3557, 0]
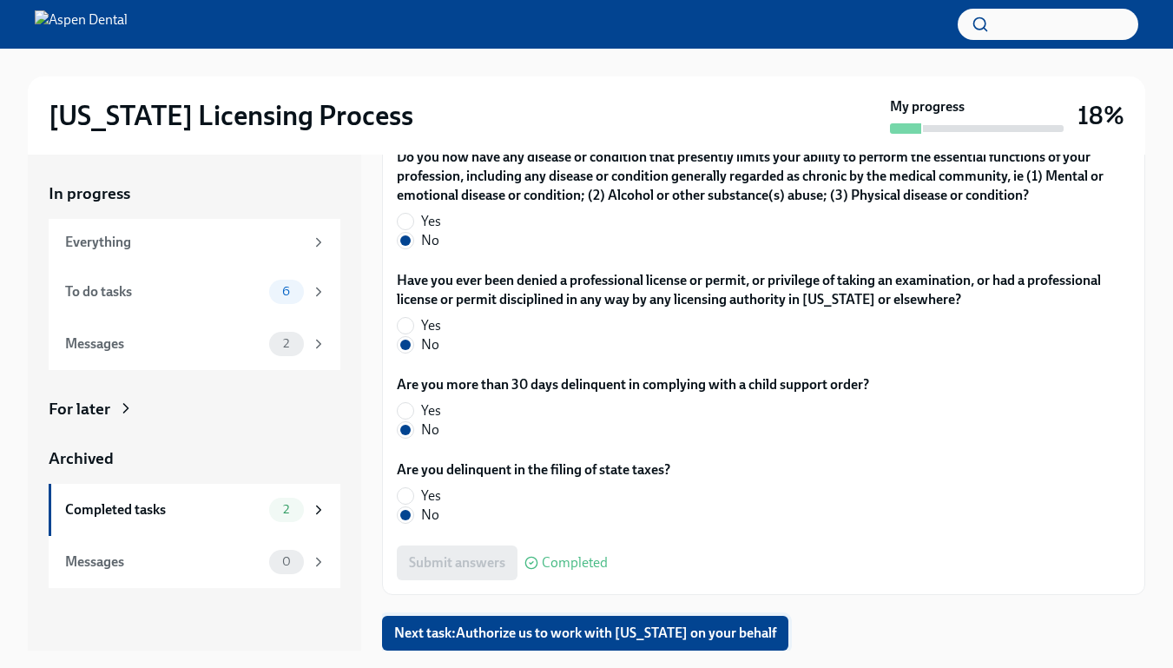
click at [543, 641] on span "Next task : Authorize us to work with [US_STATE] on your behalf" at bounding box center [585, 632] width 382 height 17
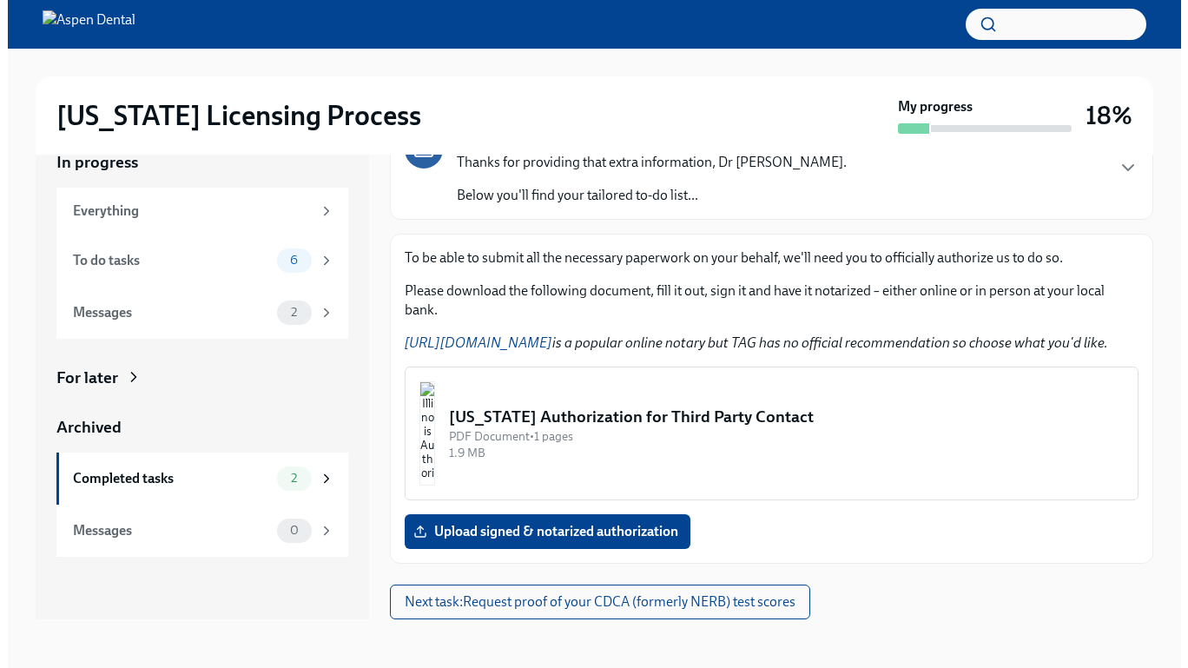
scroll to position [30, 0]
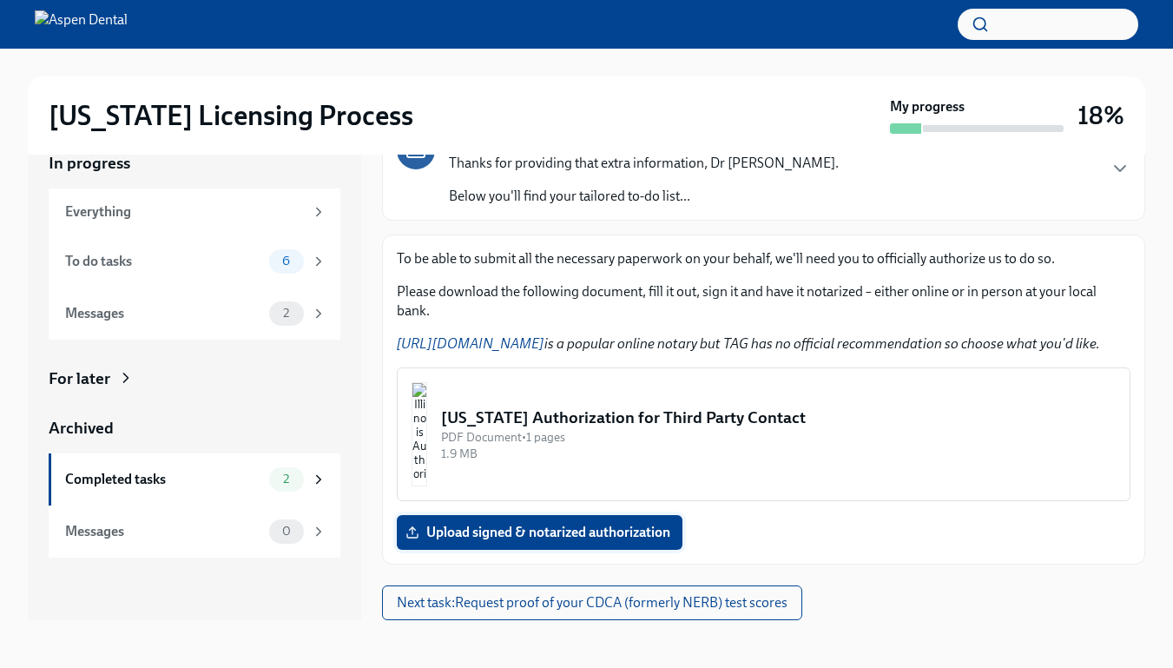
click at [462, 533] on span "Upload signed & notarized authorization" at bounding box center [539, 532] width 261 height 17
click at [0, 0] on input "Upload signed & notarized authorization" at bounding box center [0, 0] width 0 height 0
click at [427, 440] on img "button" at bounding box center [420, 434] width 16 height 104
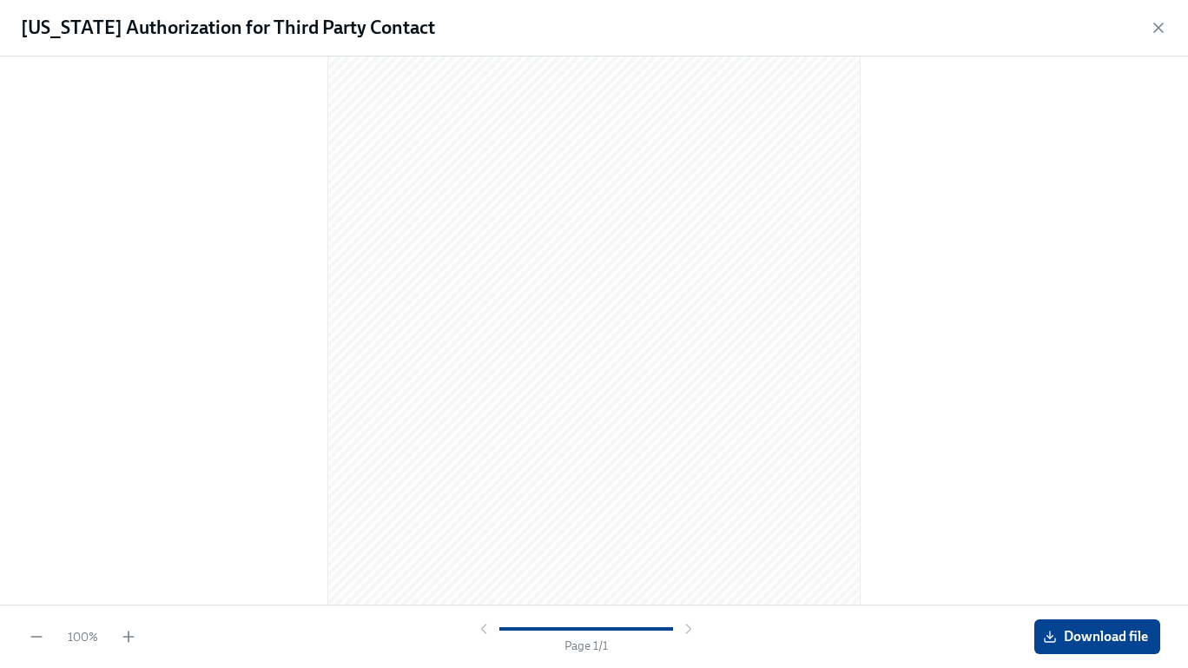
scroll to position [169, 0]
click at [1072, 632] on span "Download file" at bounding box center [1097, 636] width 102 height 17
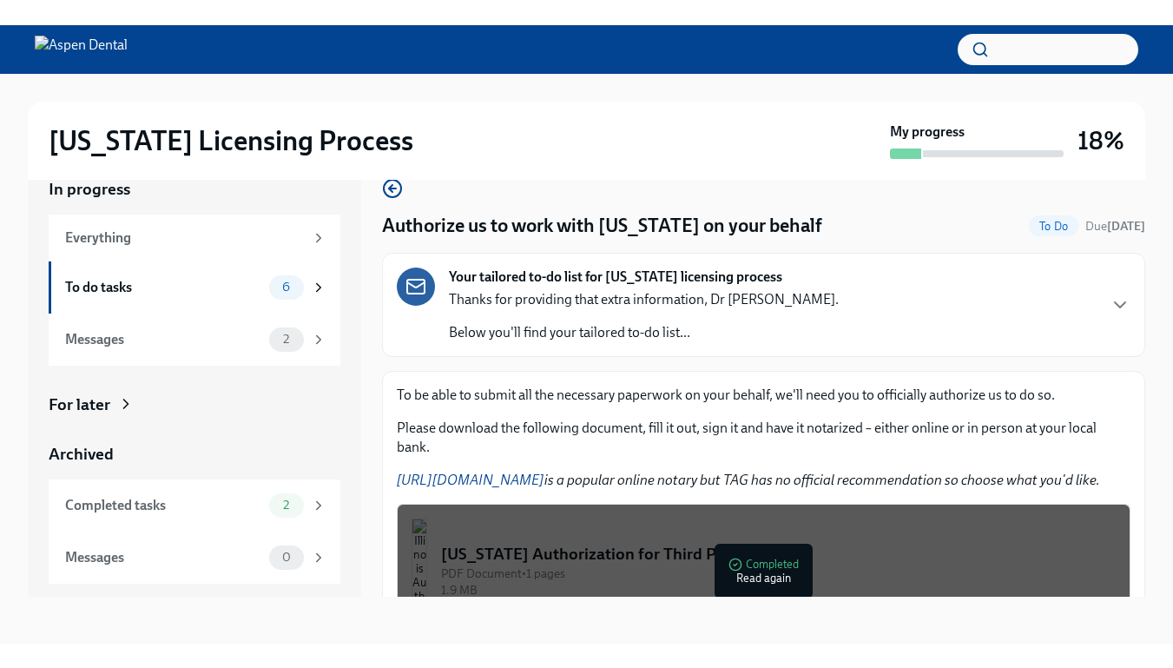
scroll to position [160, 0]
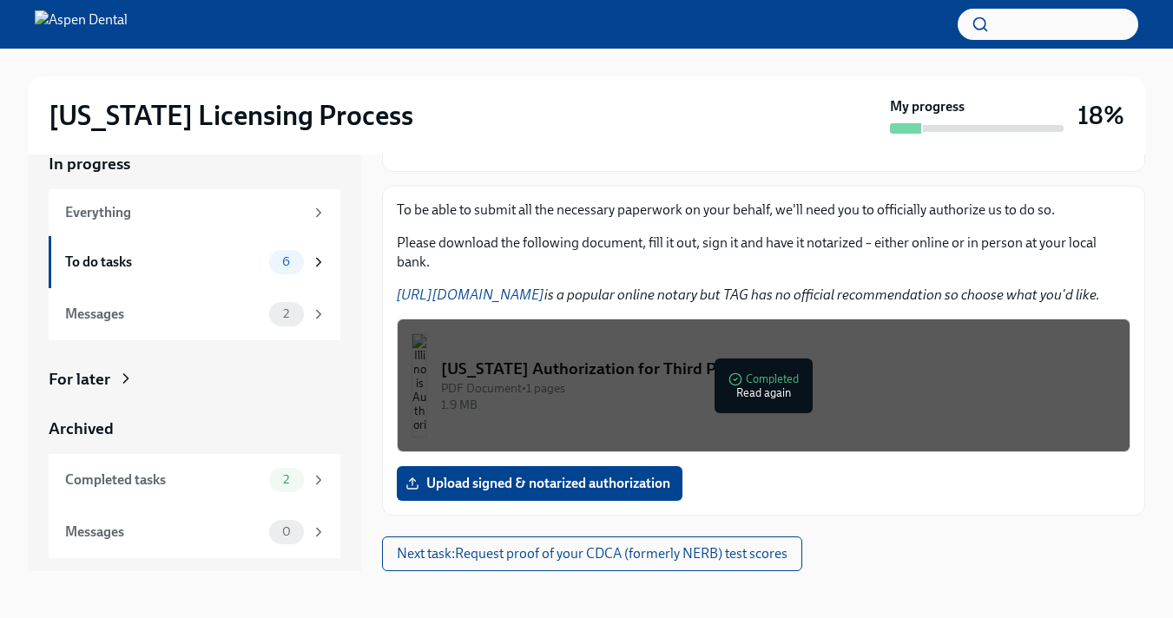
click at [524, 292] on link "[URL][DOMAIN_NAME]" at bounding box center [471, 295] width 148 height 16
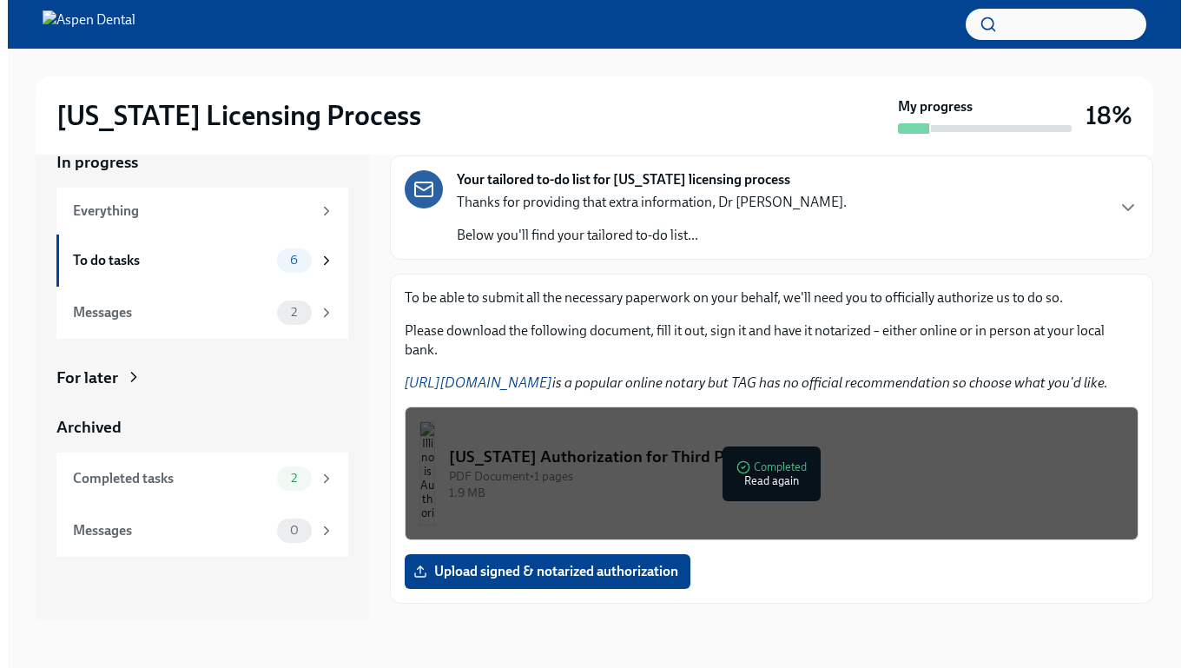
scroll to position [110, 0]
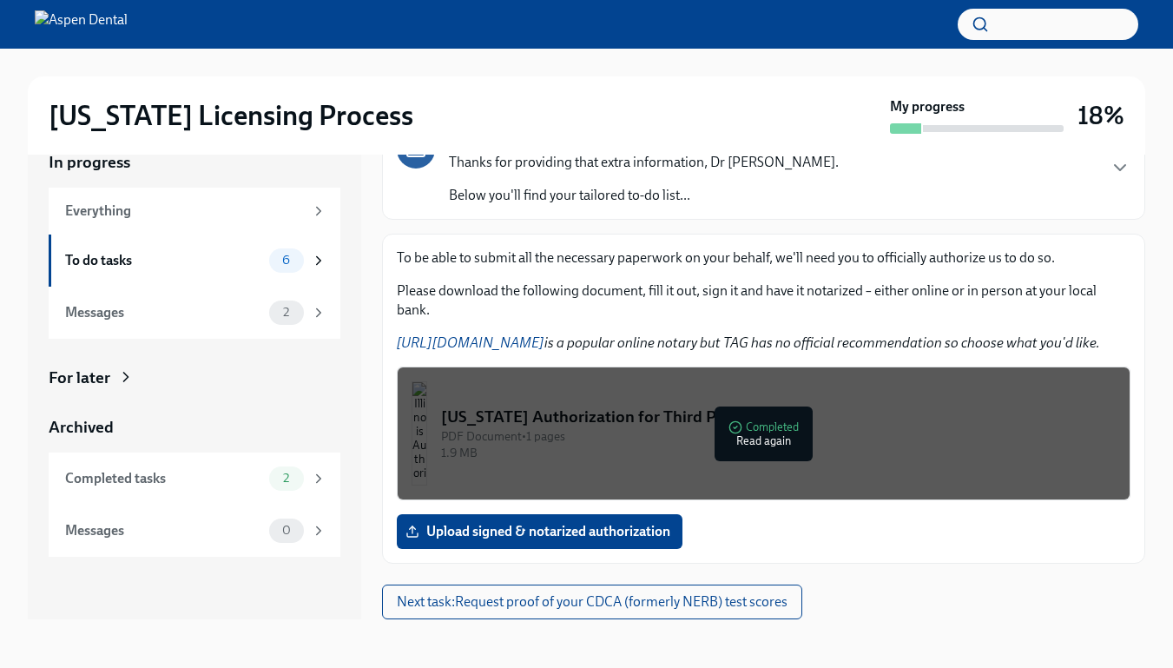
click at [634, 438] on div "PDF Document • 1 pages" at bounding box center [778, 436] width 675 height 16
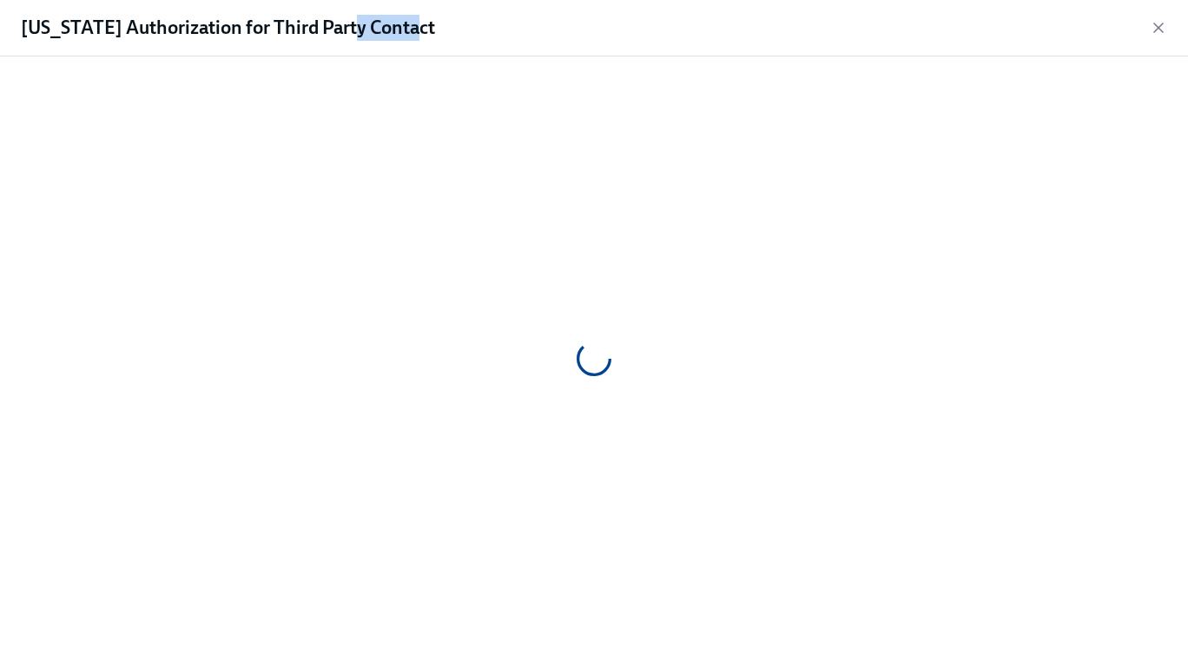
click at [634, 438] on div at bounding box center [594, 358] width 1132 height 576
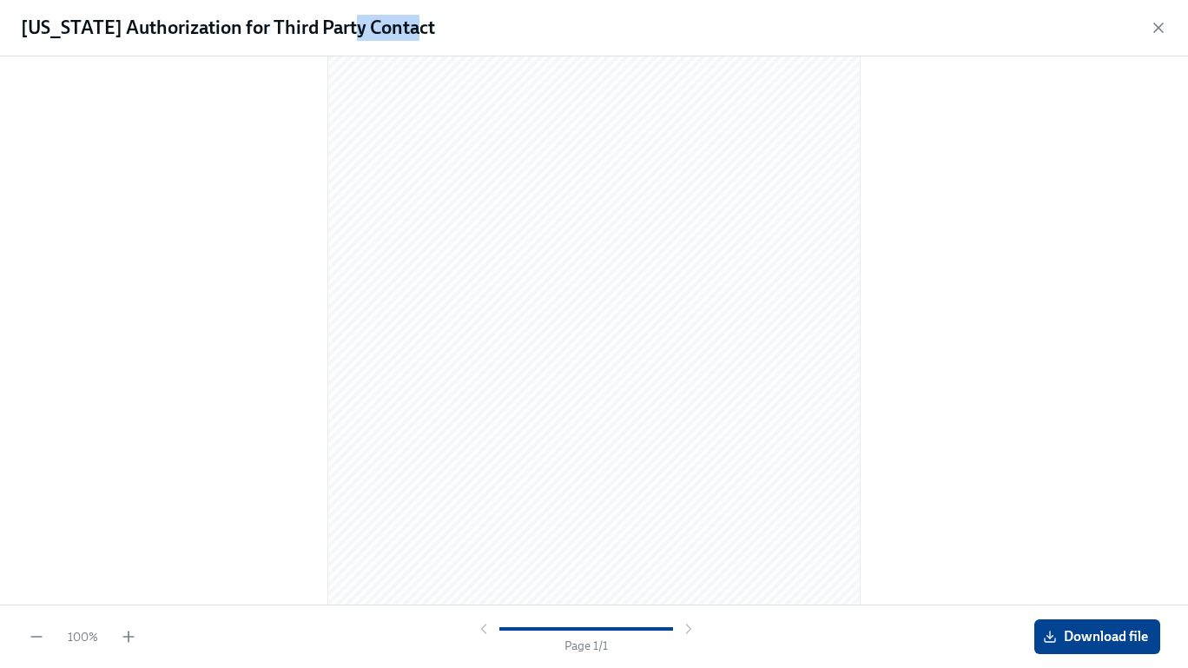
scroll to position [0, 0]
click at [926, 280] on div at bounding box center [594, 326] width 1132 height 513
click at [1077, 639] on span "Download file" at bounding box center [1097, 636] width 102 height 17
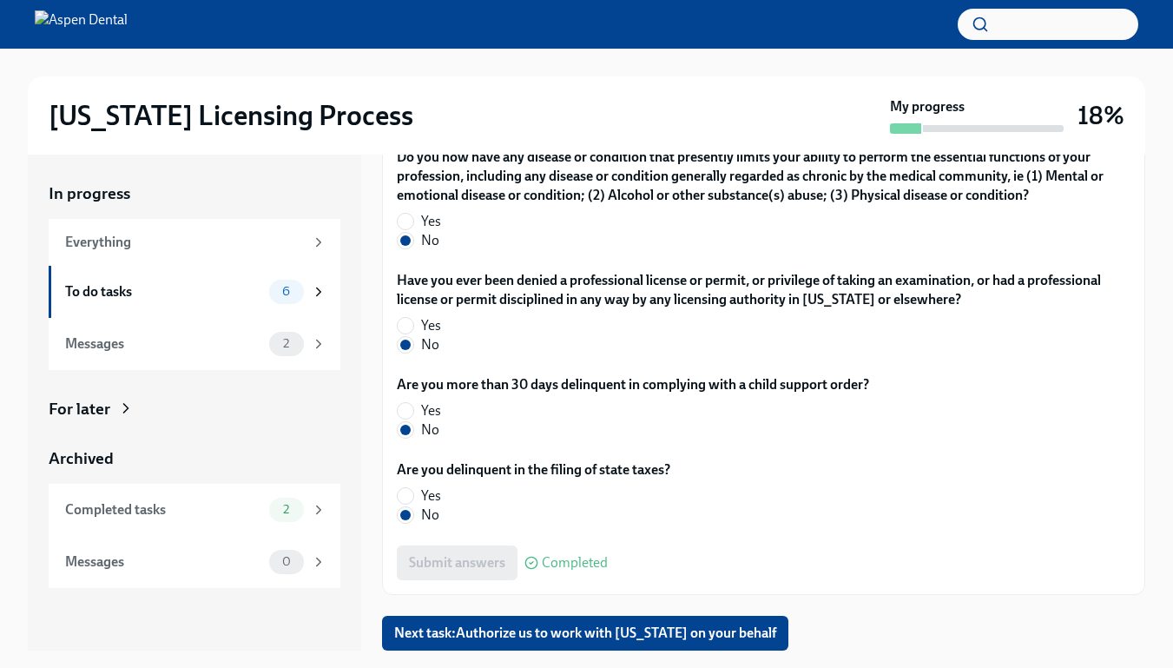
scroll to position [31, 0]
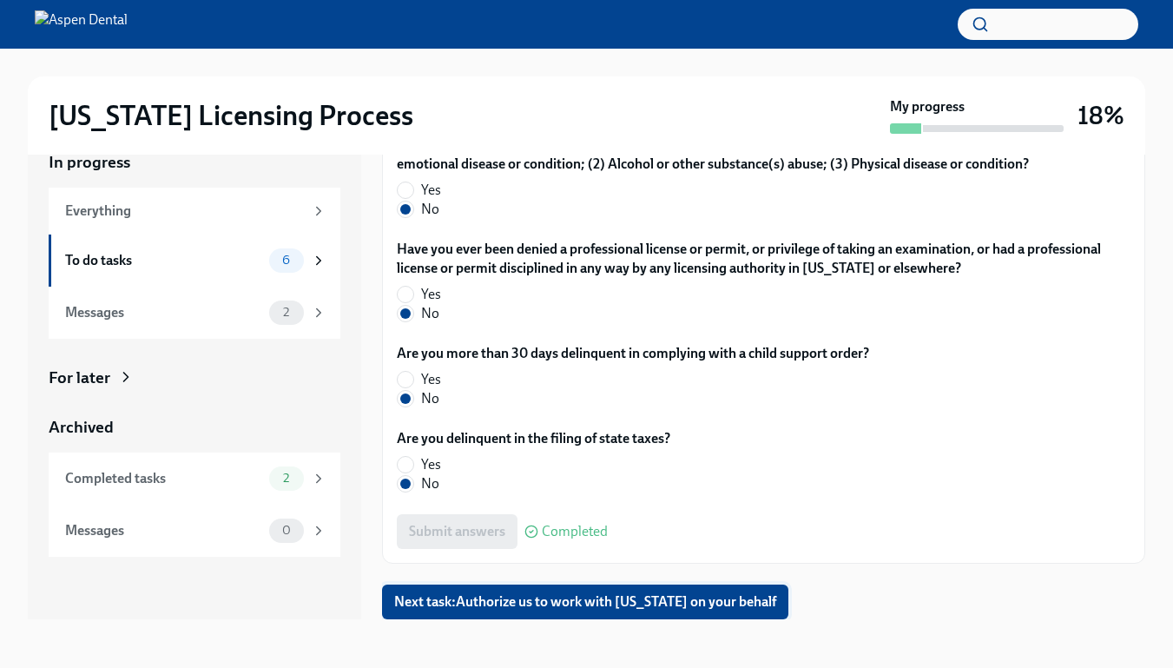
click at [555, 596] on span "Next task : Authorize us to work with [US_STATE] on your behalf" at bounding box center [585, 601] width 382 height 17
